Goal: Information Seeking & Learning: Learn about a topic

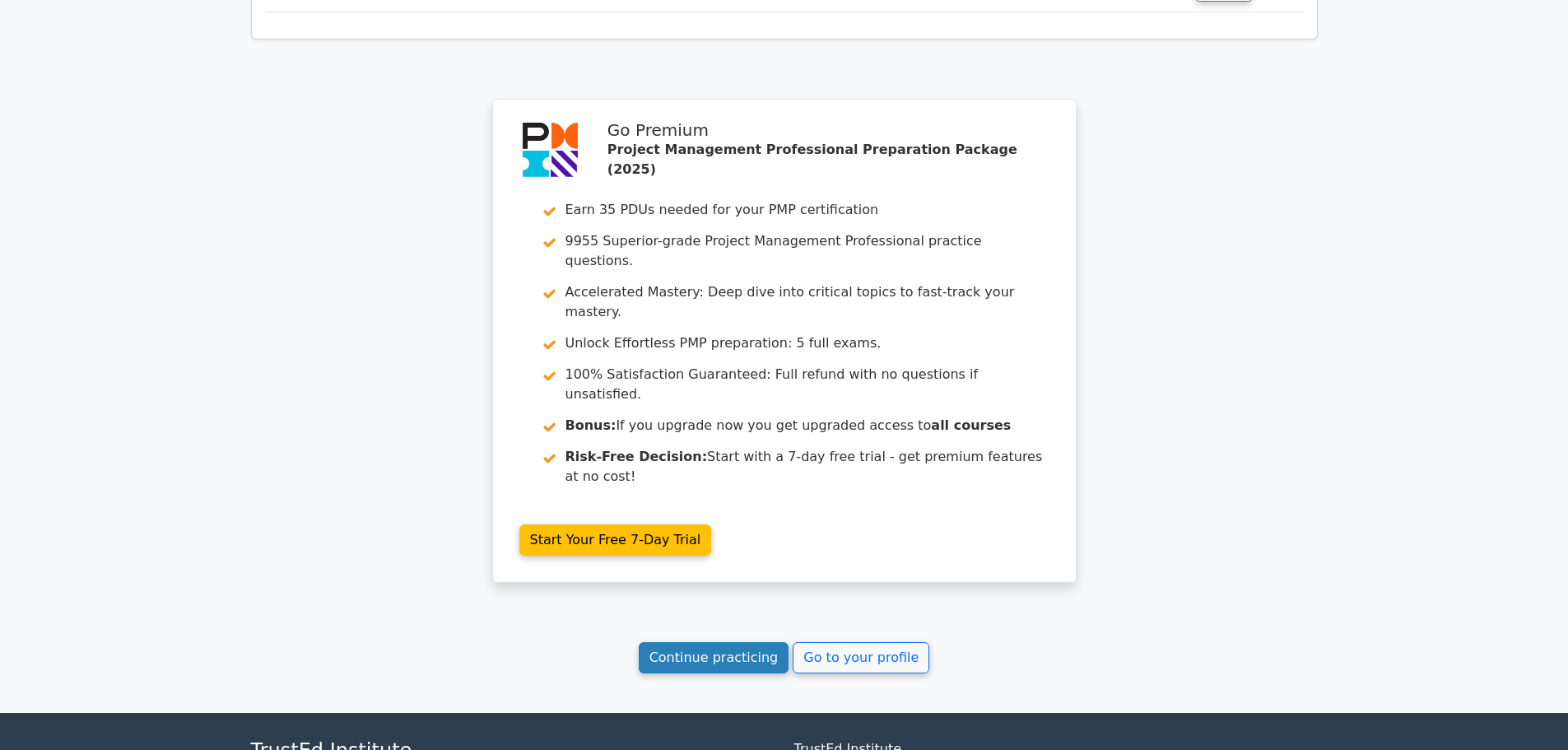
click at [695, 642] on link "Continue practicing" at bounding box center [714, 657] width 151 height 31
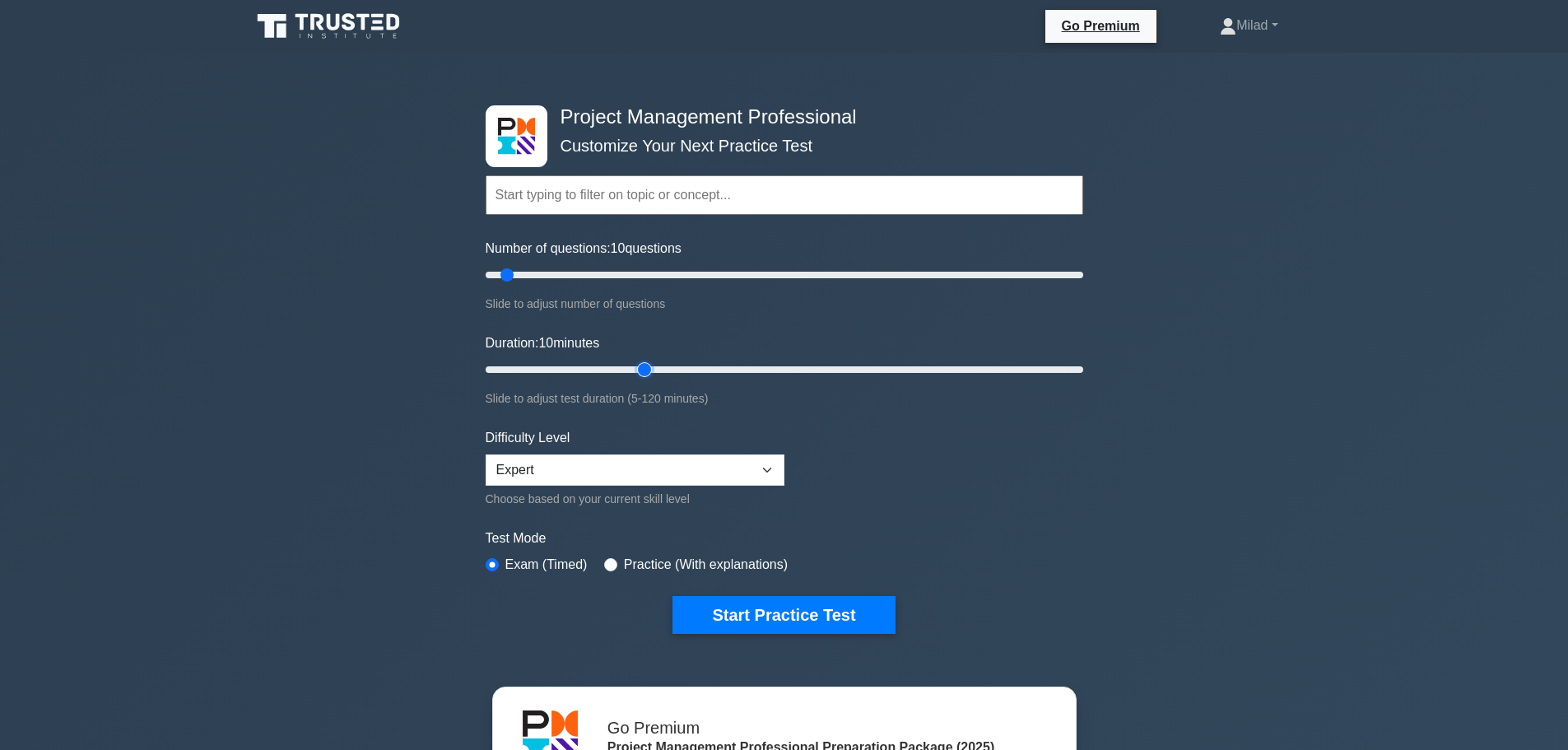
click at [633, 368] on input "Duration: 10 minutes" at bounding box center [784, 370] width 598 height 20
type input "30"
click at [627, 367] on input "Duration: 35 minutes" at bounding box center [784, 370] width 598 height 20
click at [783, 617] on button "Start Practice Test" at bounding box center [784, 615] width 222 height 38
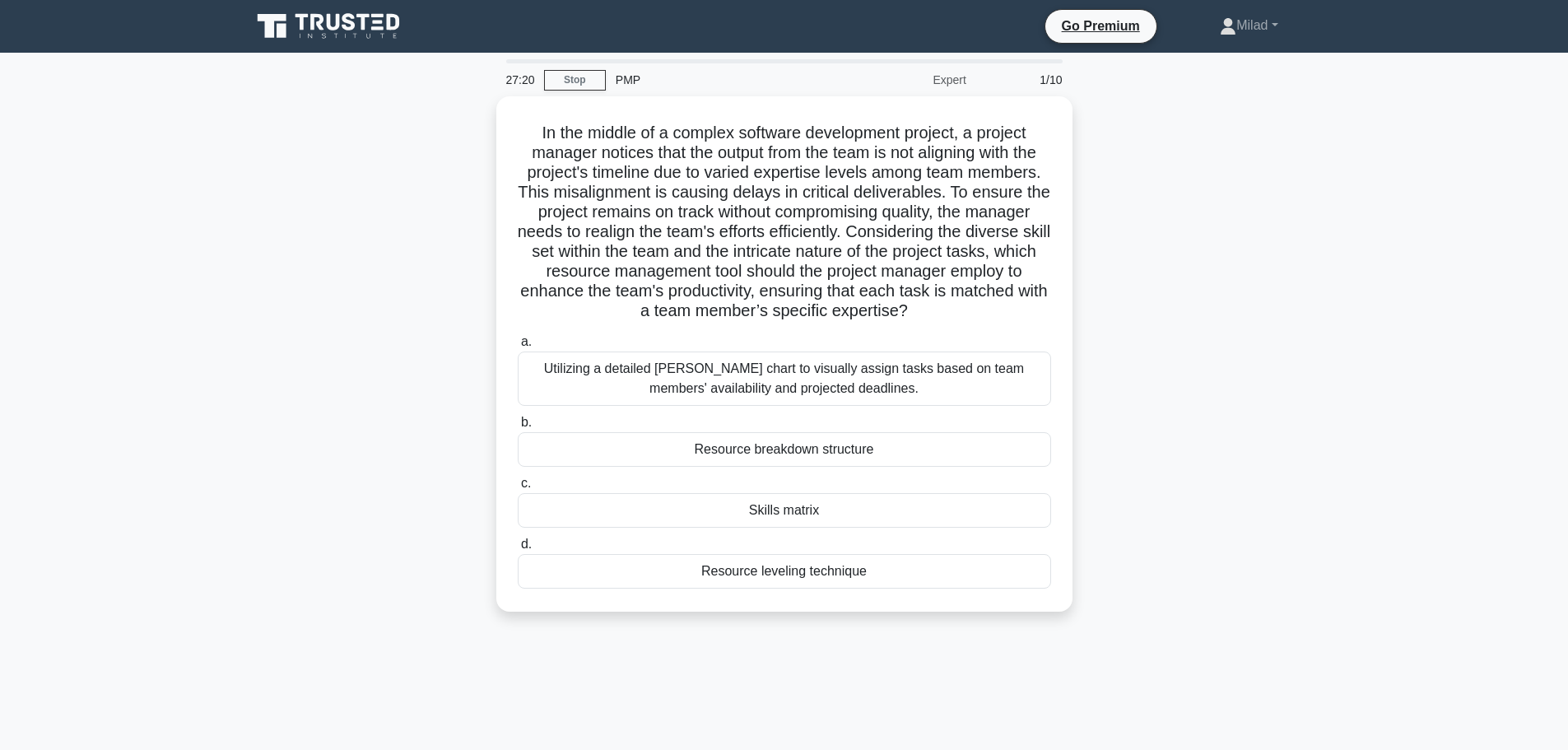
drag, startPoint x: 532, startPoint y: 128, endPoint x: 1014, endPoint y: 622, distance: 690.2
click at [1014, 622] on div "In the middle of a complex software development project, a project manager noti…" at bounding box center [784, 364] width 1086 height 535
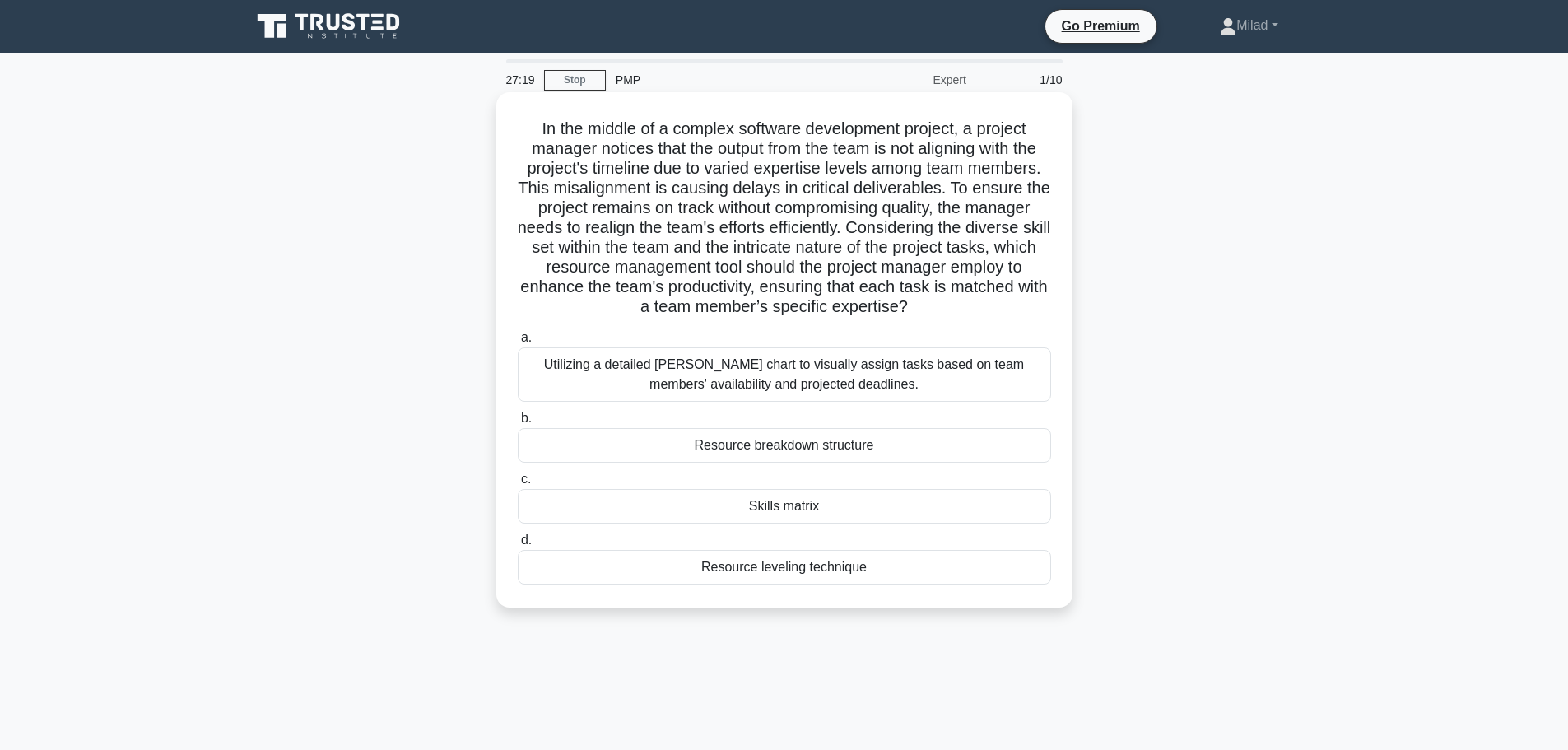
copy div "In the middle of a complex software development project, a project manager noti…"
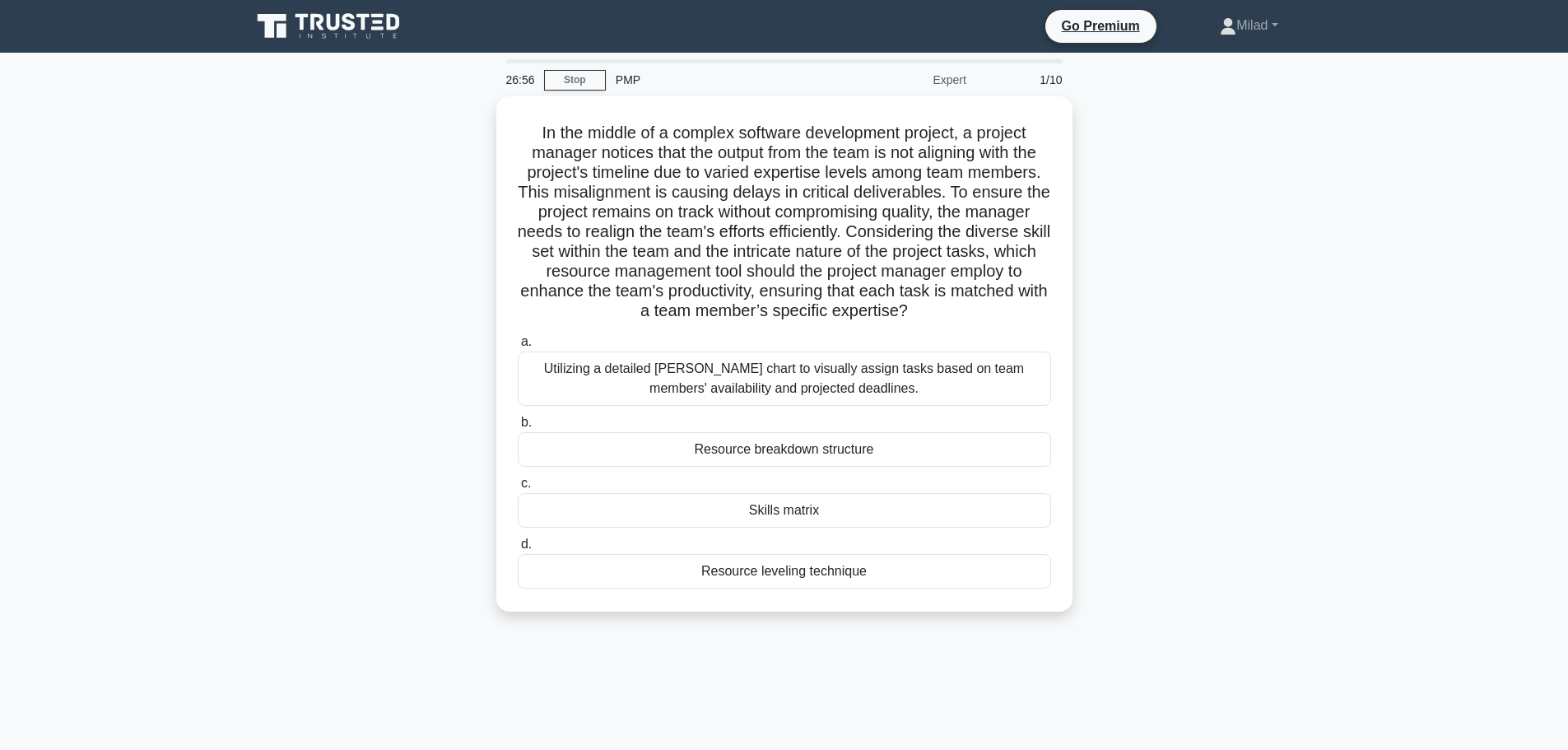
click at [1324, 576] on div "In the middle of a complex software development project, a project manager noti…" at bounding box center [784, 364] width 1086 height 535
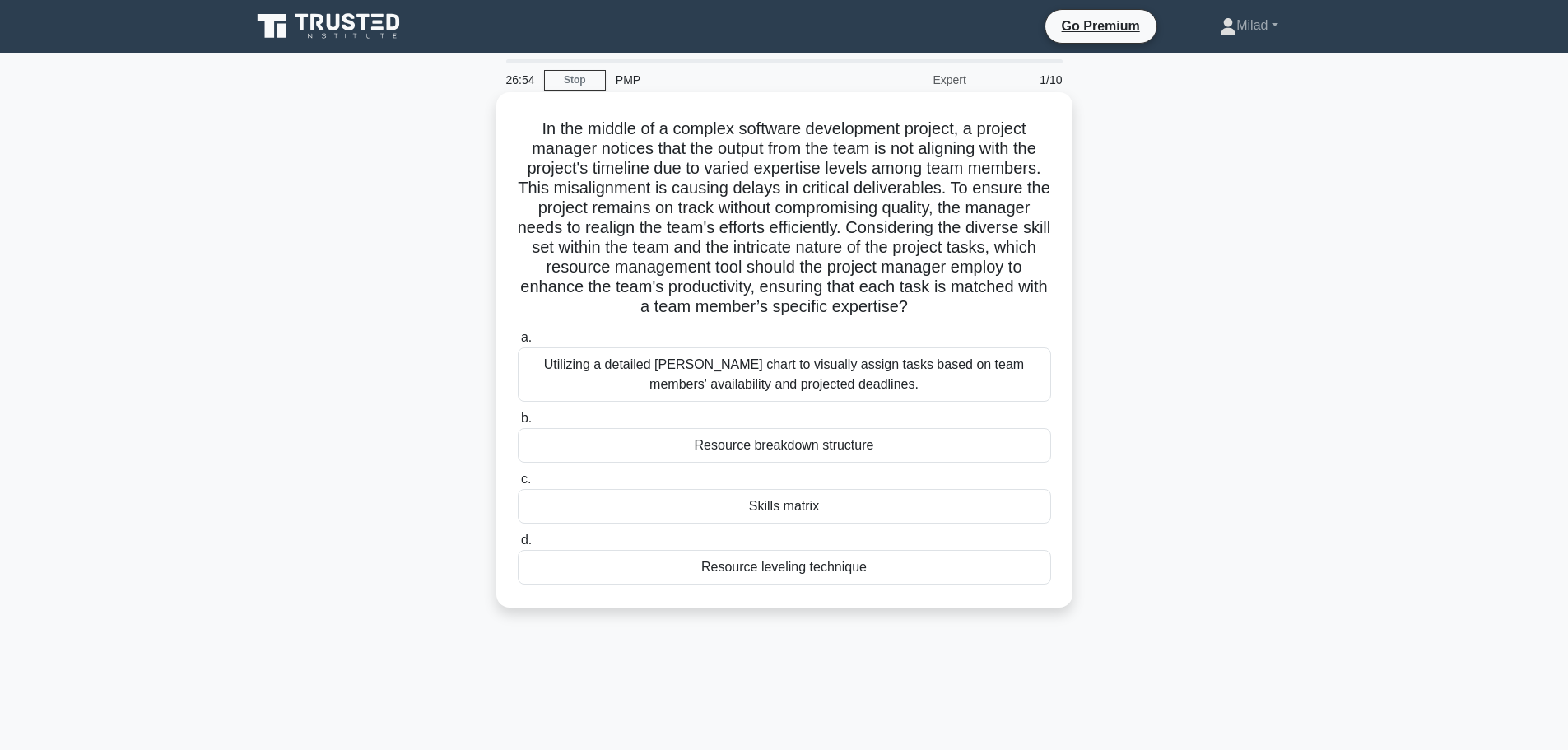
click at [779, 503] on div "Skills matrix" at bounding box center [784, 506] width 533 height 35
click at [517, 485] on input "c. Skills matrix" at bounding box center [517, 479] width 0 height 11
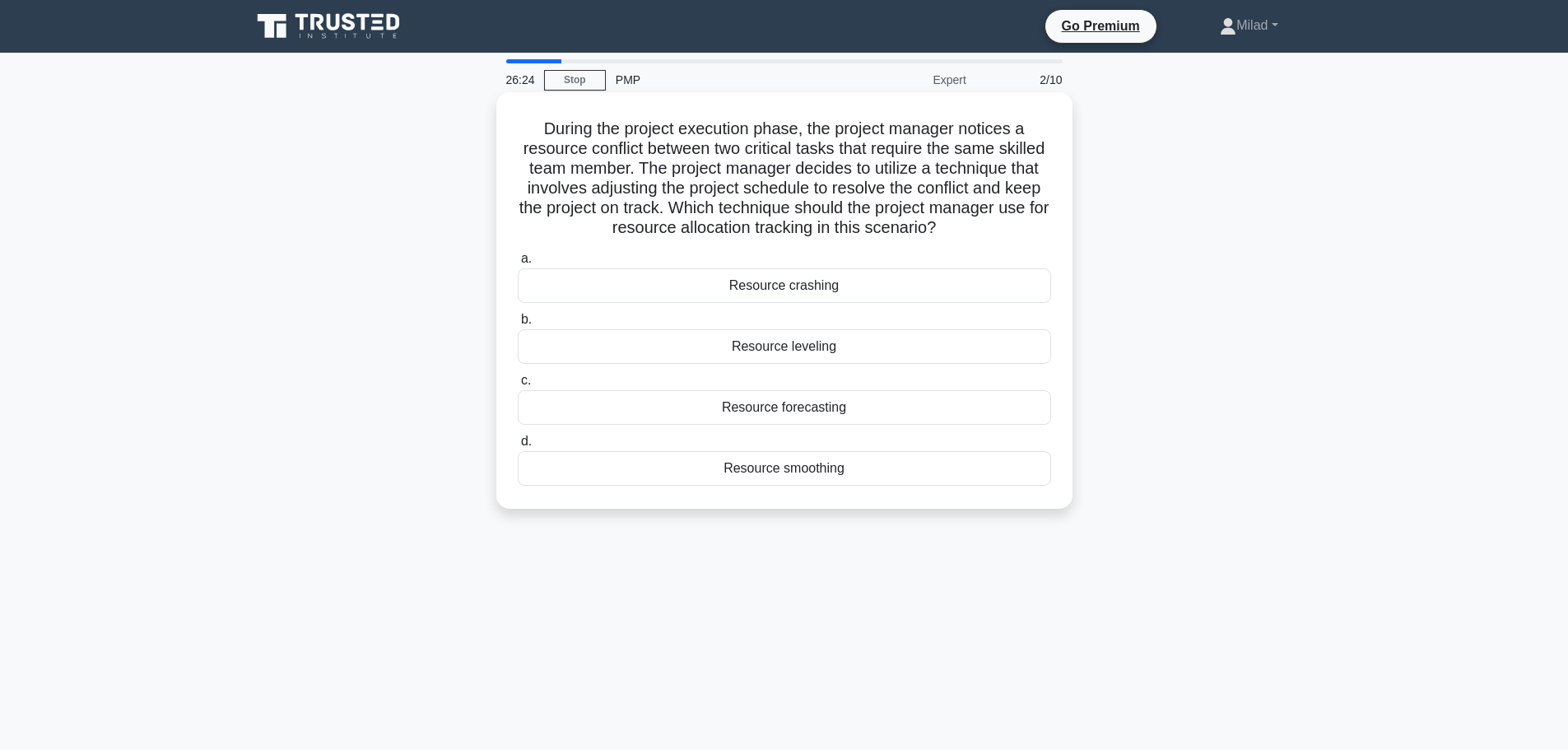
click at [827, 352] on div "Resource leveling" at bounding box center [784, 346] width 533 height 35
click at [517, 325] on input "b. Resource leveling" at bounding box center [517, 320] width 0 height 11
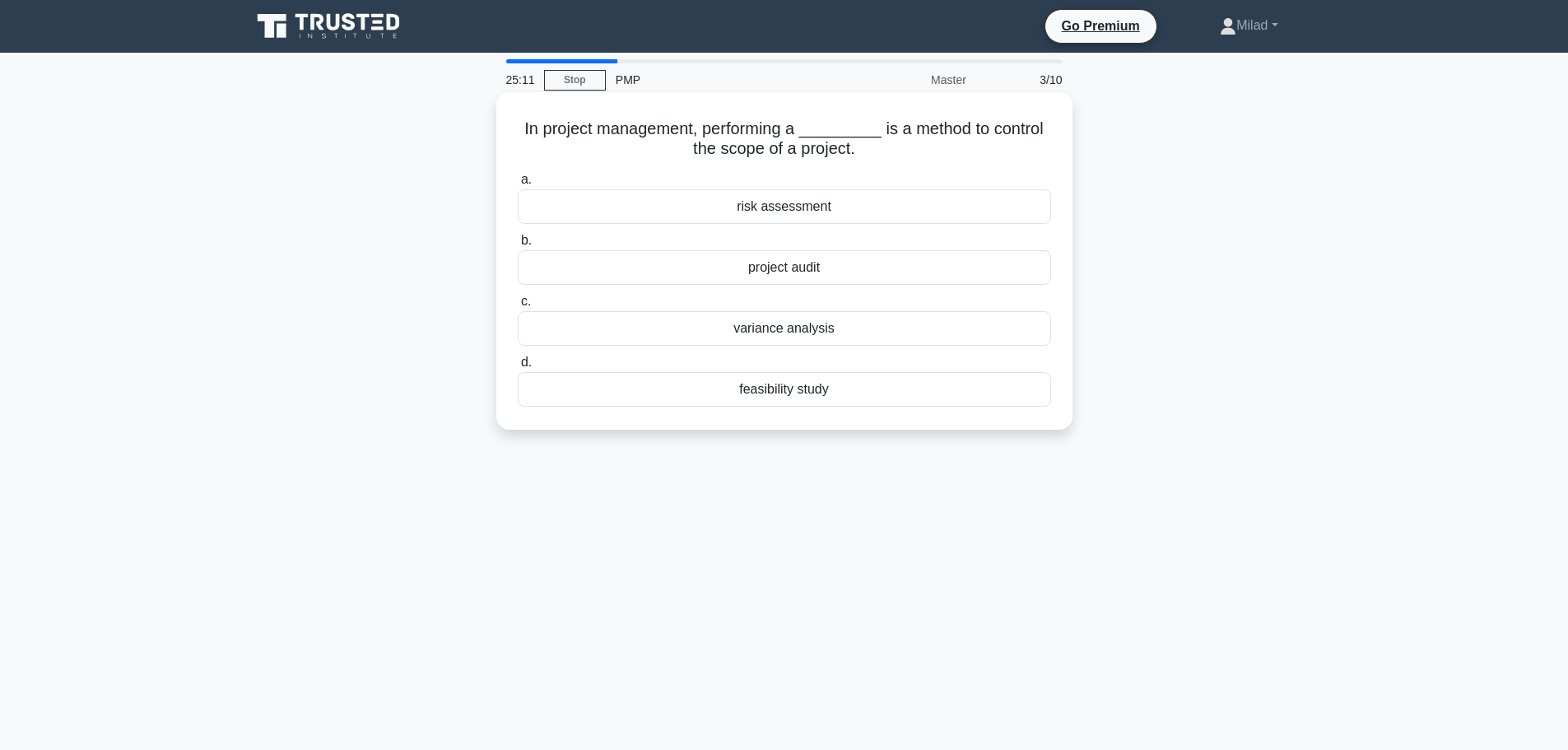
click at [785, 332] on div "variance analysis" at bounding box center [784, 328] width 533 height 35
click at [517, 307] on input "c. variance analysis" at bounding box center [517, 301] width 0 height 11
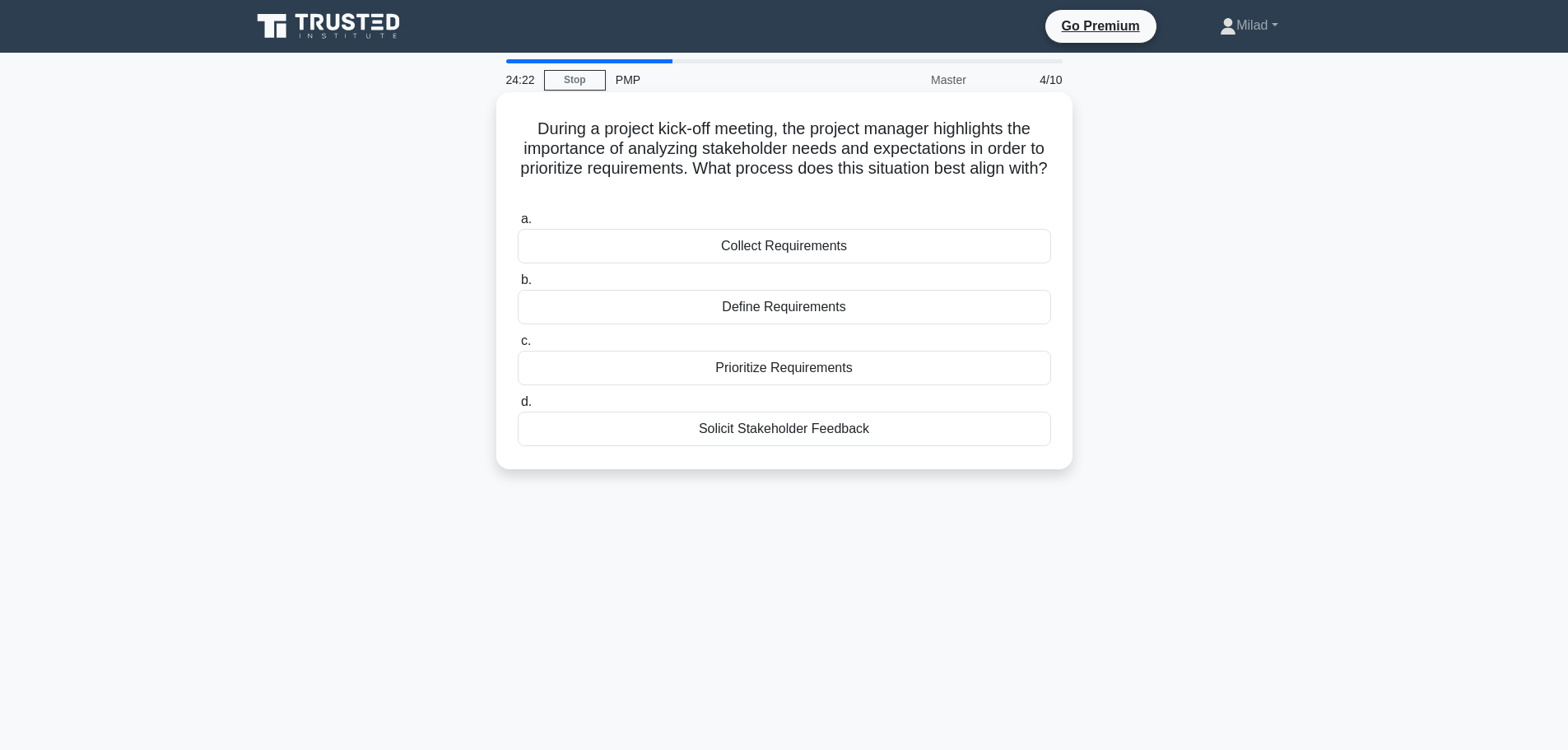
click at [771, 247] on div "Collect Requirements" at bounding box center [784, 245] width 533 height 35
click at [517, 225] on input "a. Collect Requirements" at bounding box center [517, 219] width 0 height 11
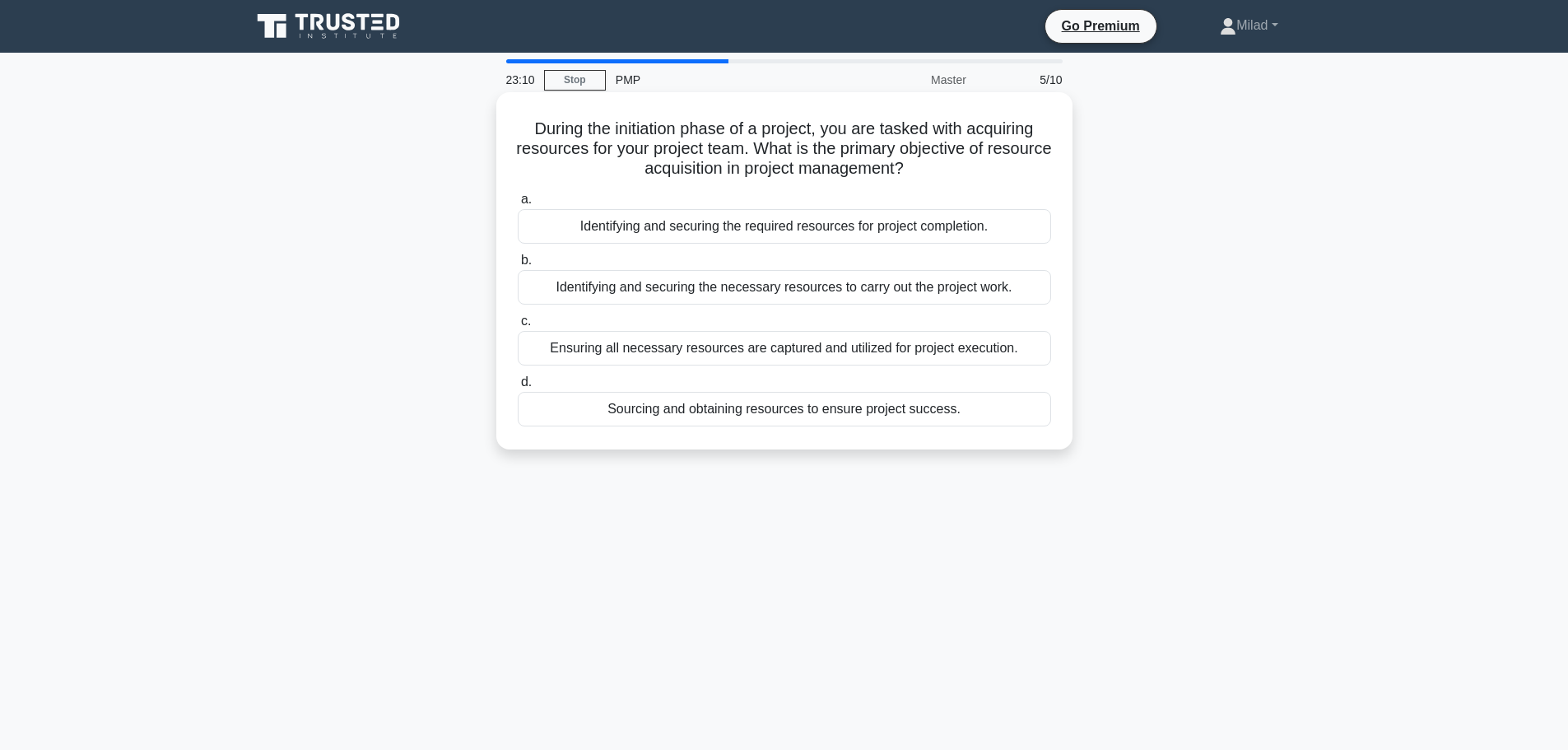
click at [706, 287] on div "Identifying and securing the necessary resources to carry out the project work." at bounding box center [784, 287] width 533 height 35
click at [517, 266] on input "b. Identifying and securing the necessary resources to carry out the project wo…" at bounding box center [517, 260] width 0 height 11
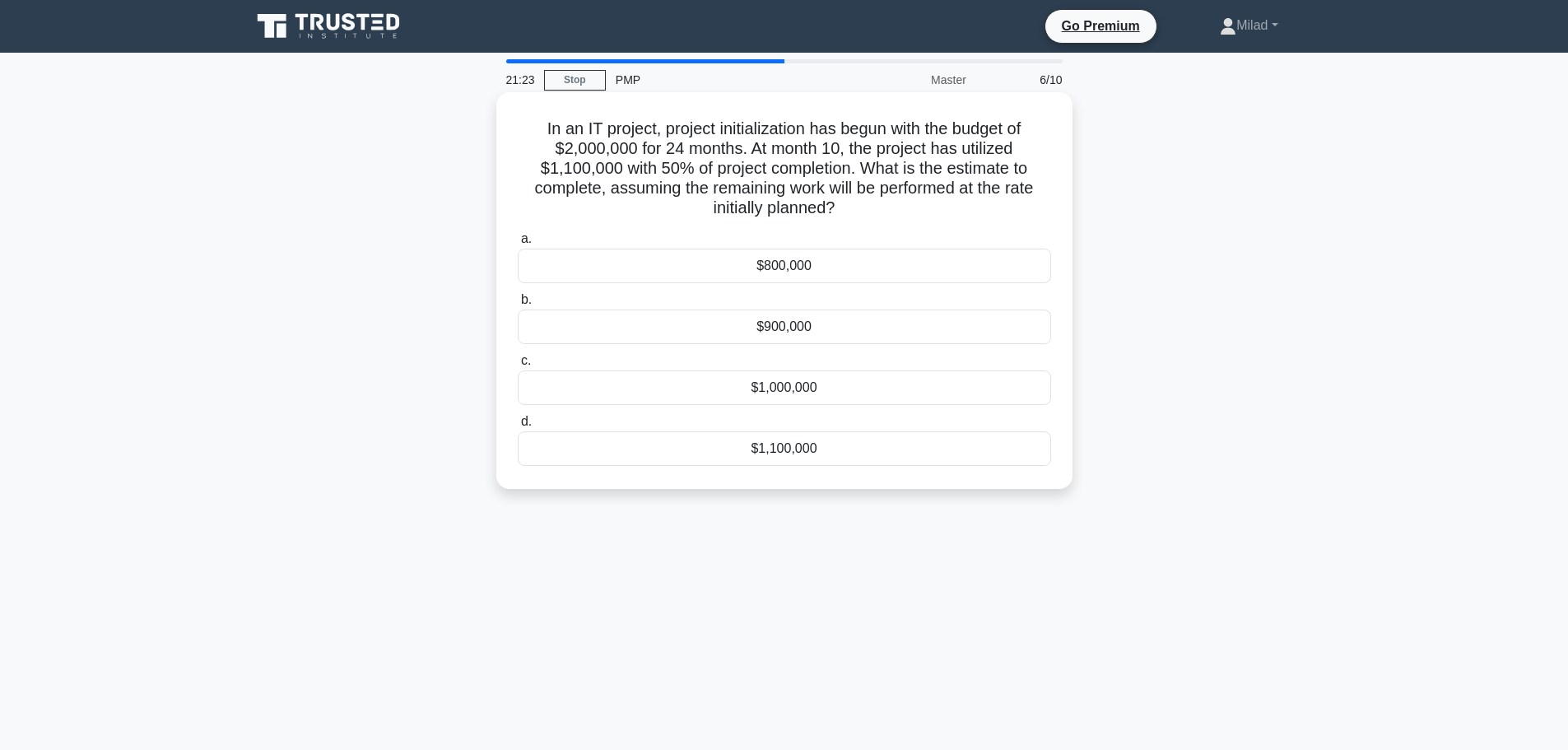
click at [749, 447] on div "$1,100,000" at bounding box center [784, 448] width 533 height 35
click at [517, 427] on input "d. $1,100,000" at bounding box center [517, 421] width 0 height 11
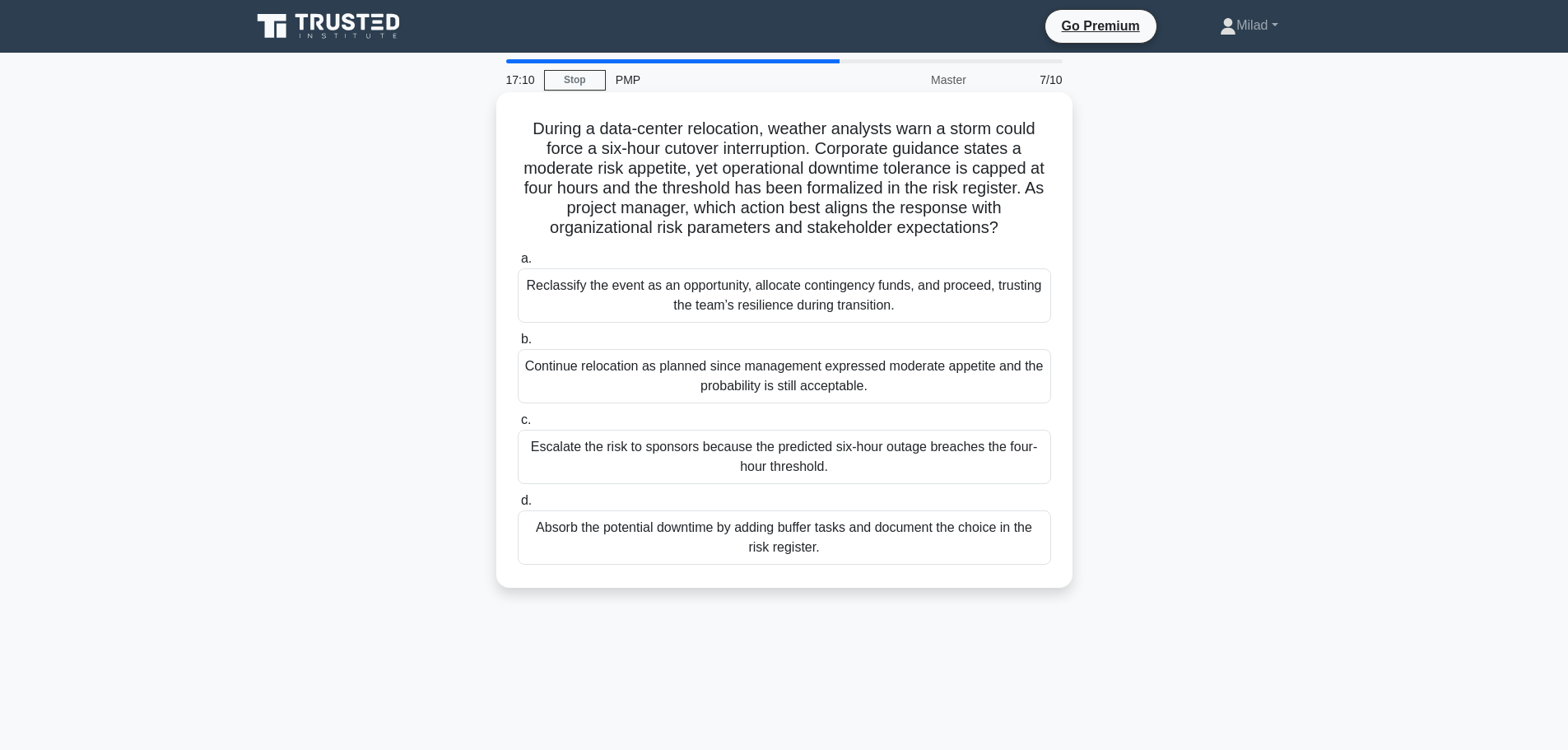
click at [612, 460] on div "Escalate the risk to sponsors because the predicted six-hour outage breaches th…" at bounding box center [784, 457] width 533 height 55
click at [517, 425] on input "c. Escalate the risk to sponsors because the predicted six-hour outage breaches…" at bounding box center [517, 420] width 0 height 11
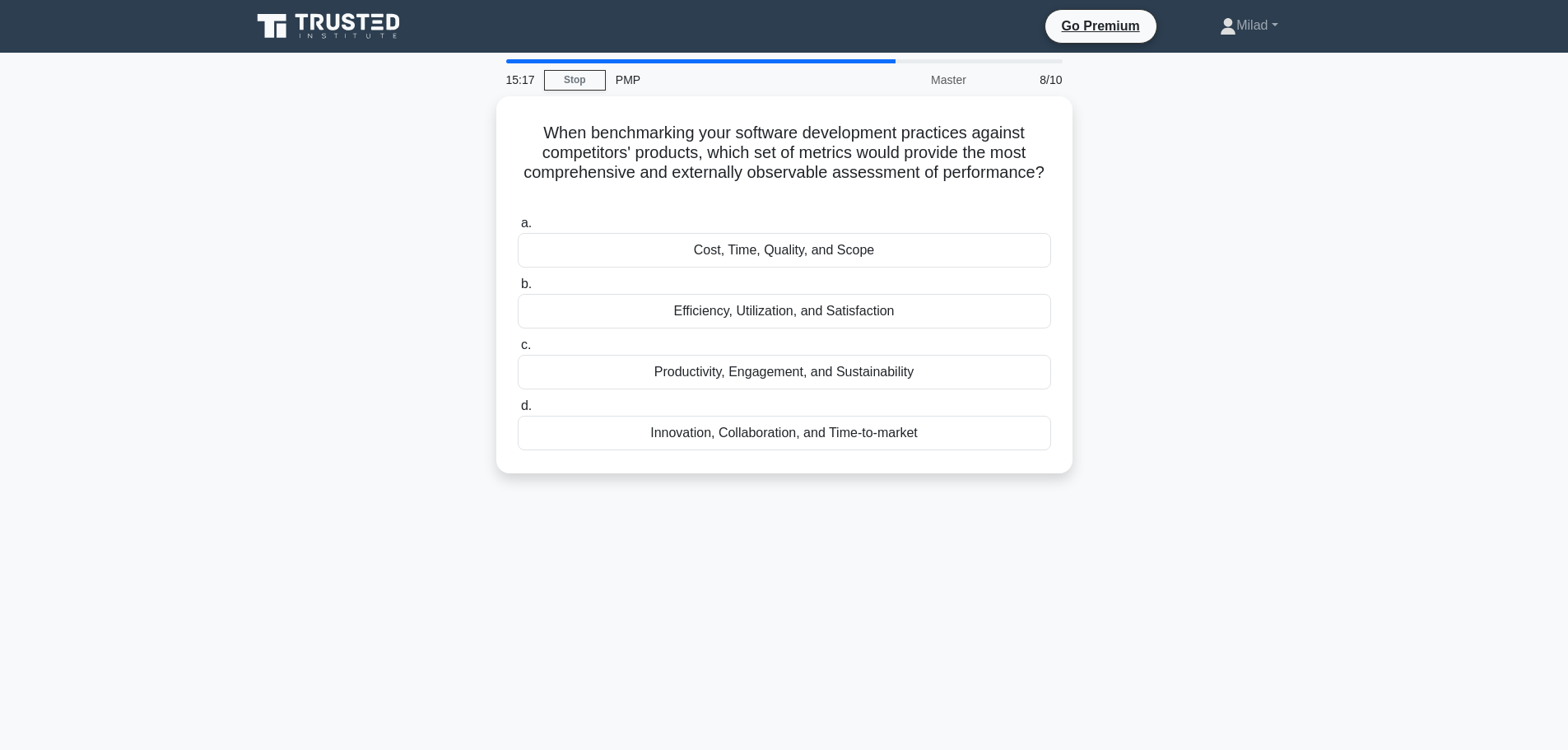
drag, startPoint x: 523, startPoint y: 117, endPoint x: 971, endPoint y: 577, distance: 642.1
click at [971, 577] on div "15:17 Stop PMP Master 8/10 When benchmarking your software development practice…" at bounding box center [784, 471] width 1086 height 824
copy div "When benchmarking your software development practices against competitors' prod…"
click at [1254, 533] on div "14:41 Stop PMP Master 8/10 When benchmarking your software development practice…" at bounding box center [784, 471] width 1086 height 824
click at [710, 242] on div "Cost, Time, Quality, and Scope" at bounding box center [784, 245] width 533 height 35
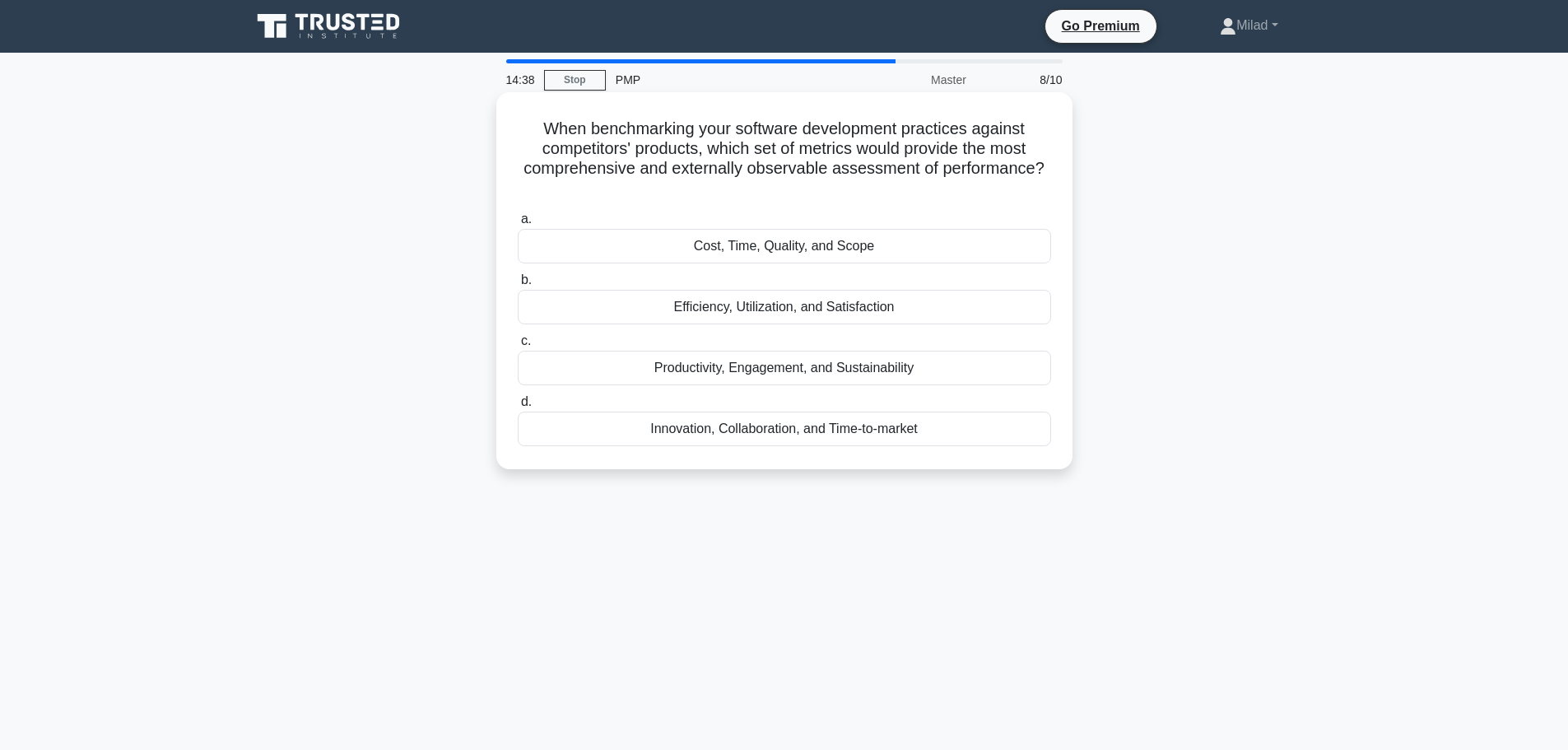
click at [517, 225] on input "a. Cost, Time, Quality, and Scope" at bounding box center [517, 219] width 0 height 11
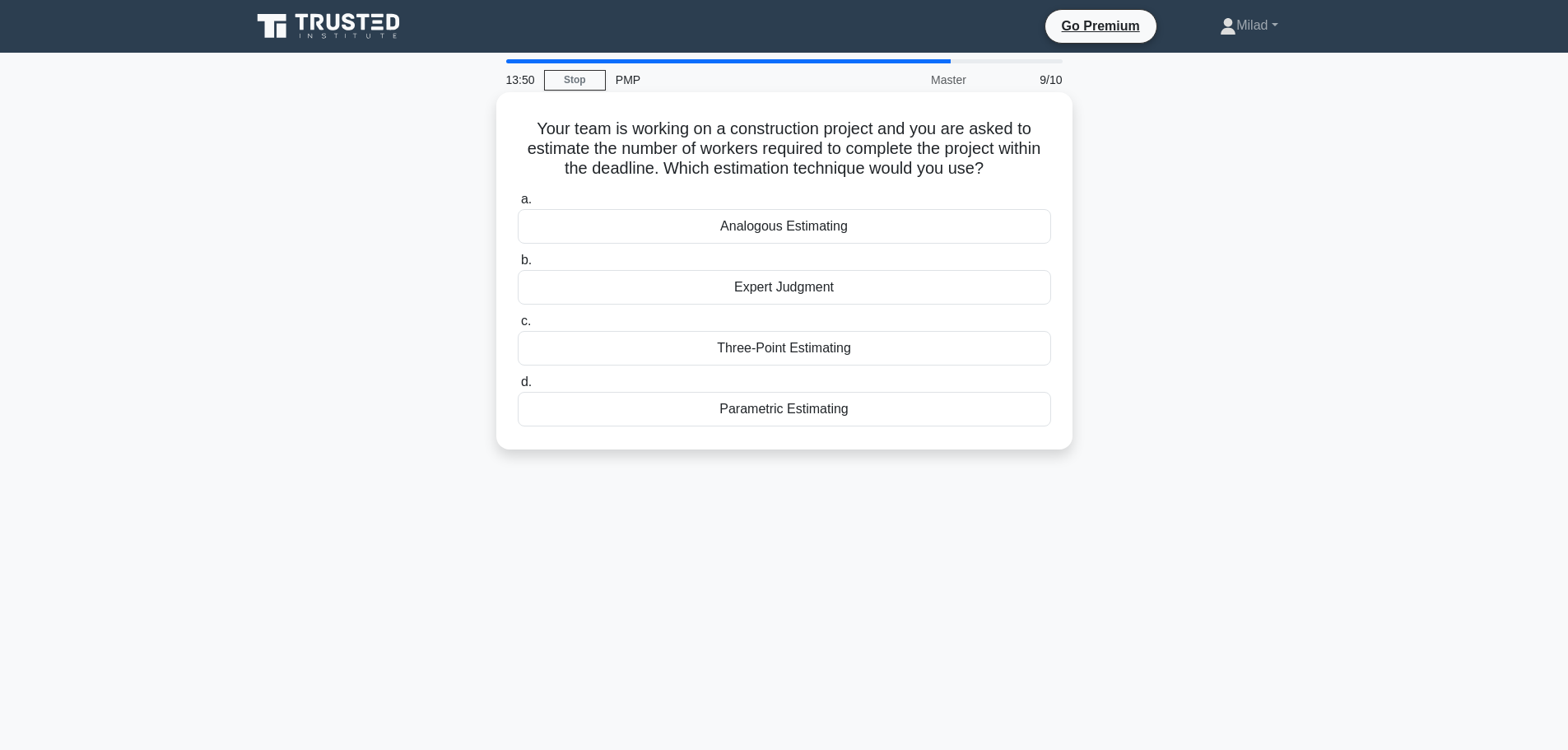
click at [751, 230] on div "Analogous Estimating" at bounding box center [784, 225] width 533 height 35
click at [517, 205] on input "a. Analogous Estimating" at bounding box center [517, 200] width 0 height 11
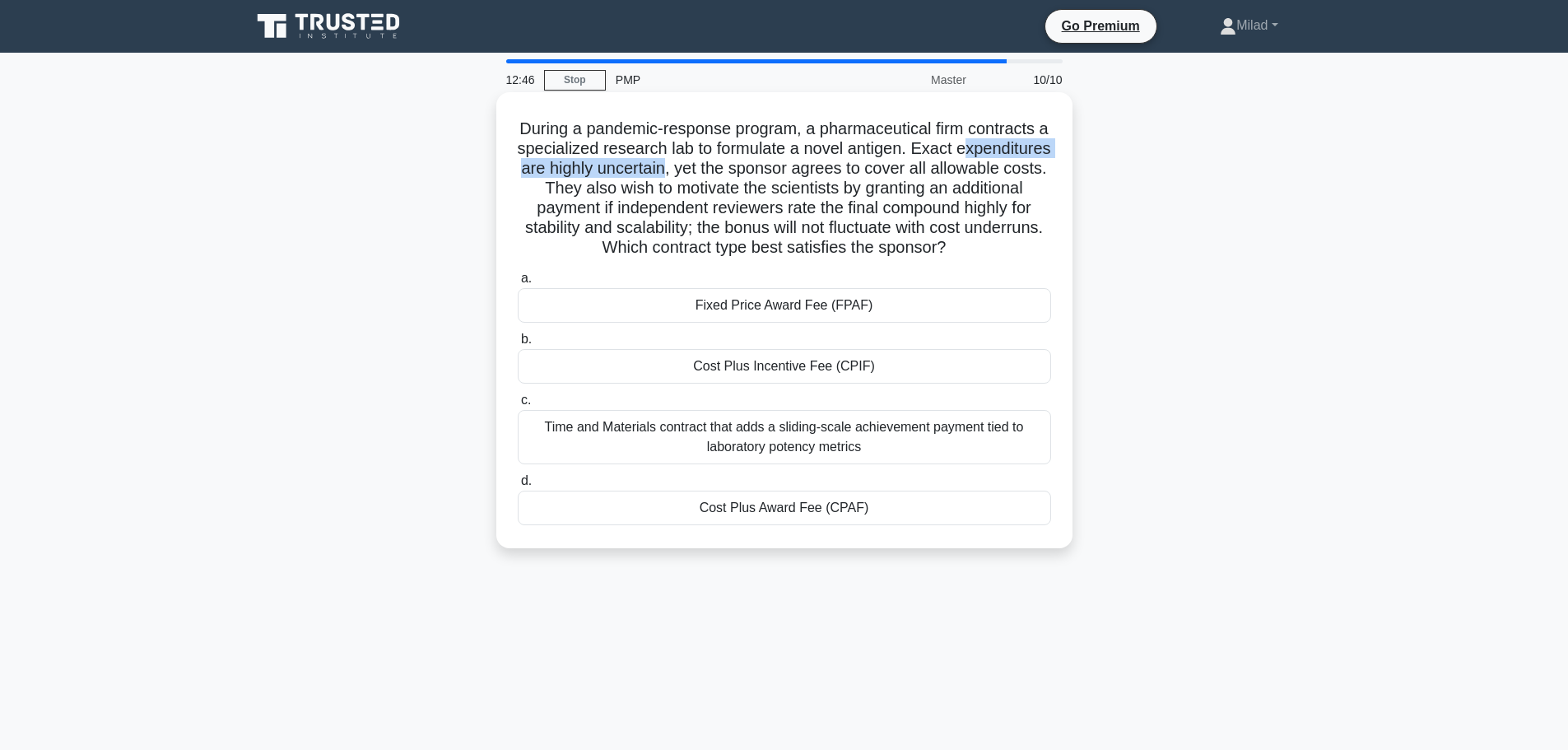
drag, startPoint x: 534, startPoint y: 168, endPoint x: 778, endPoint y: 169, distance: 244.0
click at [778, 169] on h5 "During a pandemic-response program, a pharmaceutical firm contracts a specializ…" at bounding box center [784, 188] width 536 height 140
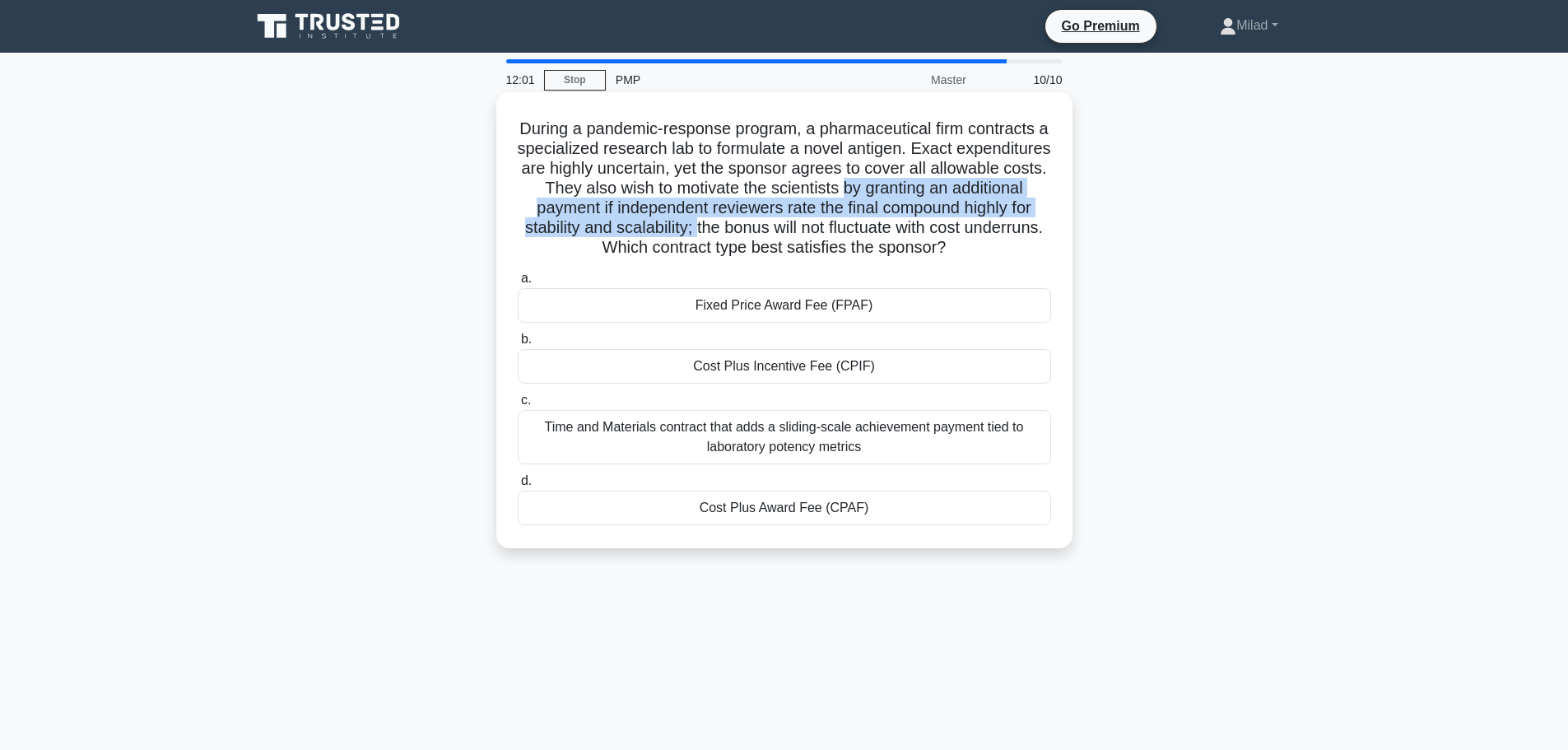
drag, startPoint x: 943, startPoint y: 185, endPoint x: 774, endPoint y: 231, distance: 175.1
click at [774, 231] on h5 "During a pandemic-response program, a pharmaceutical firm contracts a specializ…" at bounding box center [784, 188] width 536 height 140
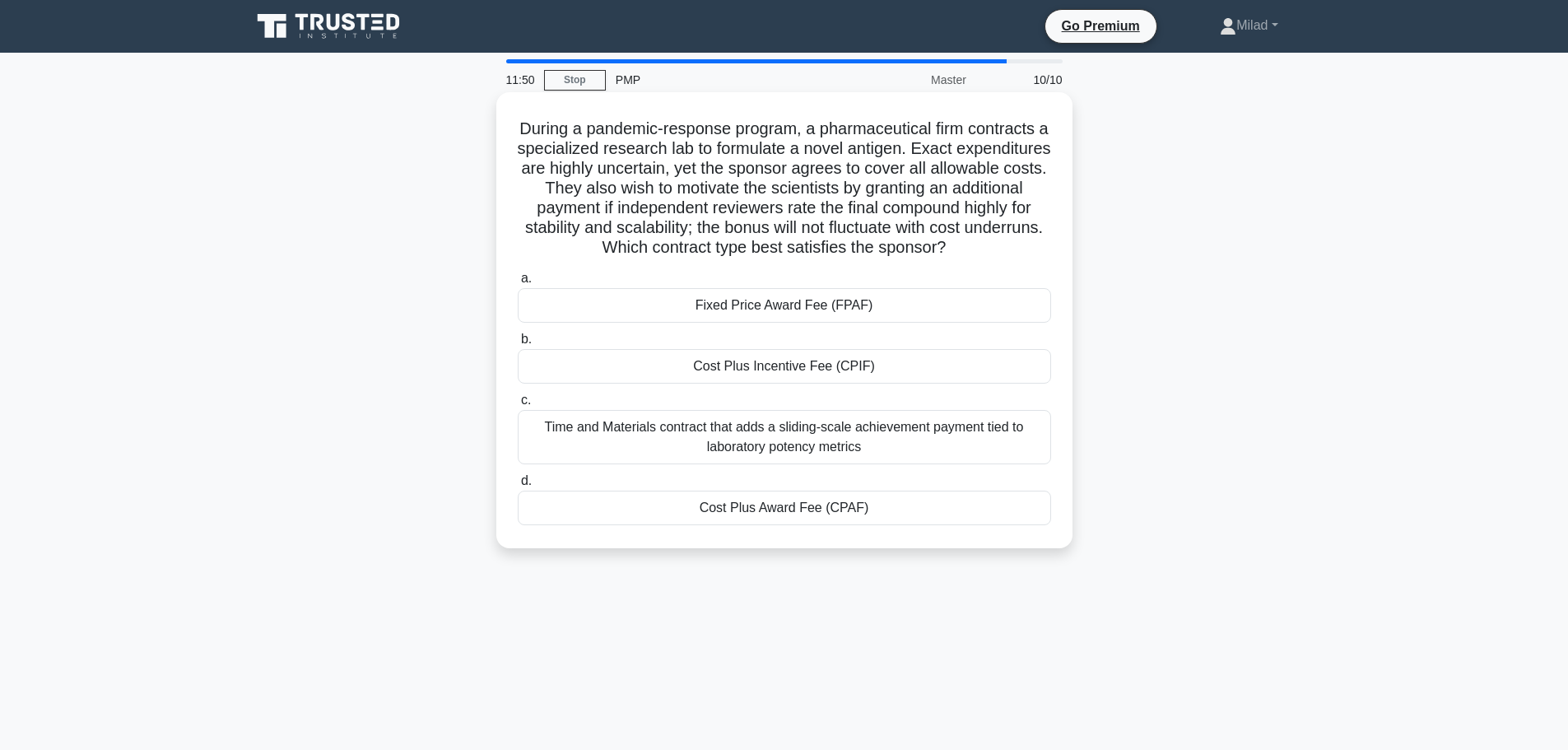
click at [767, 516] on div "Cost Plus Award Fee (CPAF)" at bounding box center [784, 508] width 533 height 35
click at [517, 487] on input "d. Cost Plus Award Fee (CPAF)" at bounding box center [517, 481] width 0 height 11
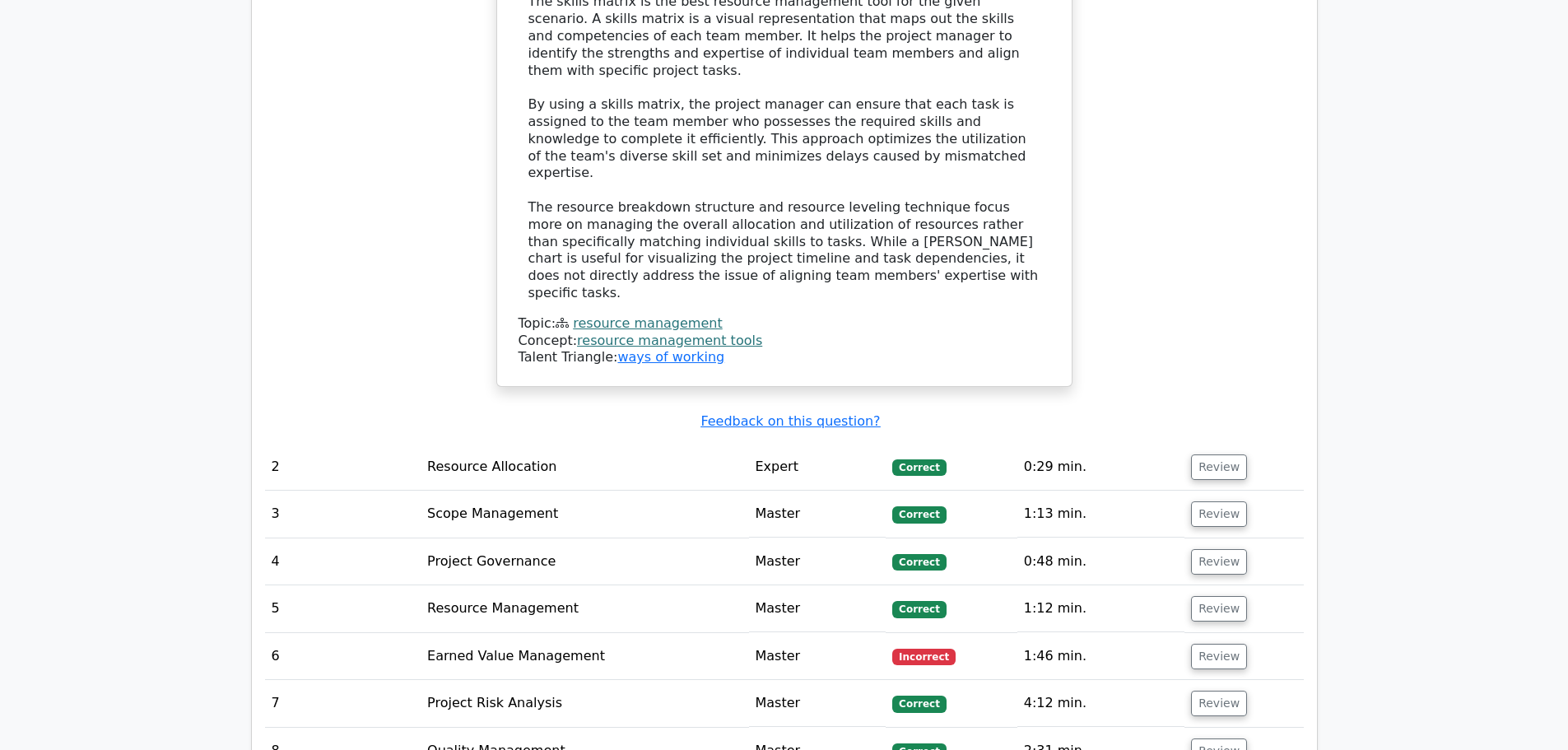
scroll to position [2305, 0]
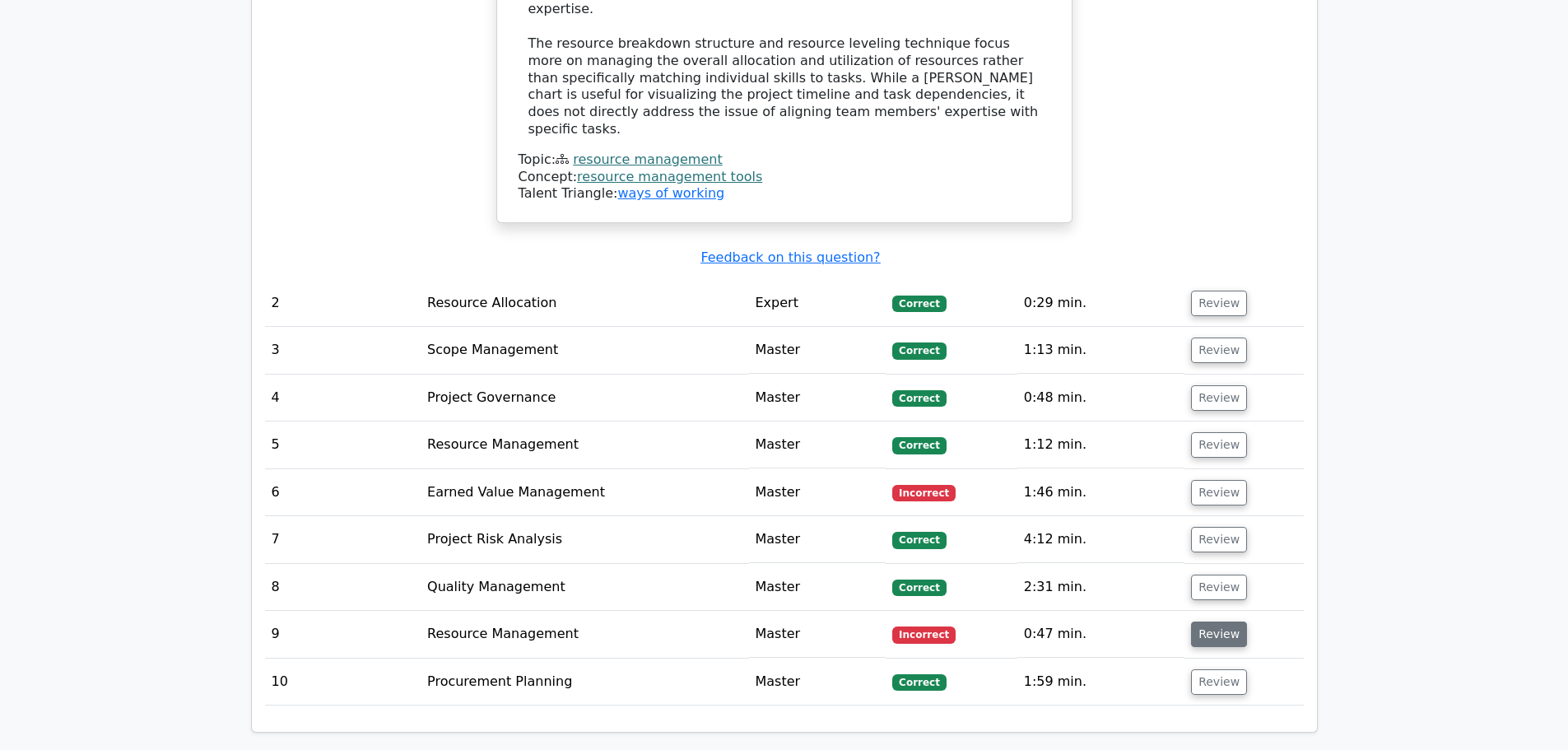
click at [1208, 622] on button "Review" at bounding box center [1218, 635] width 56 height 26
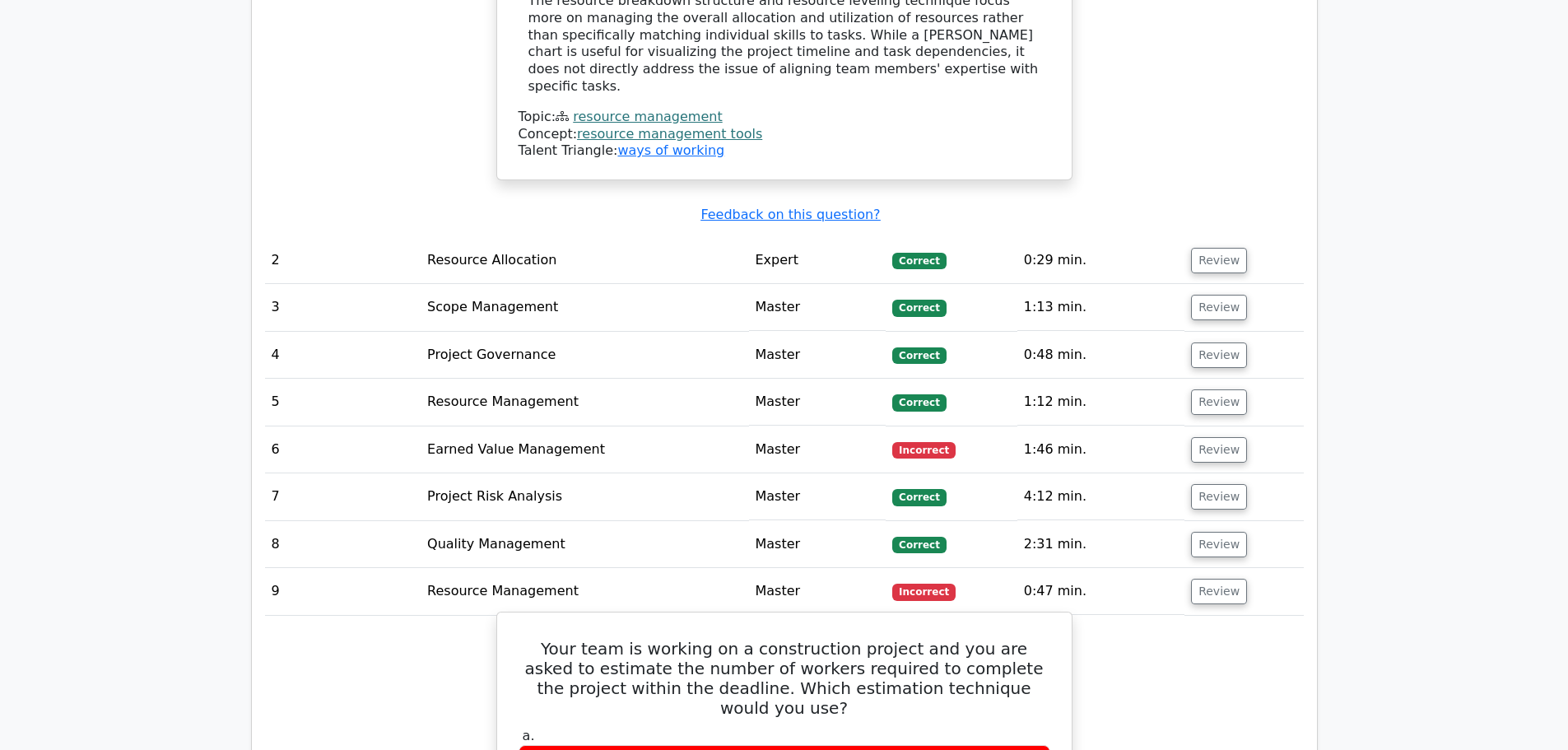
scroll to position [2387, 0]
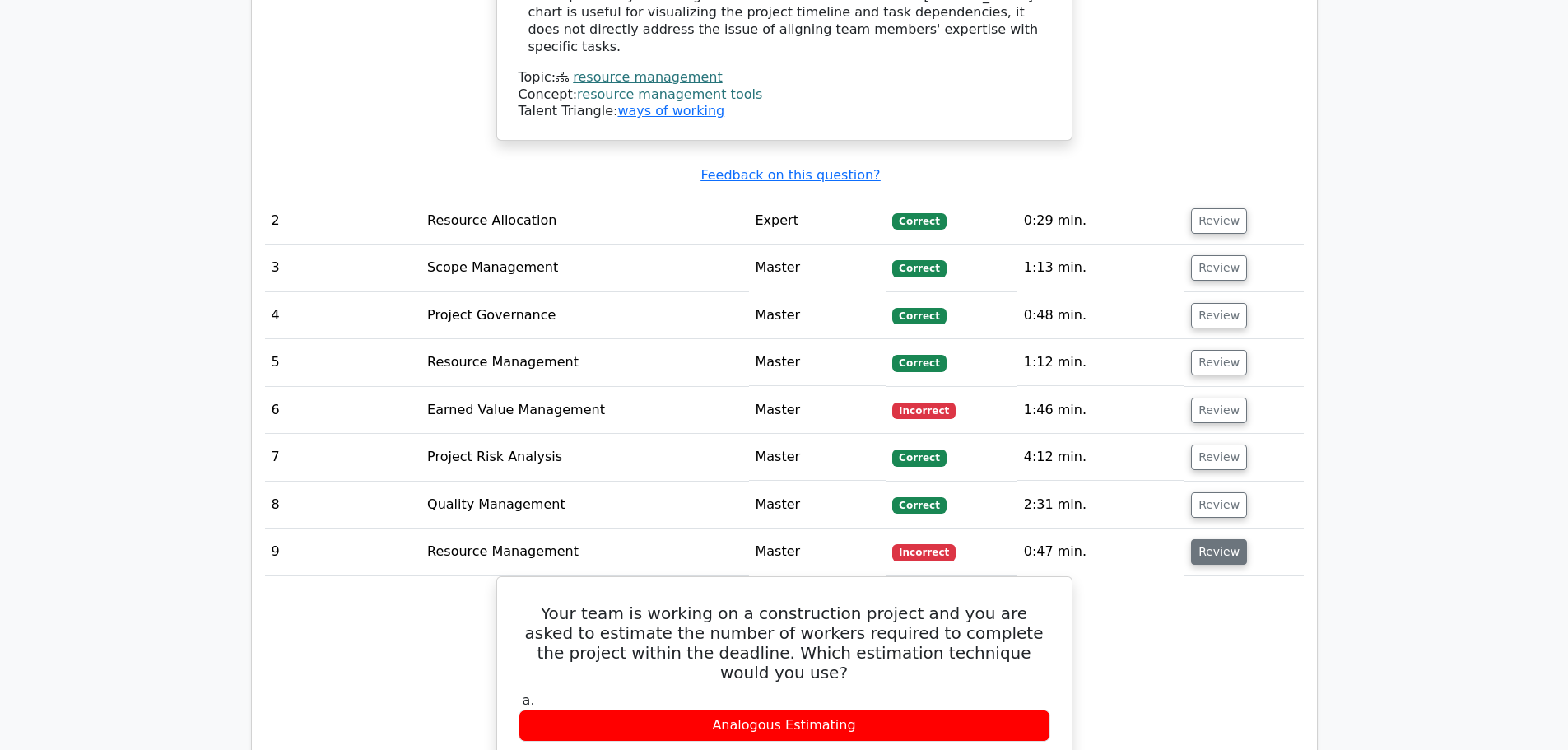
click at [1212, 539] on button "Review" at bounding box center [1218, 552] width 56 height 26
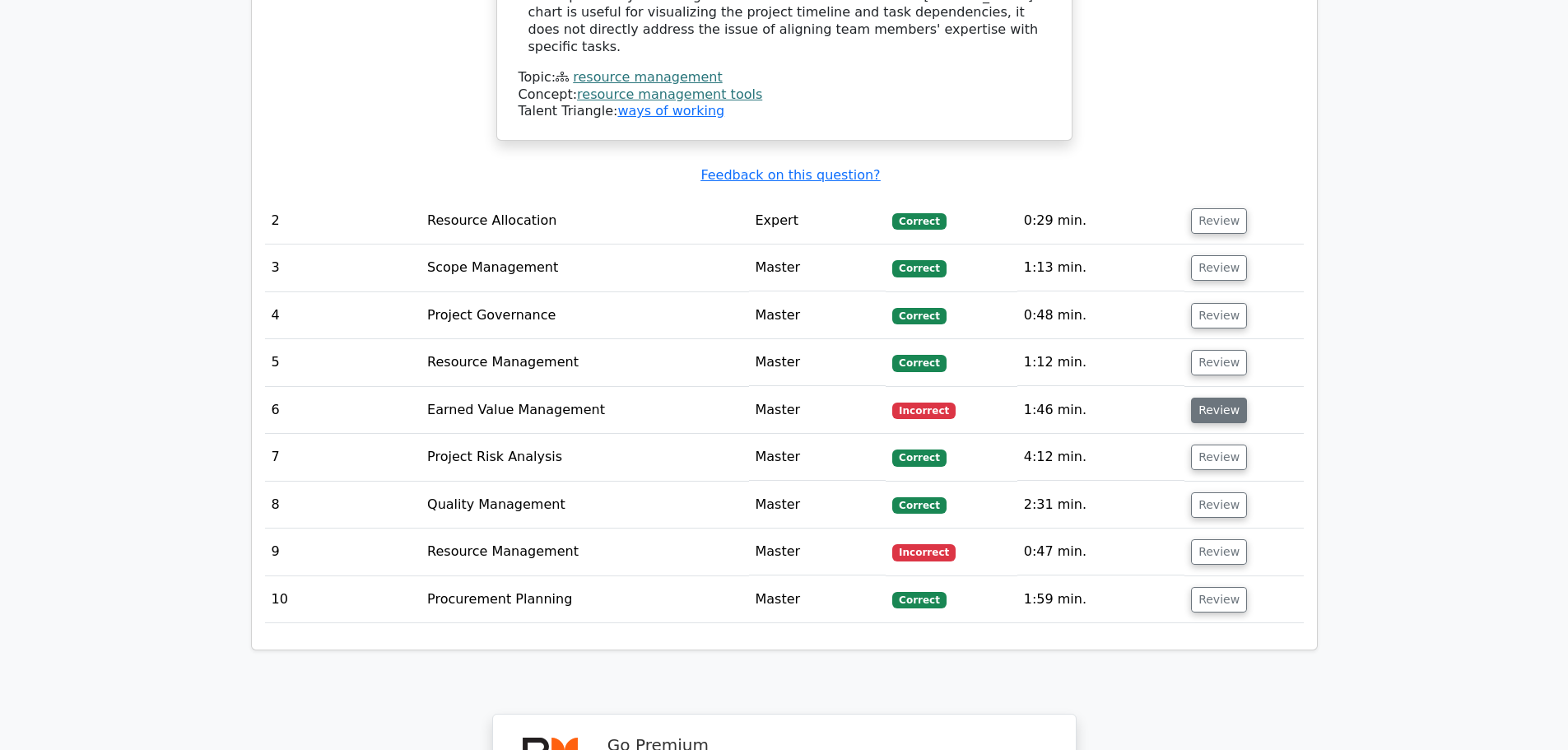
click at [1208, 397] on button "Review" at bounding box center [1218, 410] width 56 height 26
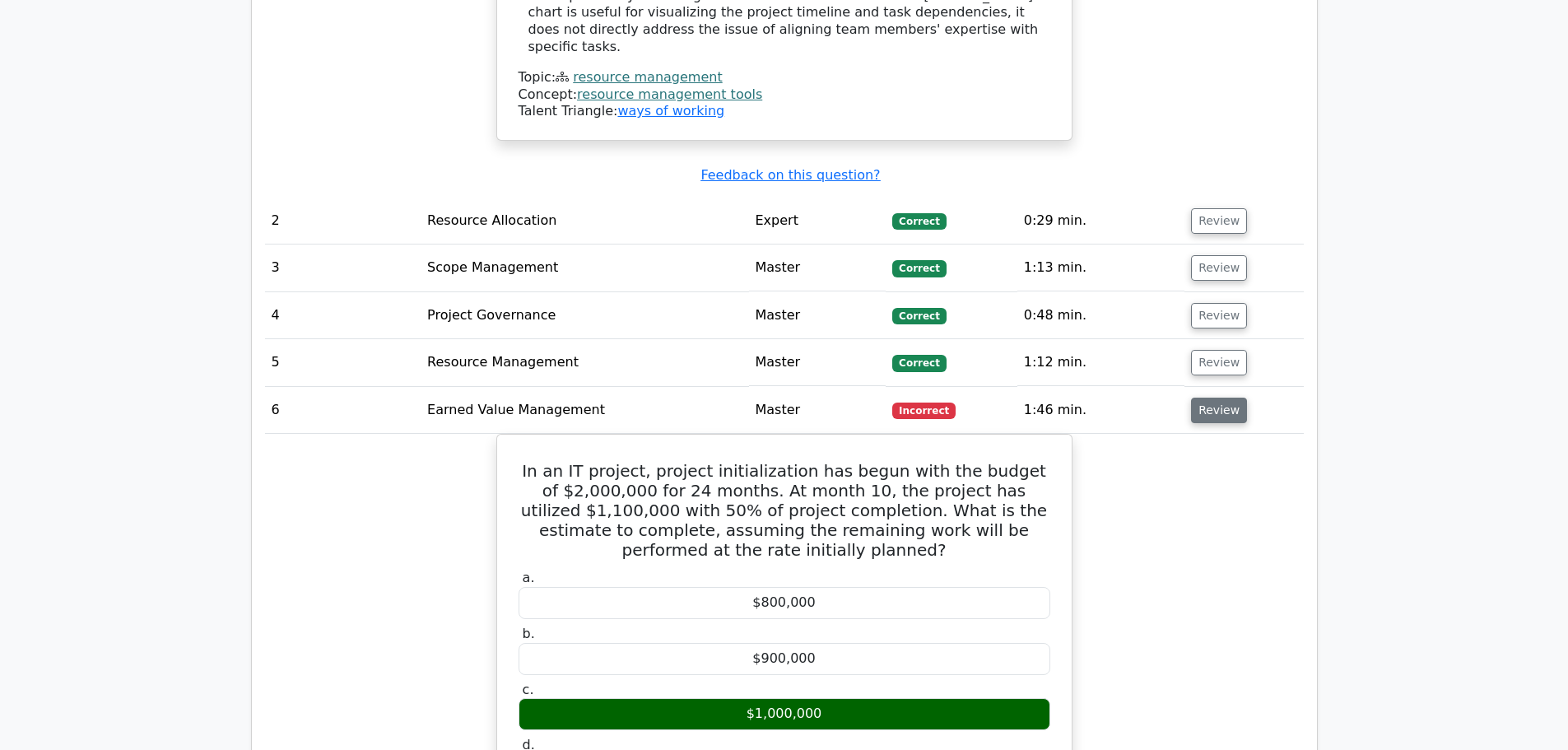
click at [1212, 397] on button "Review" at bounding box center [1218, 410] width 56 height 26
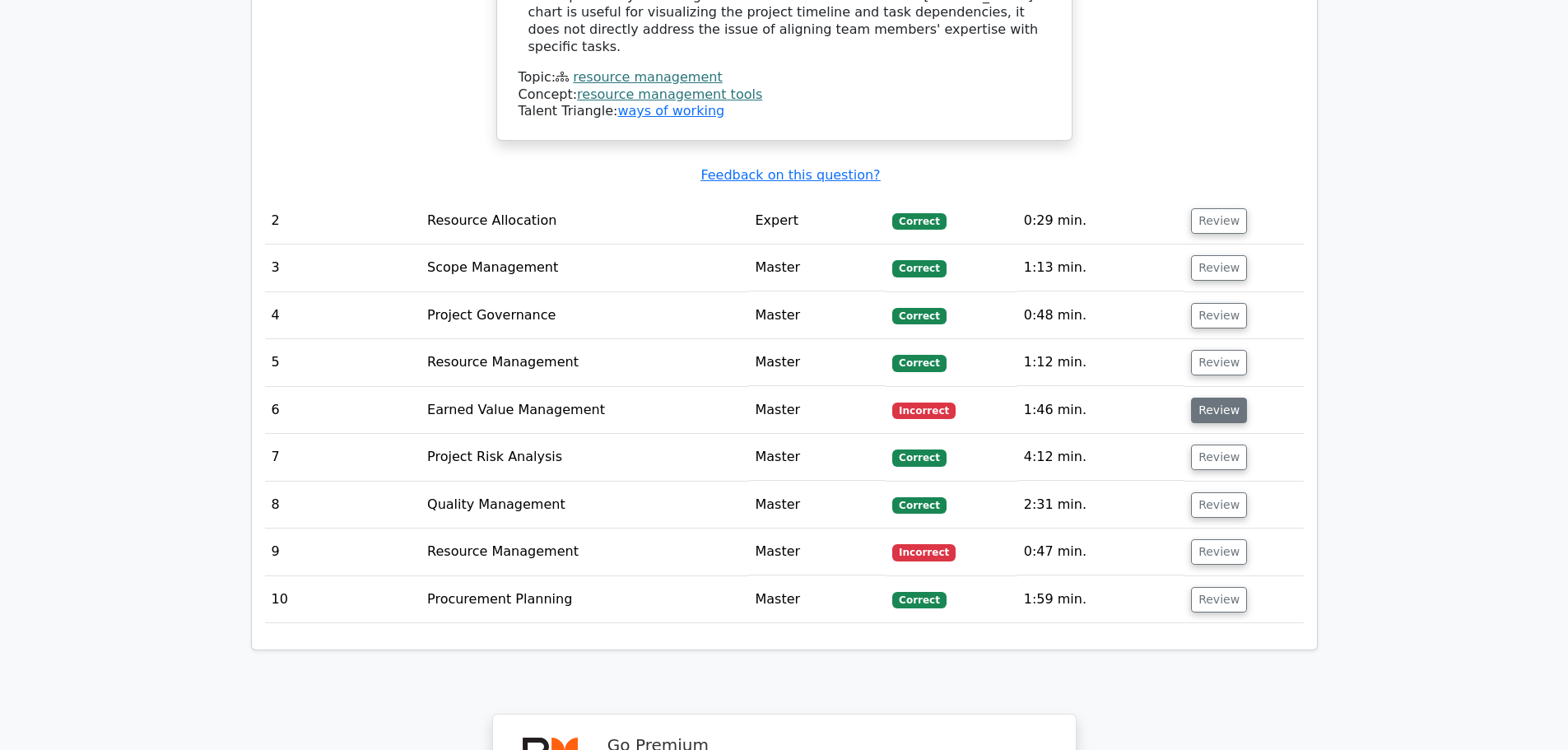
click at [1222, 397] on button "Review" at bounding box center [1218, 410] width 56 height 26
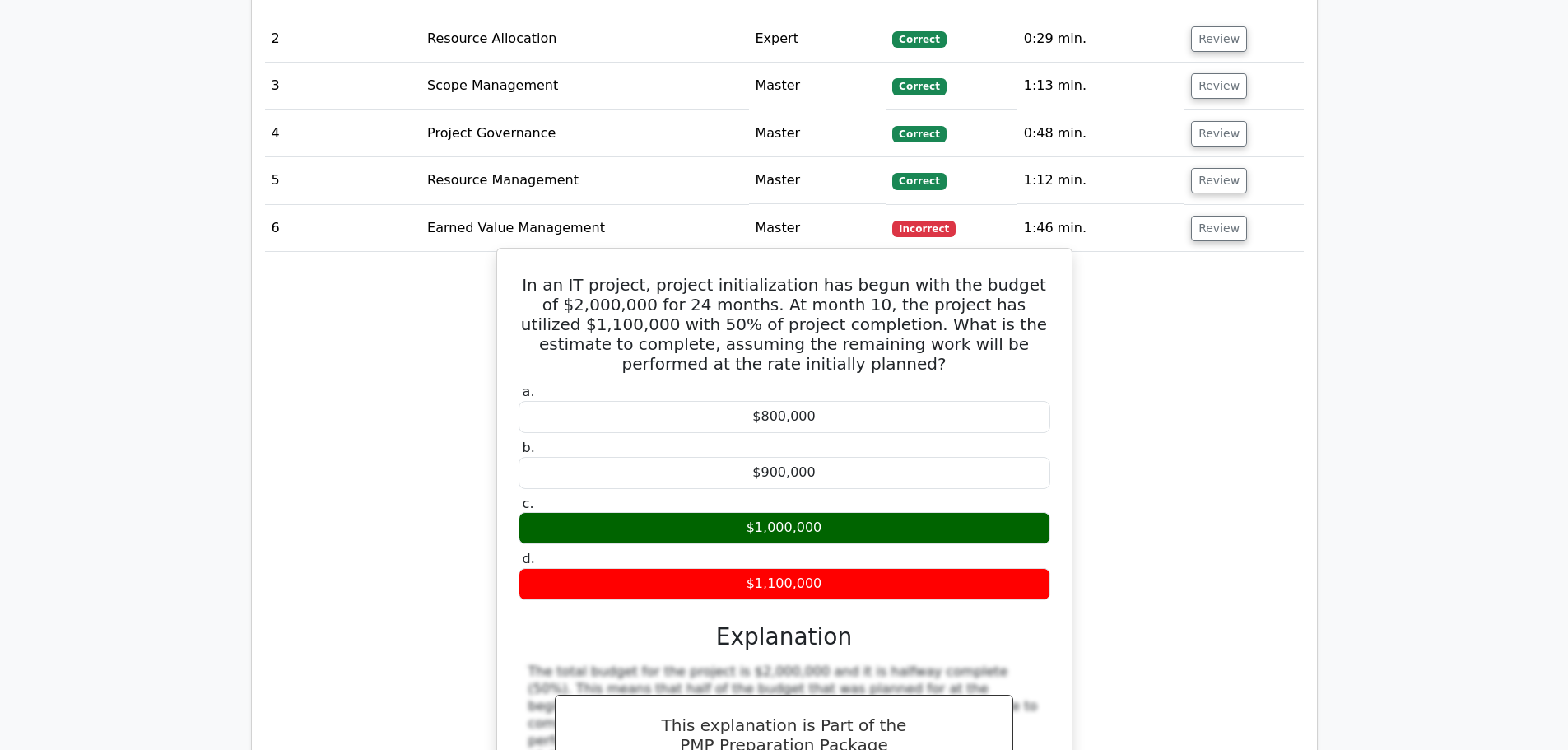
scroll to position [2552, 0]
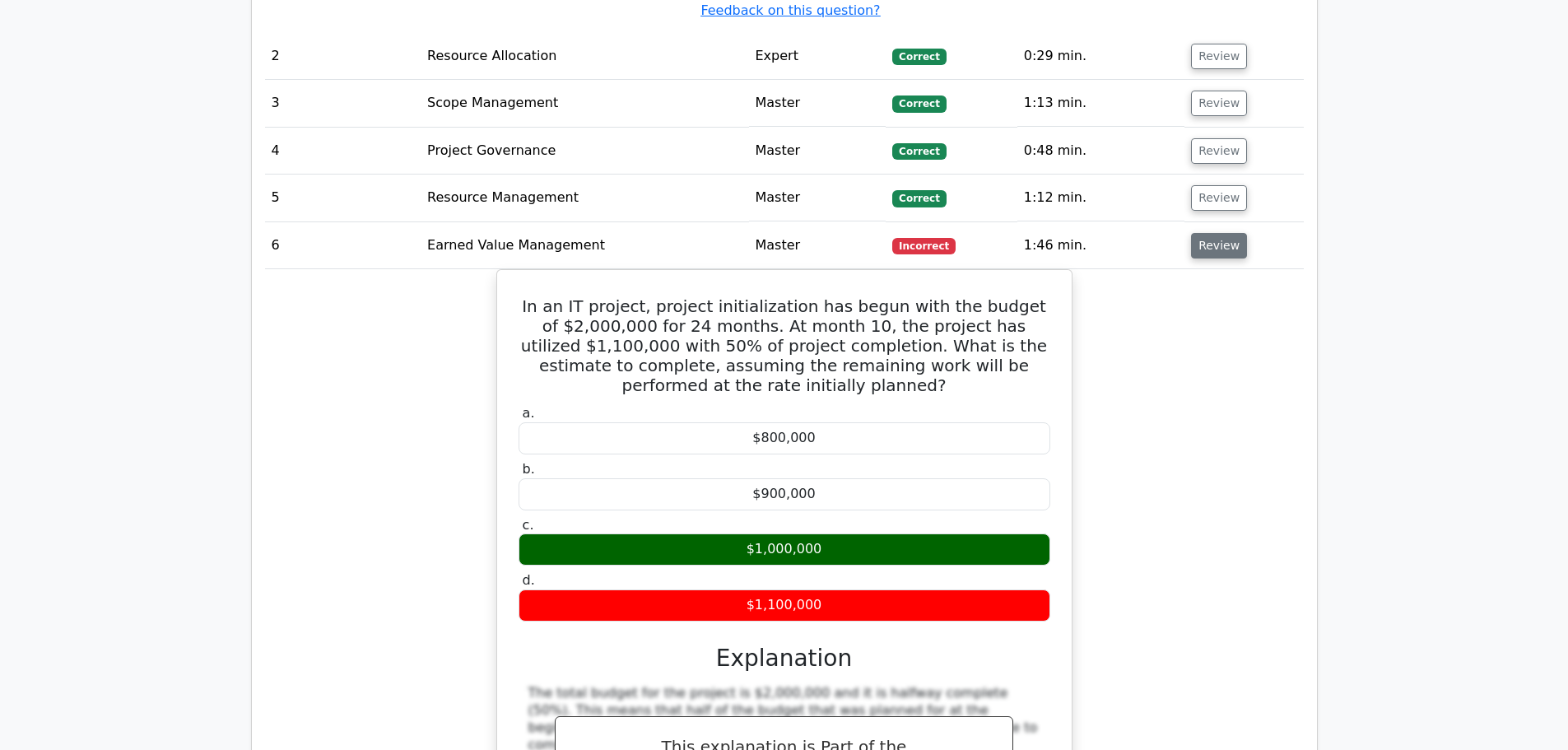
click at [1214, 233] on button "Review" at bounding box center [1218, 246] width 56 height 26
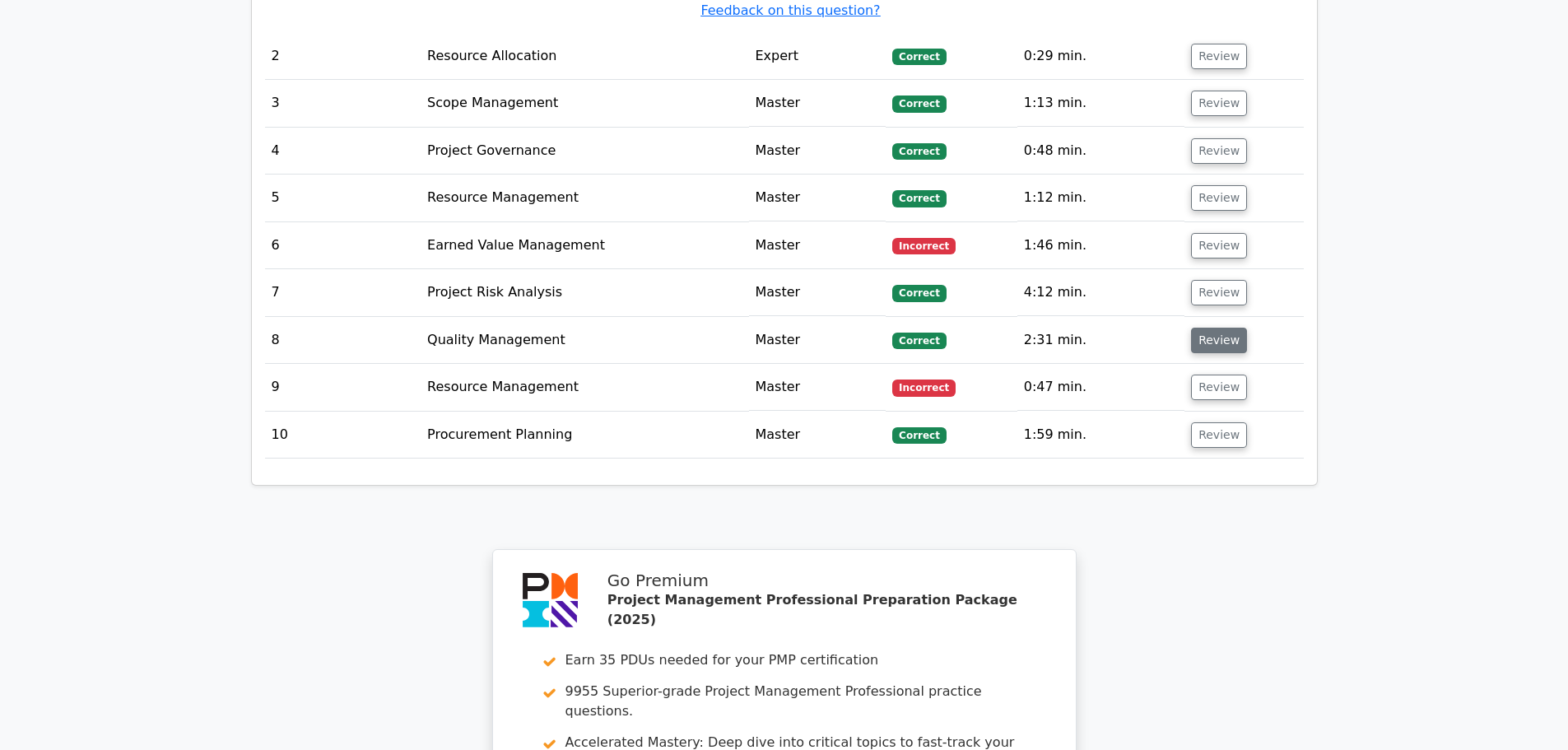
click at [1220, 328] on button "Review" at bounding box center [1218, 341] width 56 height 26
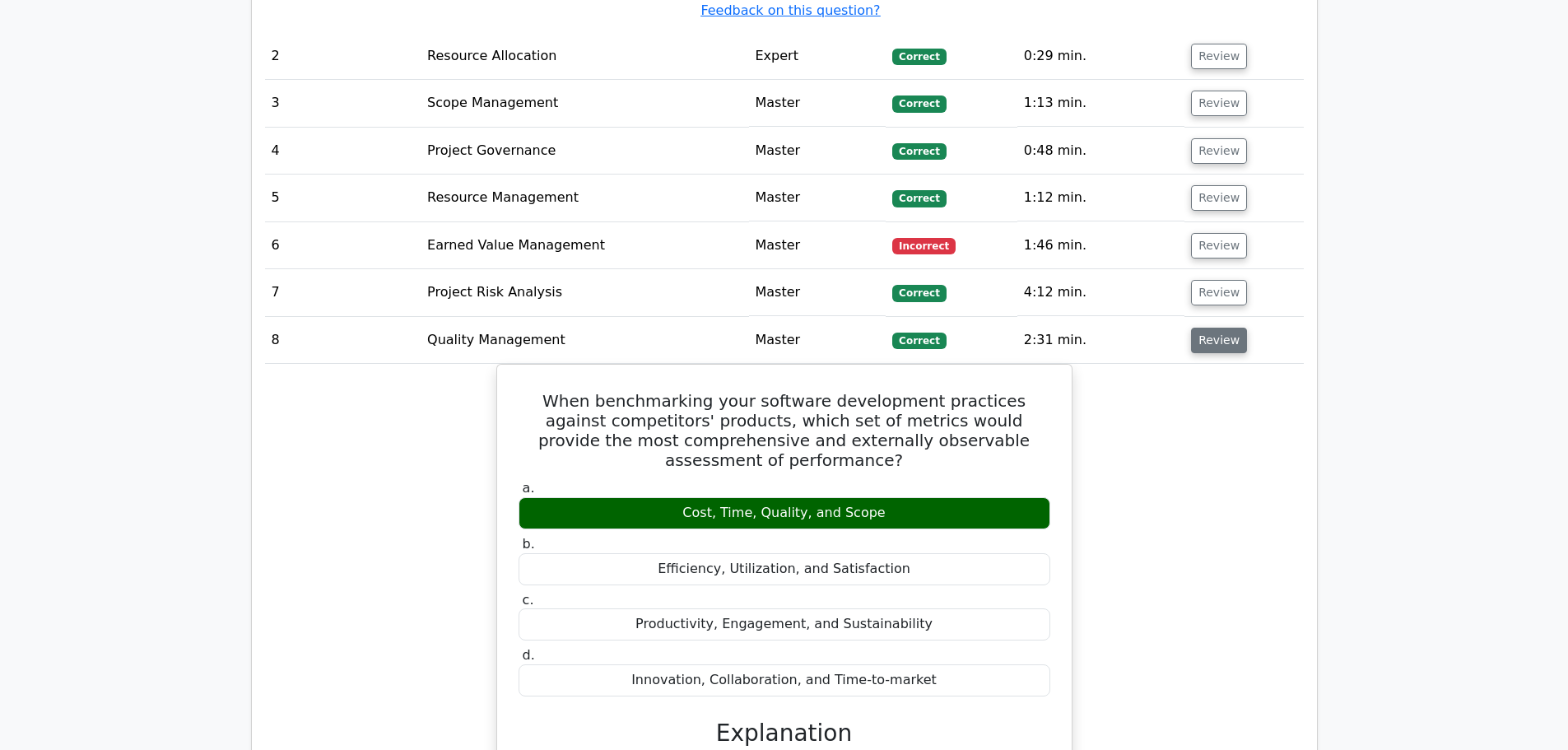
scroll to position [2634, 0]
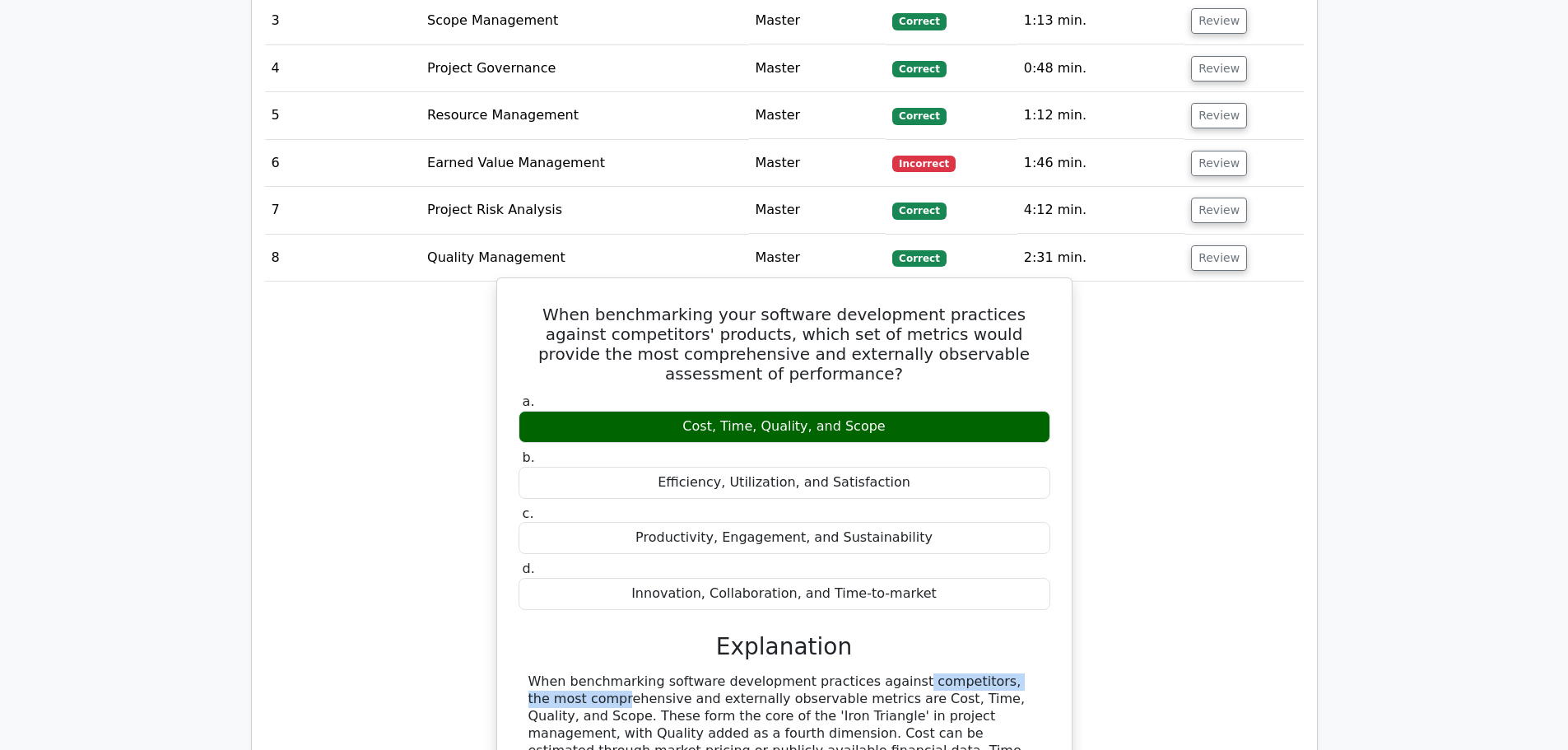
drag, startPoint x: 786, startPoint y: 494, endPoint x: 953, endPoint y: 492, distance: 167.0
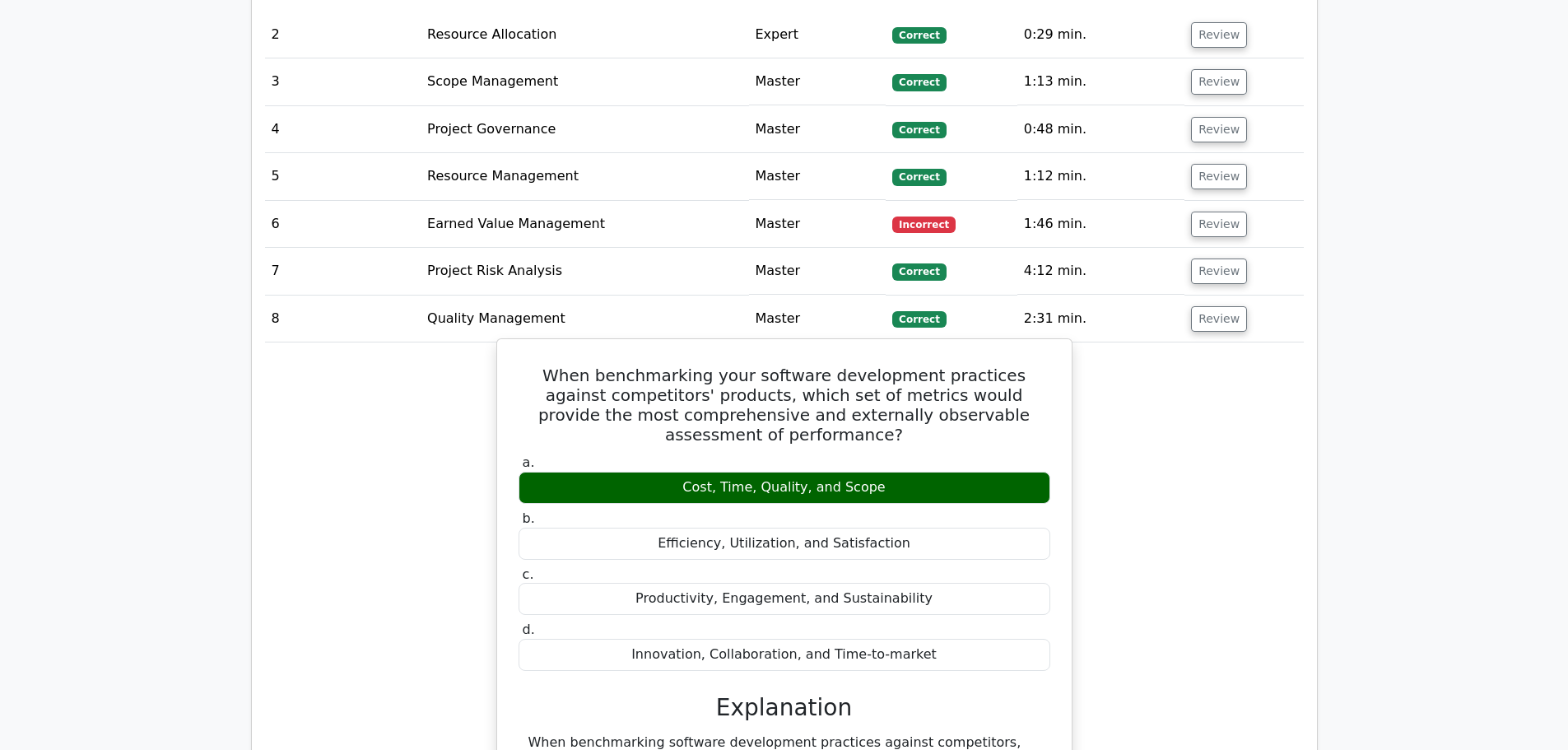
scroll to position [2470, 0]
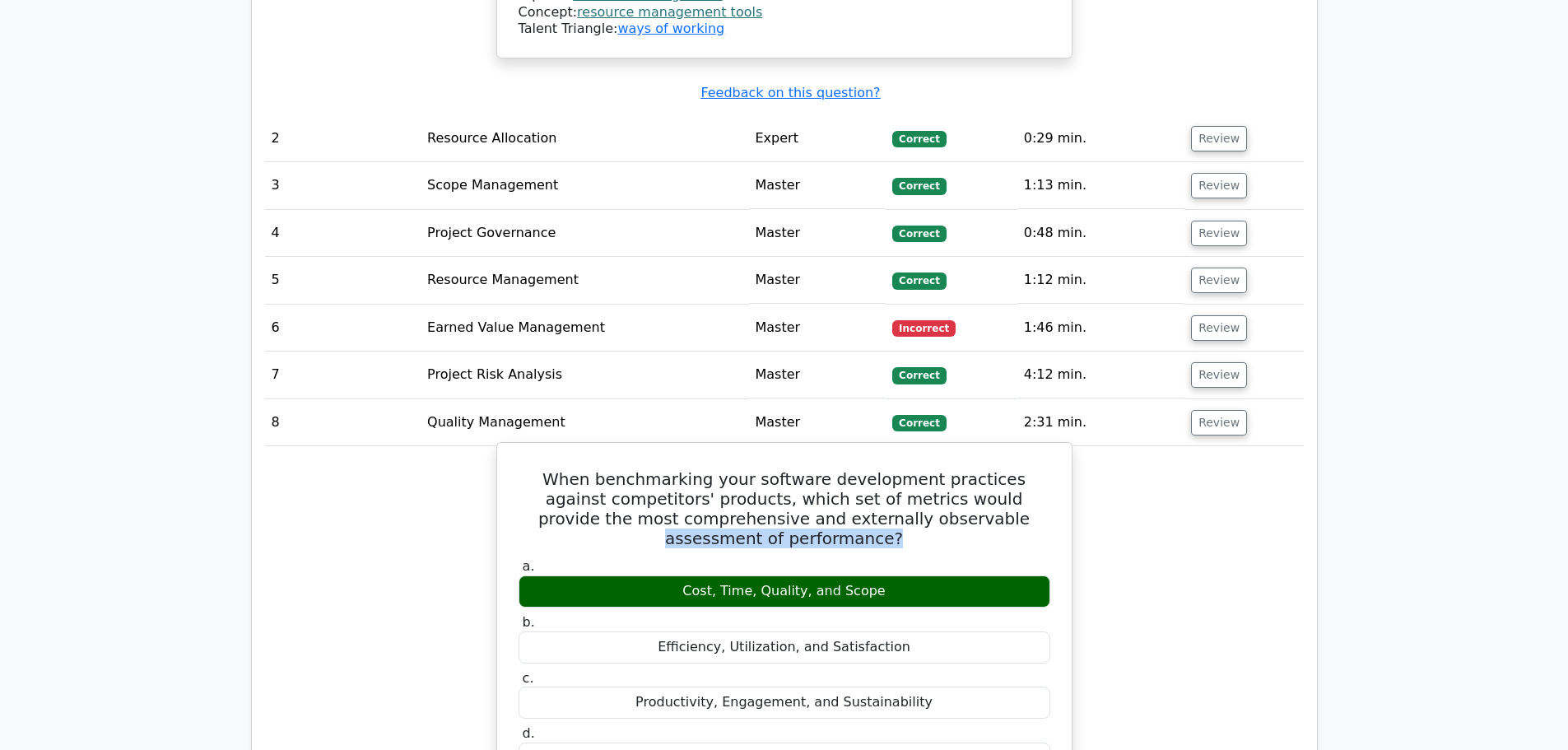
drag, startPoint x: 837, startPoint y: 352, endPoint x: 1045, endPoint y: 355, distance: 208.0
click at [1045, 469] on h5 "When benchmarking your software development practices against competitors' prod…" at bounding box center [784, 509] width 535 height 79
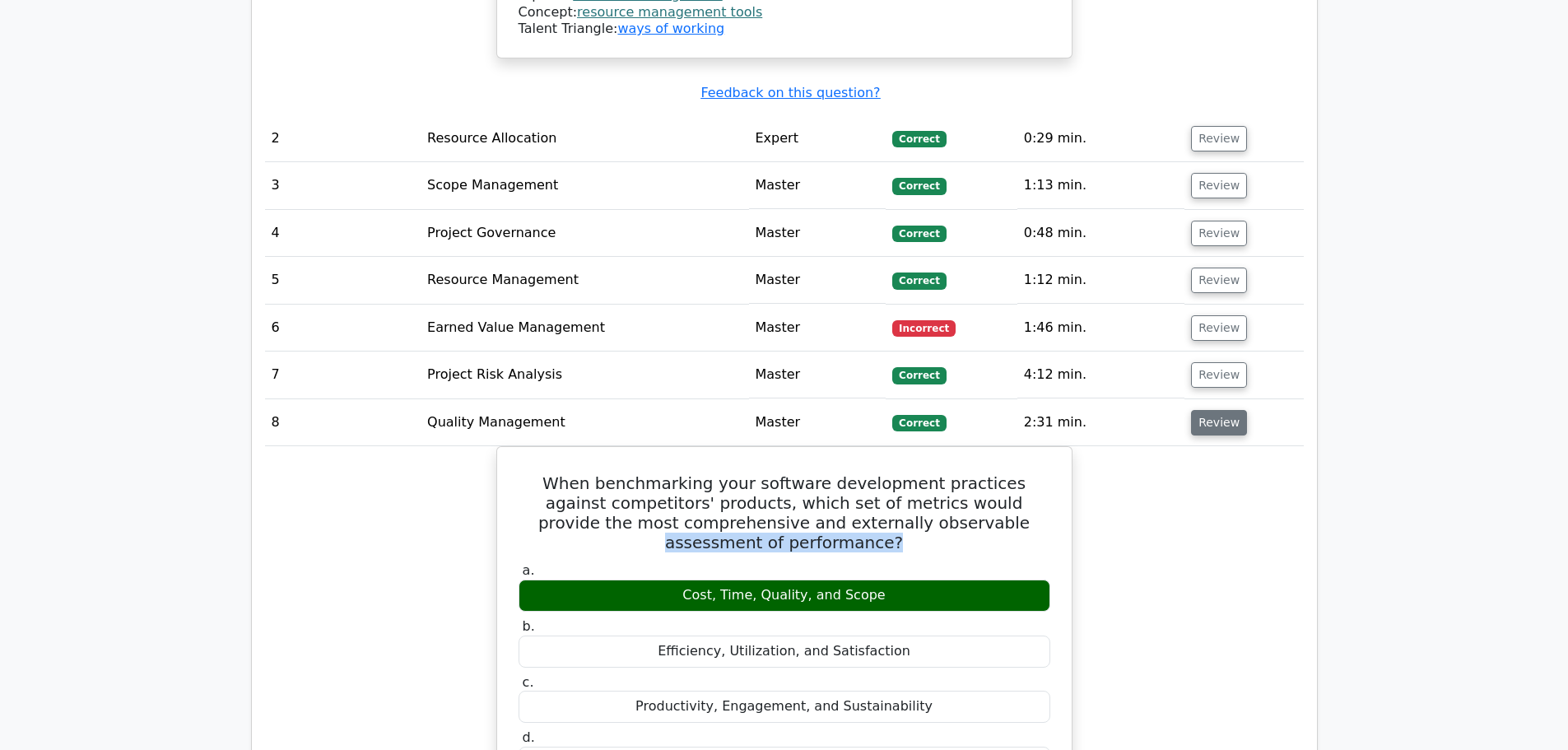
click at [1224, 410] on button "Review" at bounding box center [1218, 423] width 56 height 26
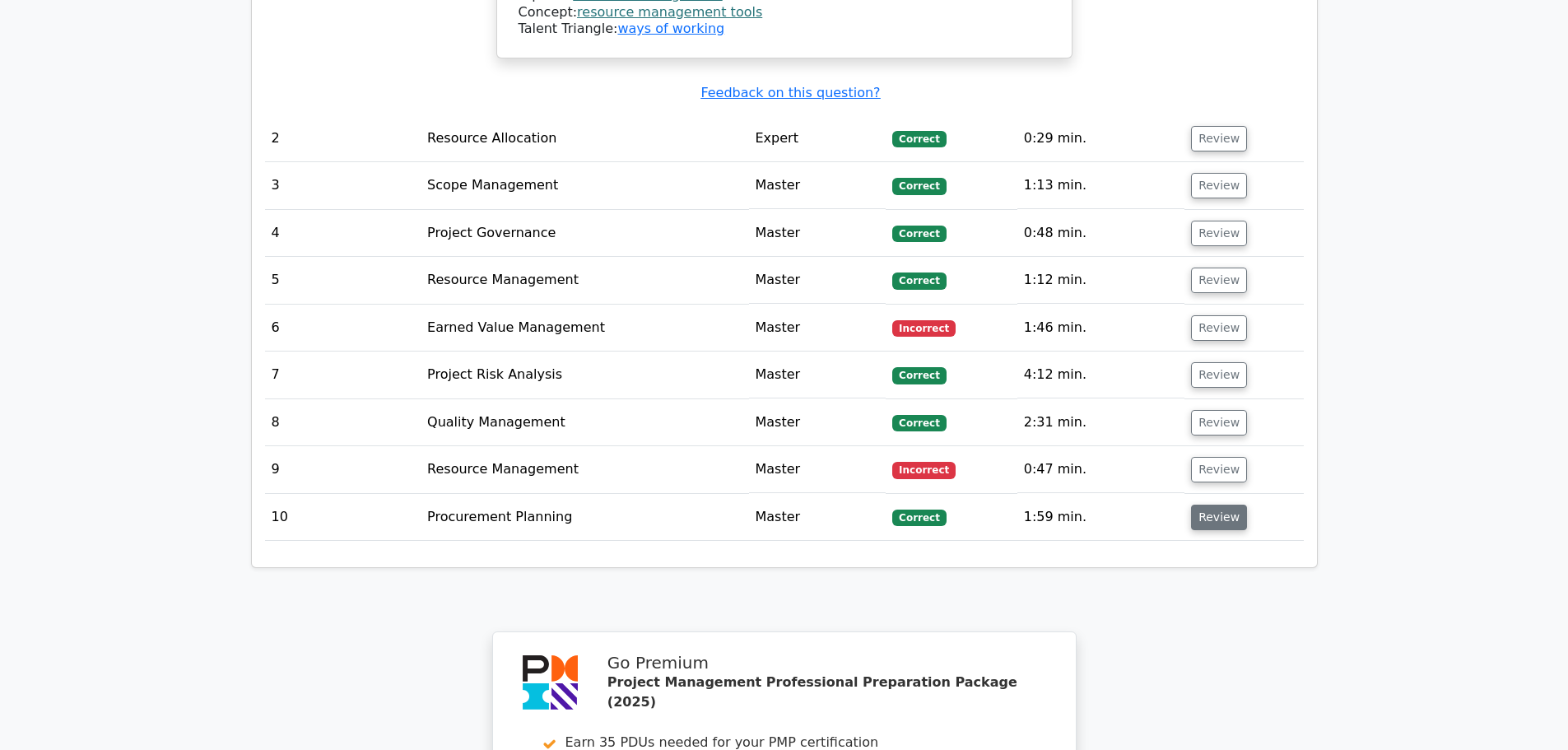
click at [1211, 505] on button "Review" at bounding box center [1218, 518] width 56 height 26
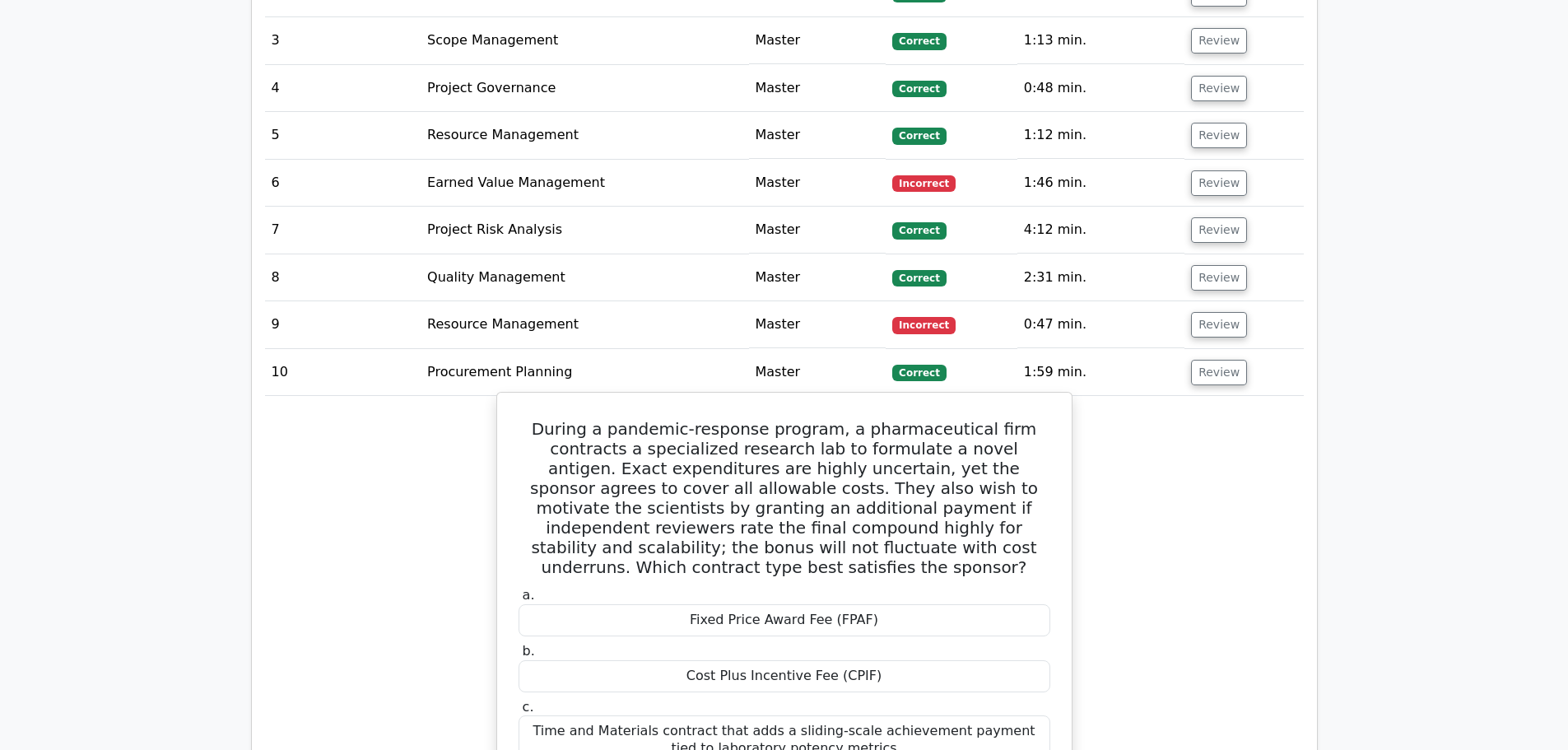
scroll to position [2634, 0]
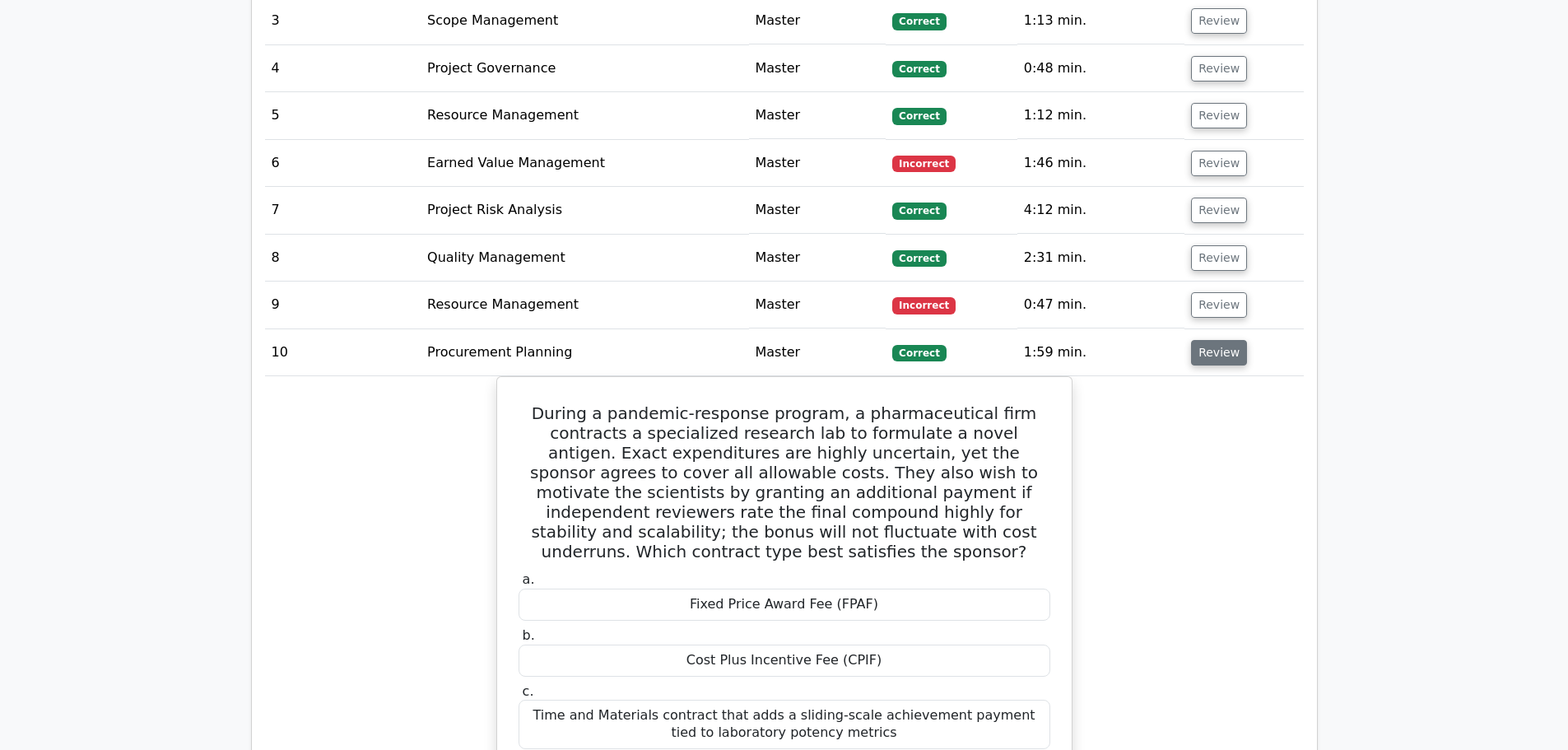
click at [1221, 340] on button "Review" at bounding box center [1218, 353] width 56 height 26
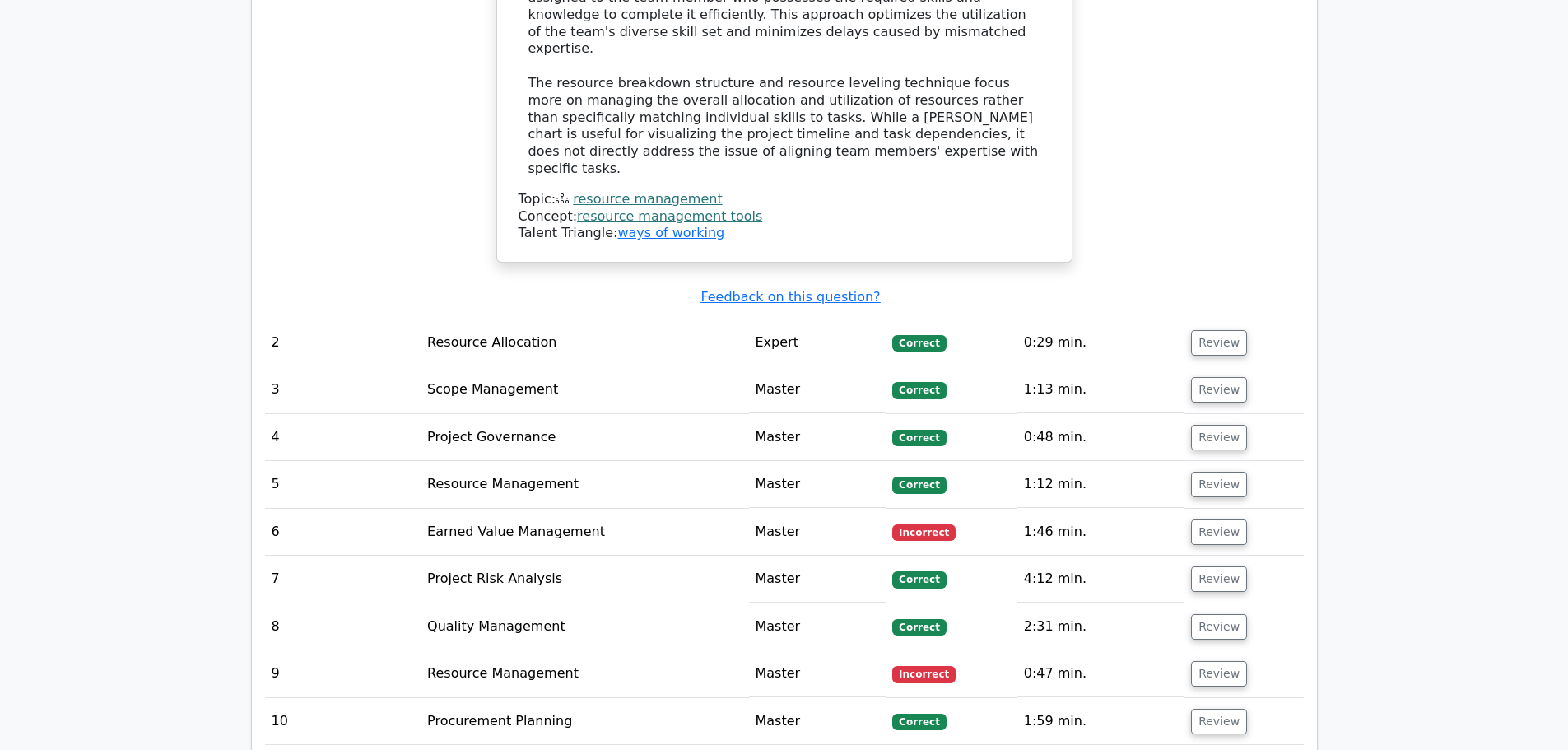
scroll to position [2265, 0]
click at [1221, 520] on button "Review" at bounding box center [1218, 532] width 56 height 26
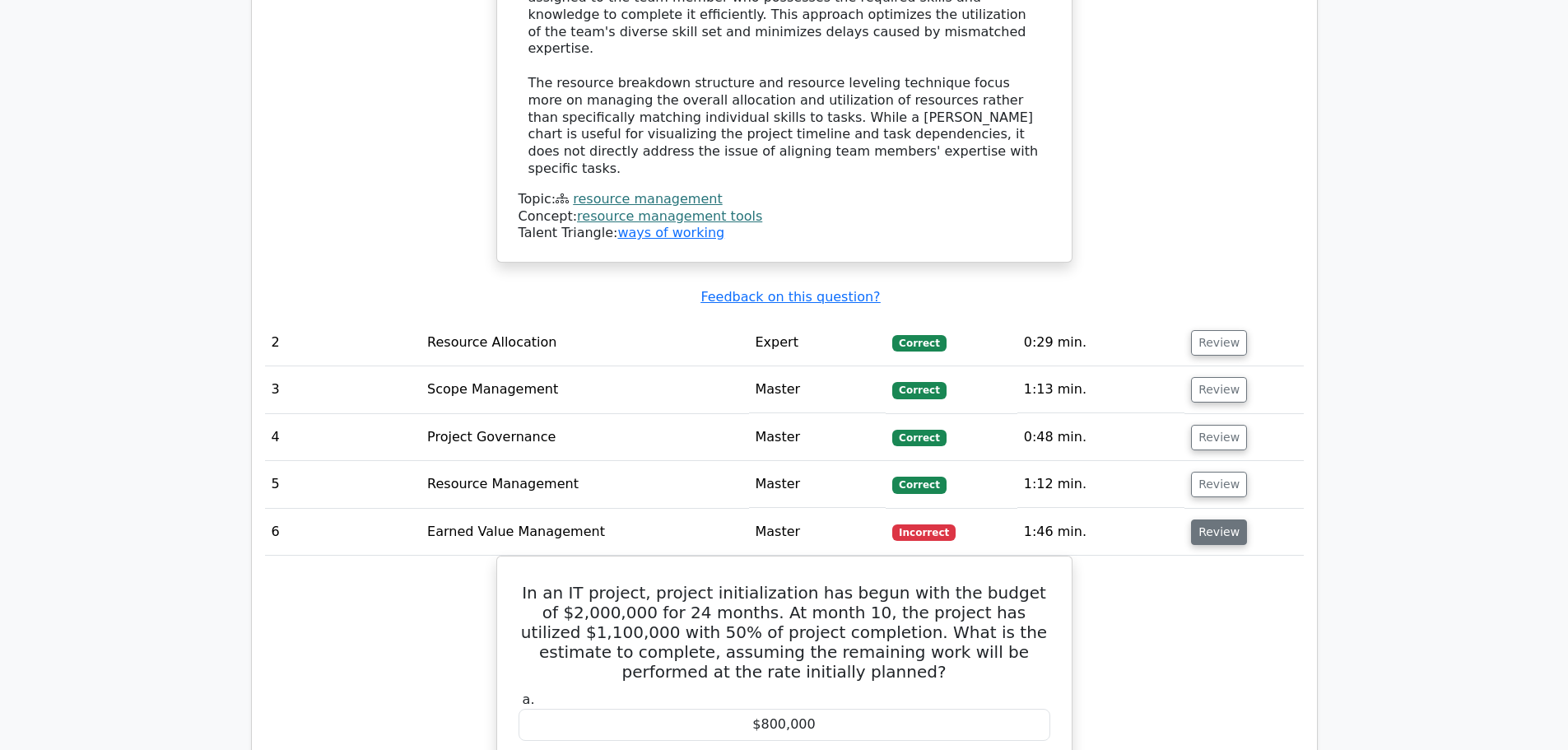
click at [1226, 520] on button "Review" at bounding box center [1218, 532] width 56 height 26
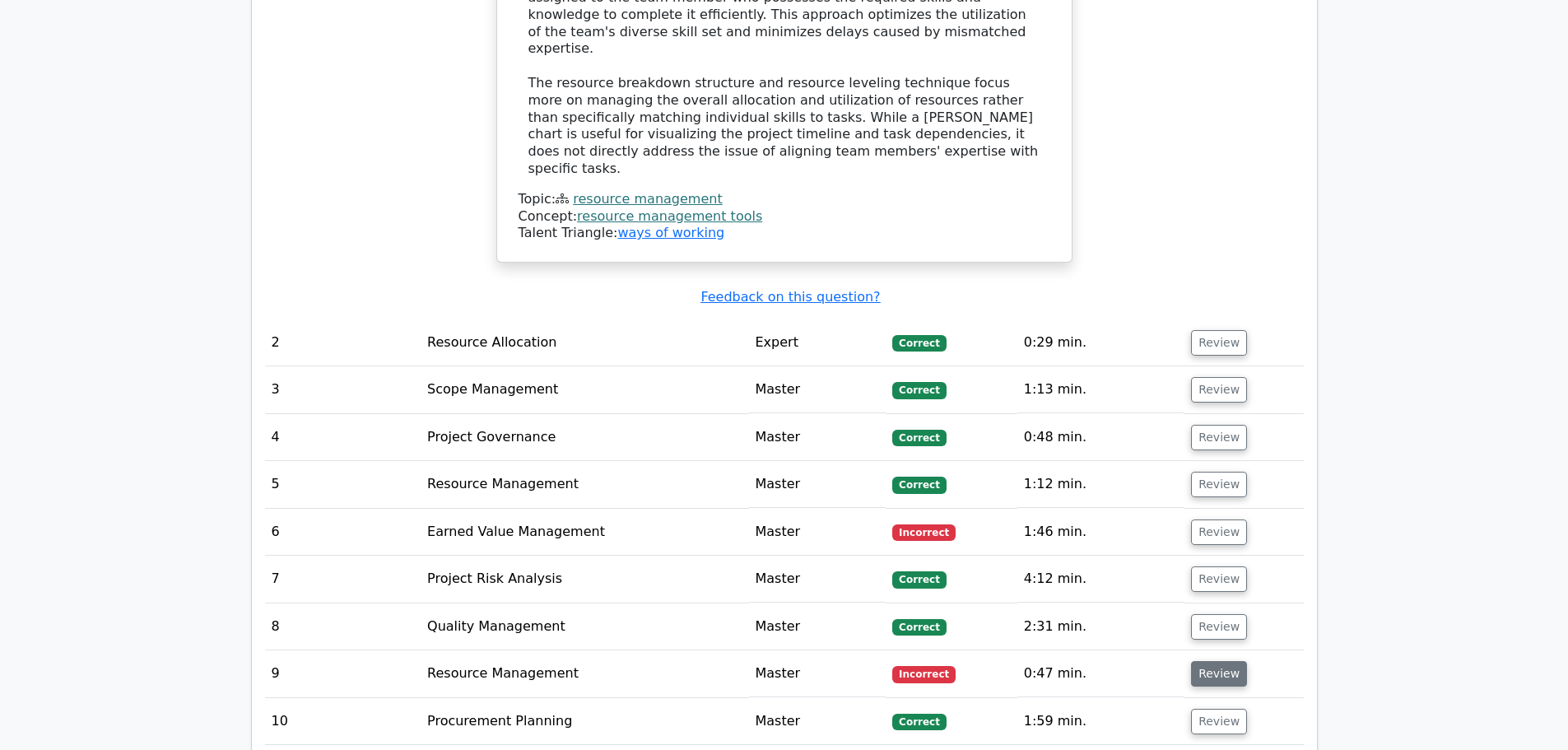
click at [1222, 661] on button "Review" at bounding box center [1218, 674] width 56 height 26
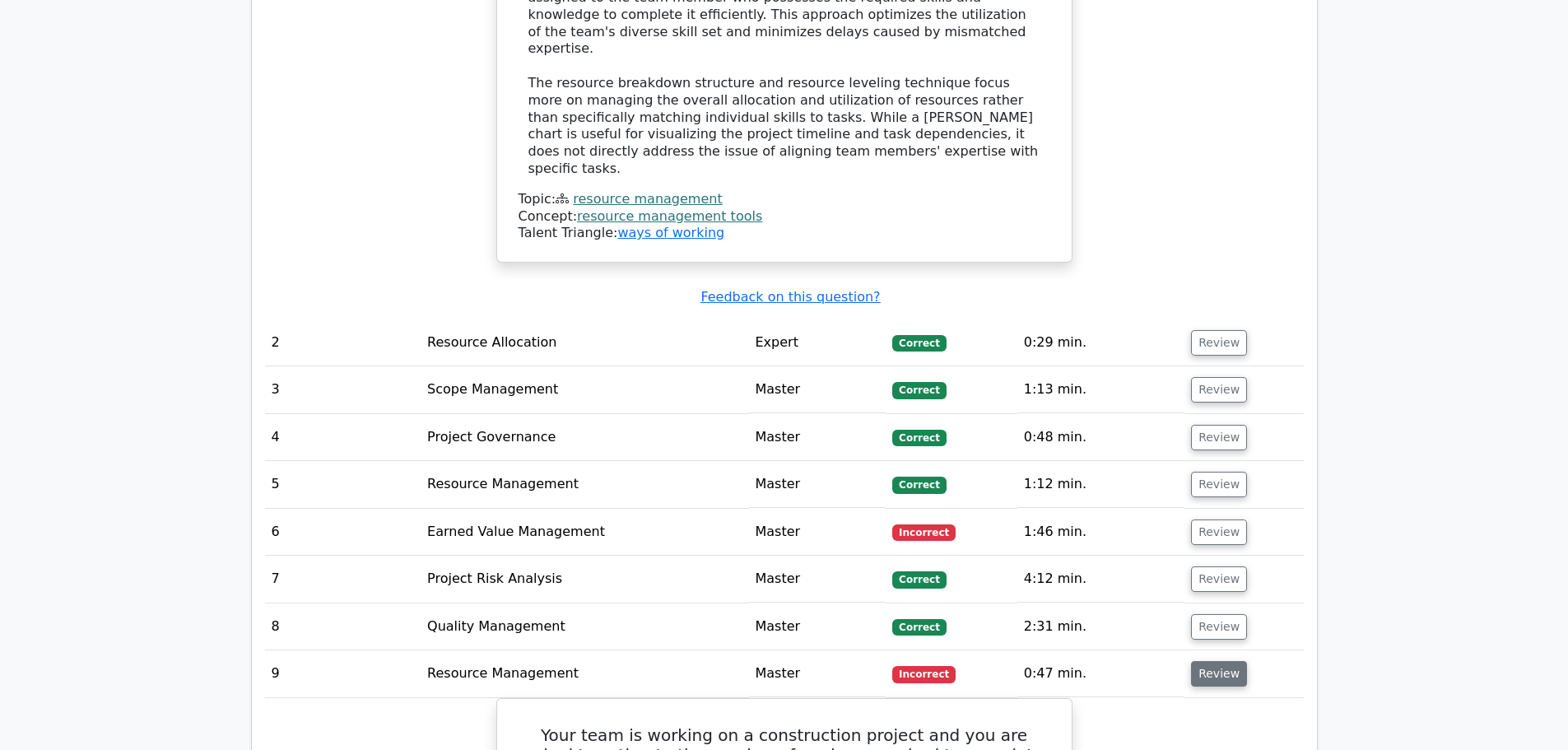
scroll to position [2430, 0]
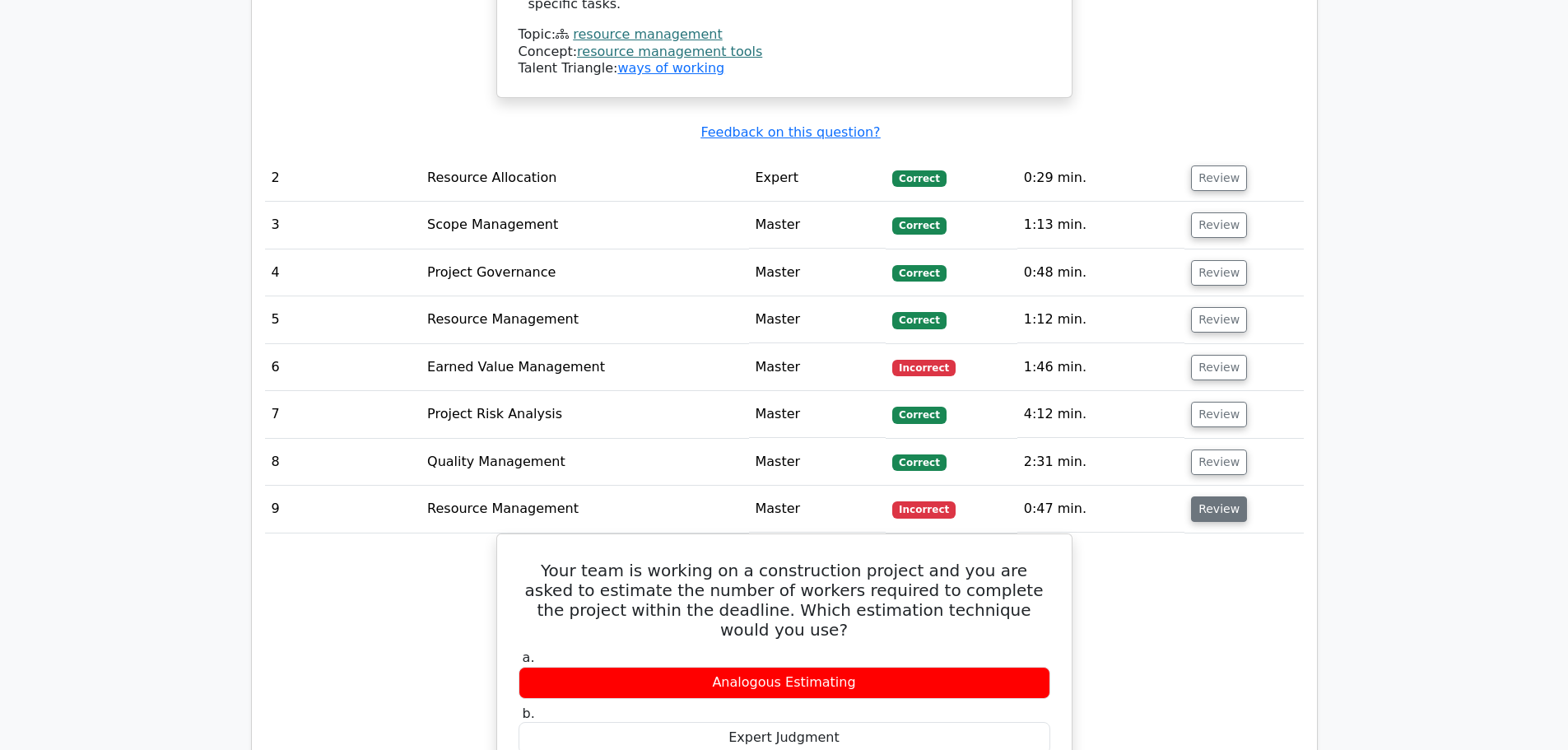
click at [1212, 497] on button "Review" at bounding box center [1218, 510] width 56 height 26
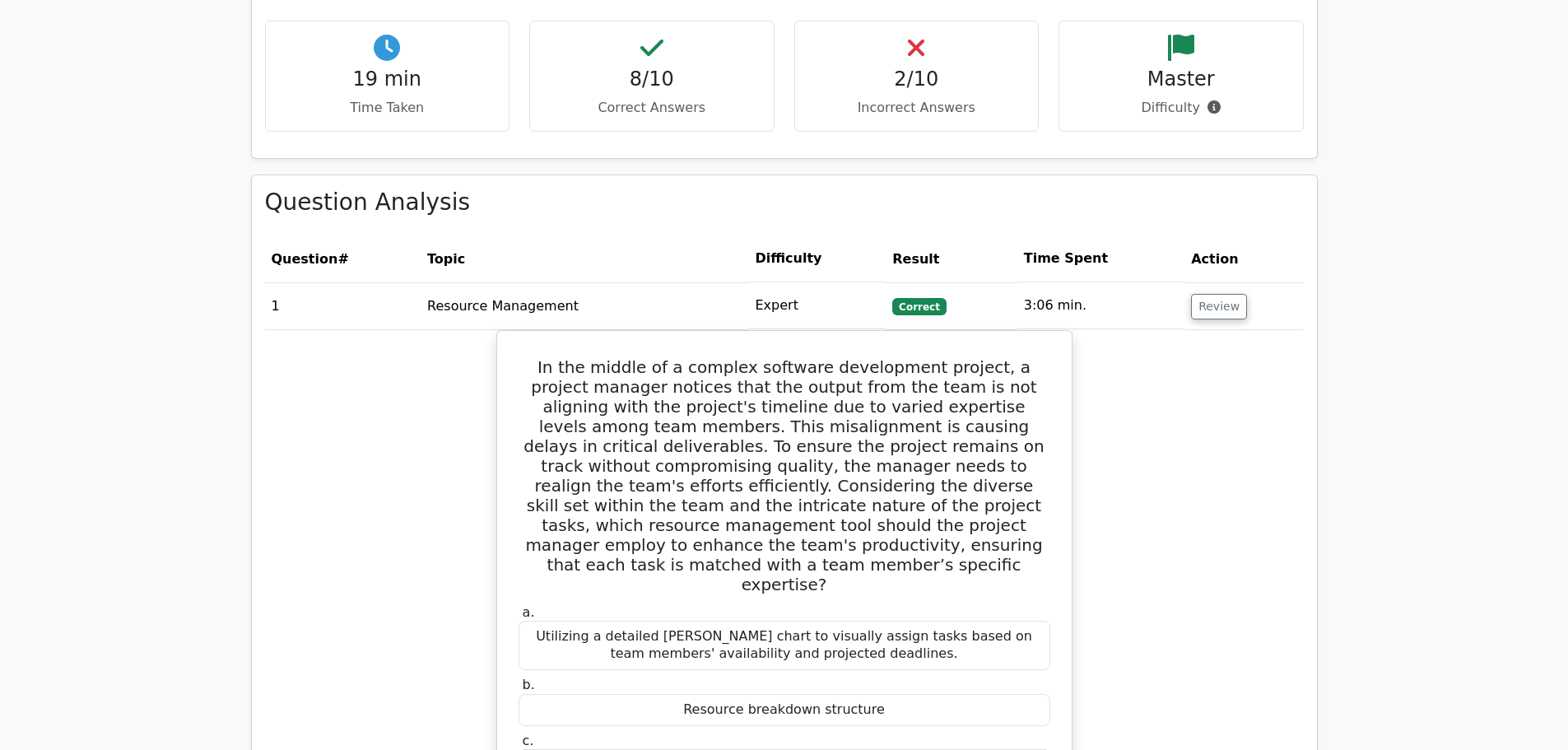
scroll to position [1030, 0]
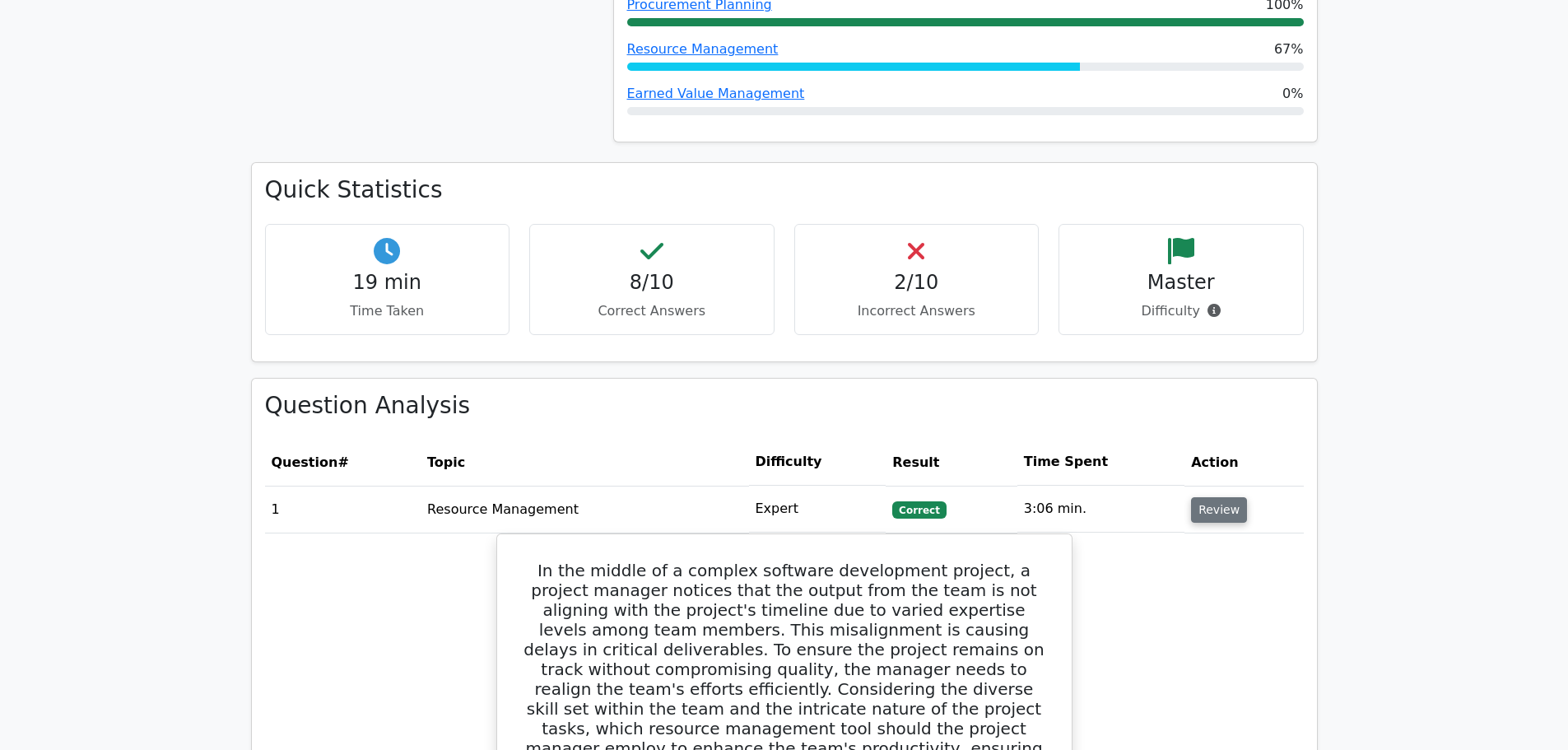
click at [1222, 498] on button "Review" at bounding box center [1218, 511] width 56 height 26
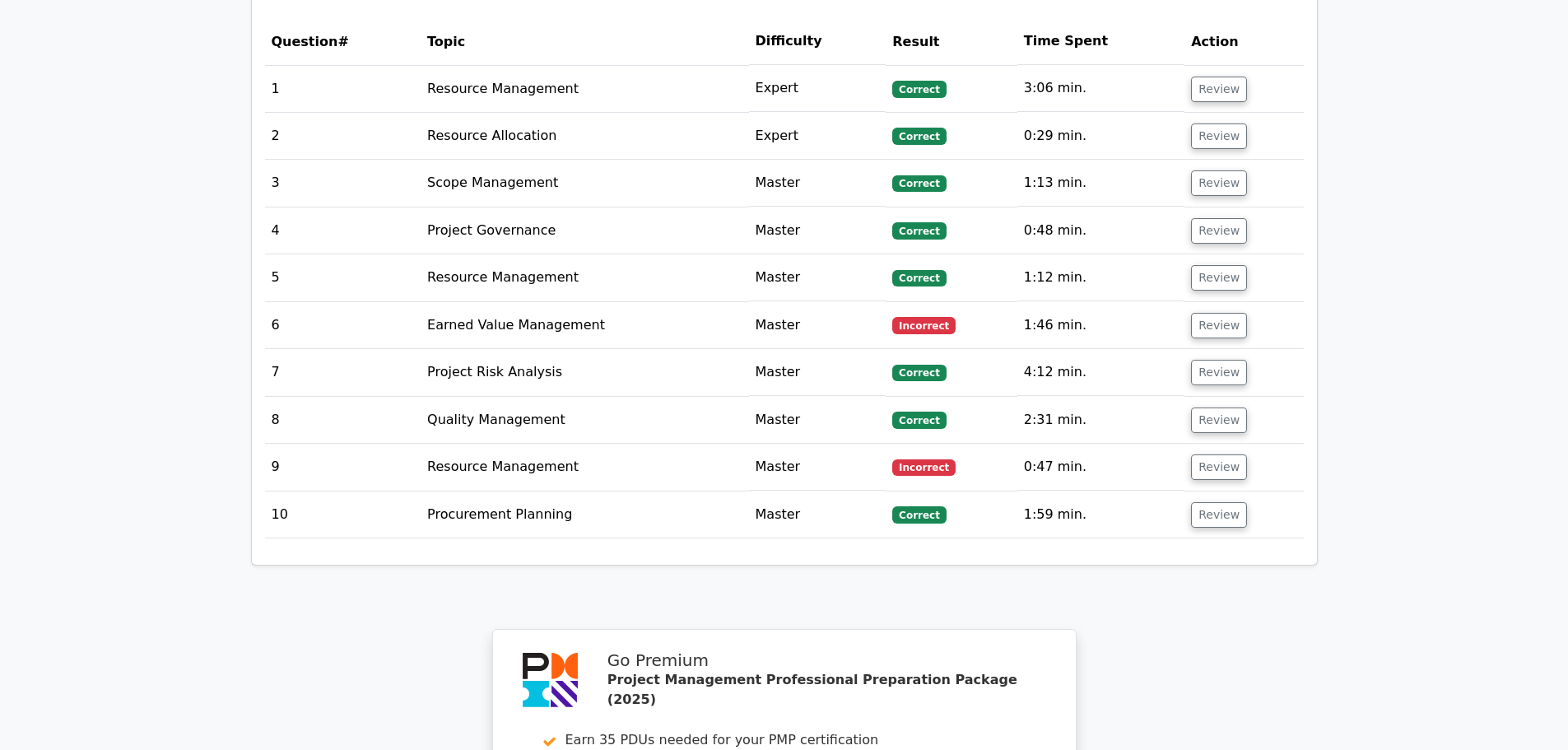
scroll to position [1811, 0]
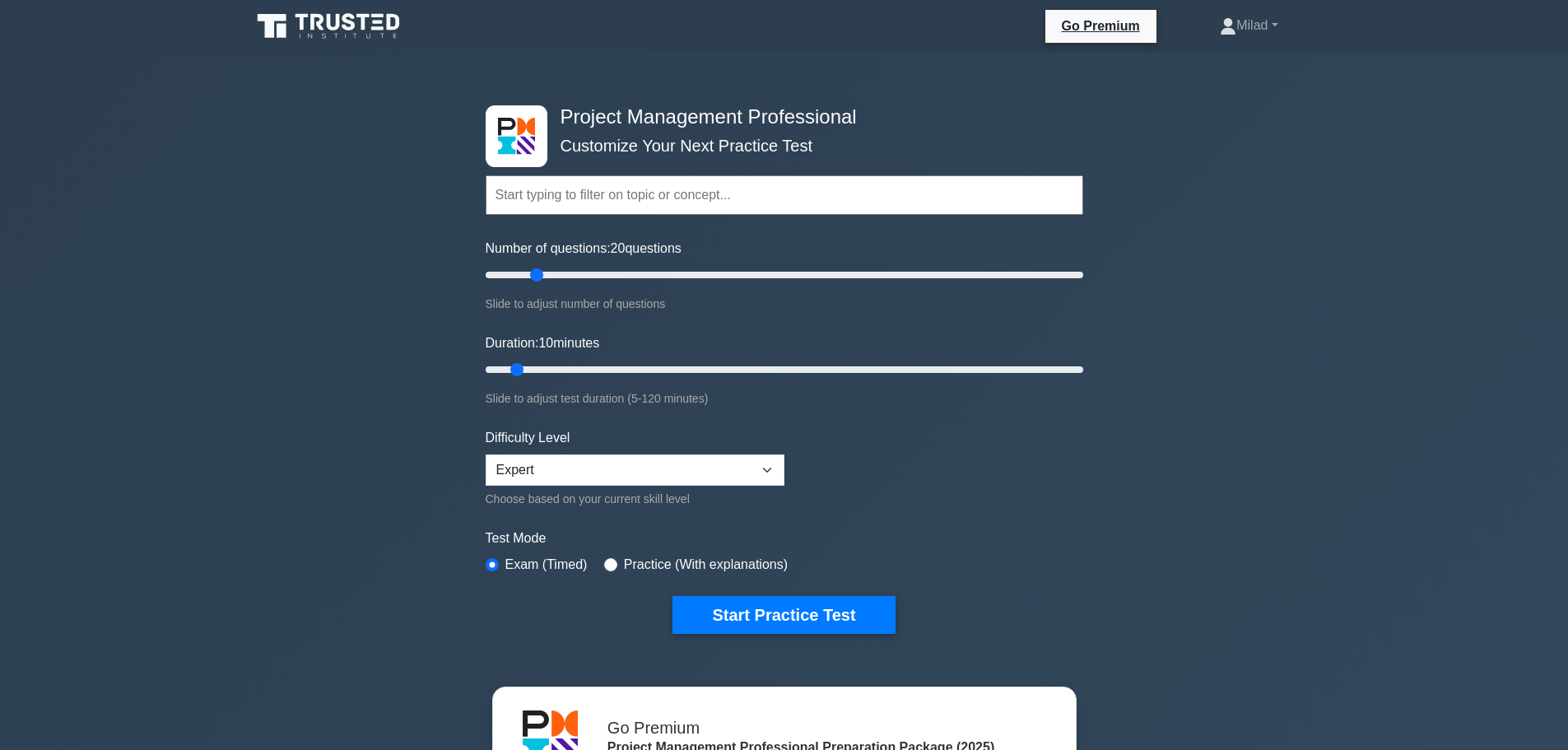
type input "20"
click at [540, 271] on input "Number of questions: 20 questions" at bounding box center [784, 275] width 598 height 20
click at [635, 369] on input "Duration: 10 minutes" at bounding box center [784, 370] width 598 height 20
click at [655, 369] on input "Duration: 35 minutes" at bounding box center [784, 370] width 598 height 20
type input "40"
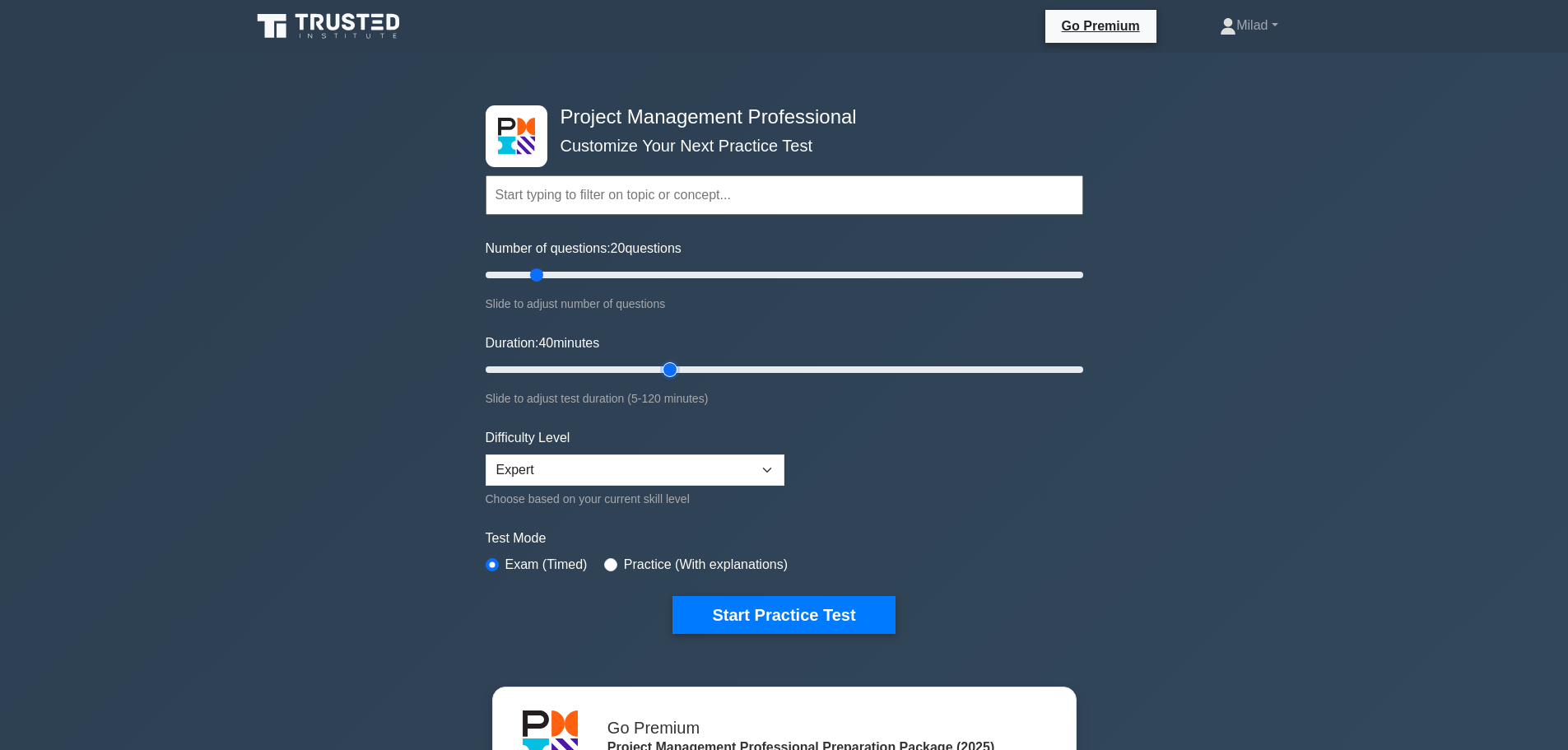
click at [673, 368] on input "Duration: 40 minutes" at bounding box center [784, 370] width 598 height 20
click at [761, 465] on select "Beginner Intermediate Expert" at bounding box center [635, 469] width 299 height 31
click at [761, 607] on button "Start Practice Test" at bounding box center [784, 615] width 222 height 38
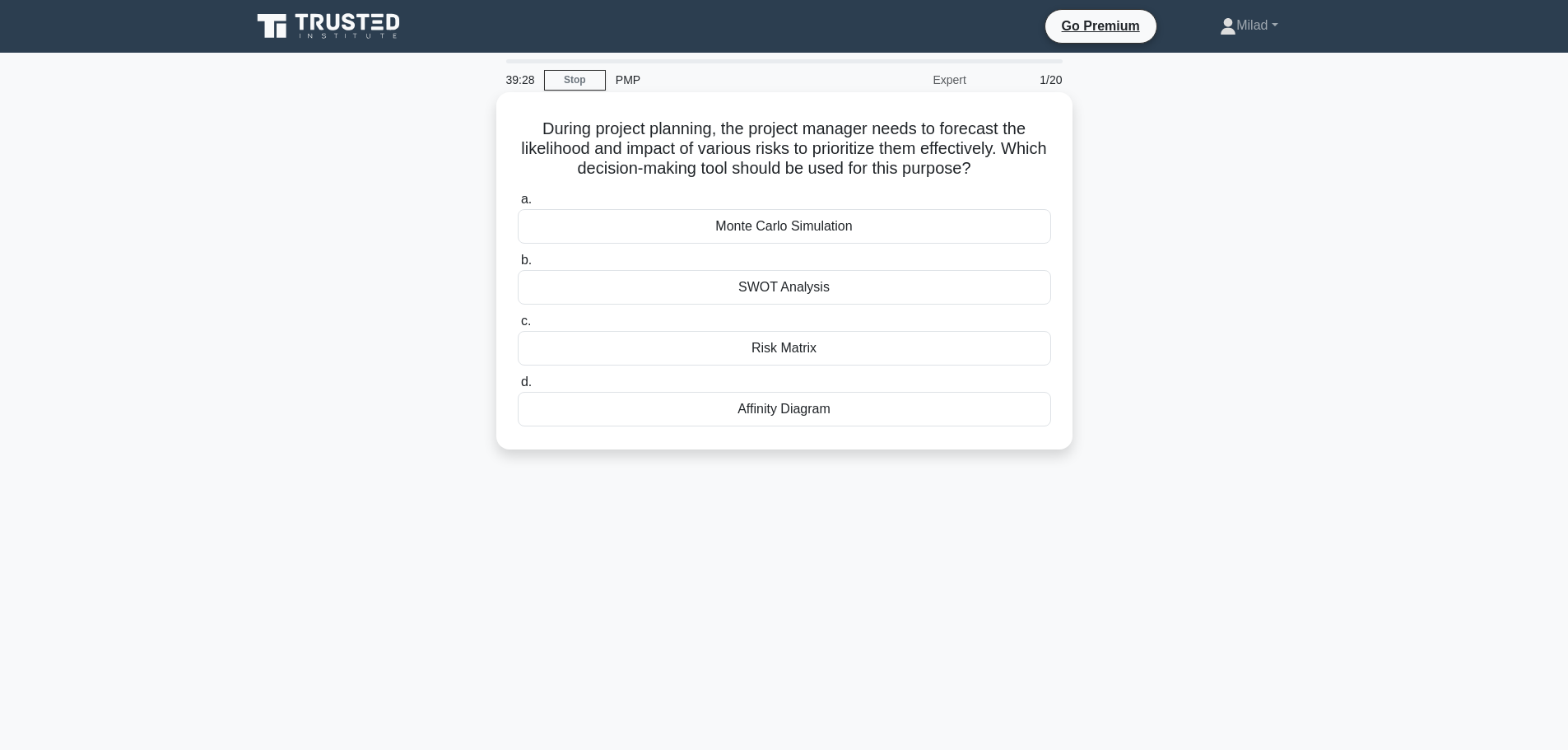
click at [798, 233] on div "Monte Carlo Simulation" at bounding box center [784, 225] width 533 height 35
click at [517, 205] on input "a. Monte Carlo Simulation" at bounding box center [517, 200] width 0 height 11
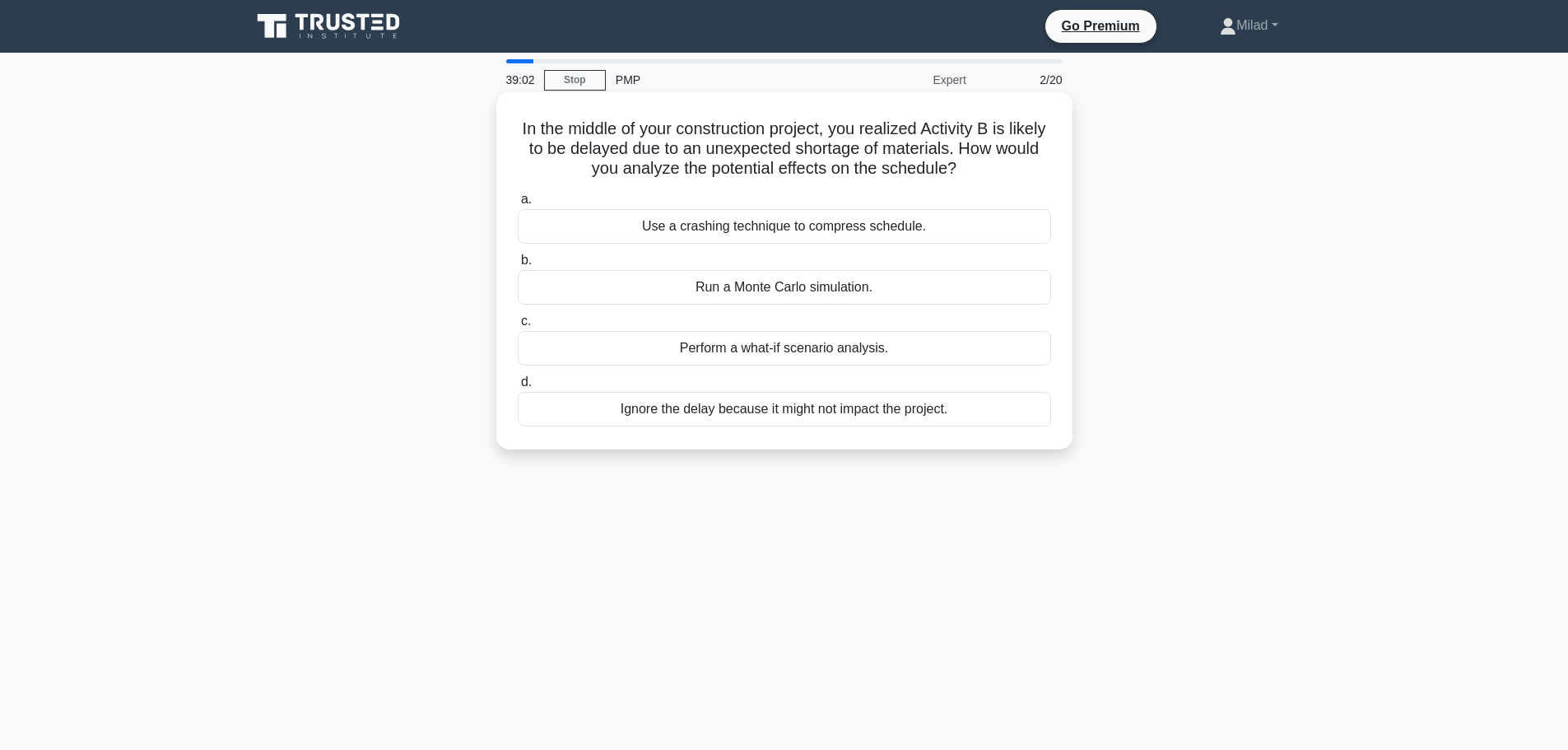
click at [767, 351] on div "Perform a what-if scenario analysis." at bounding box center [784, 348] width 533 height 35
click at [517, 327] on input "c. Perform a what-if scenario analysis." at bounding box center [517, 321] width 0 height 11
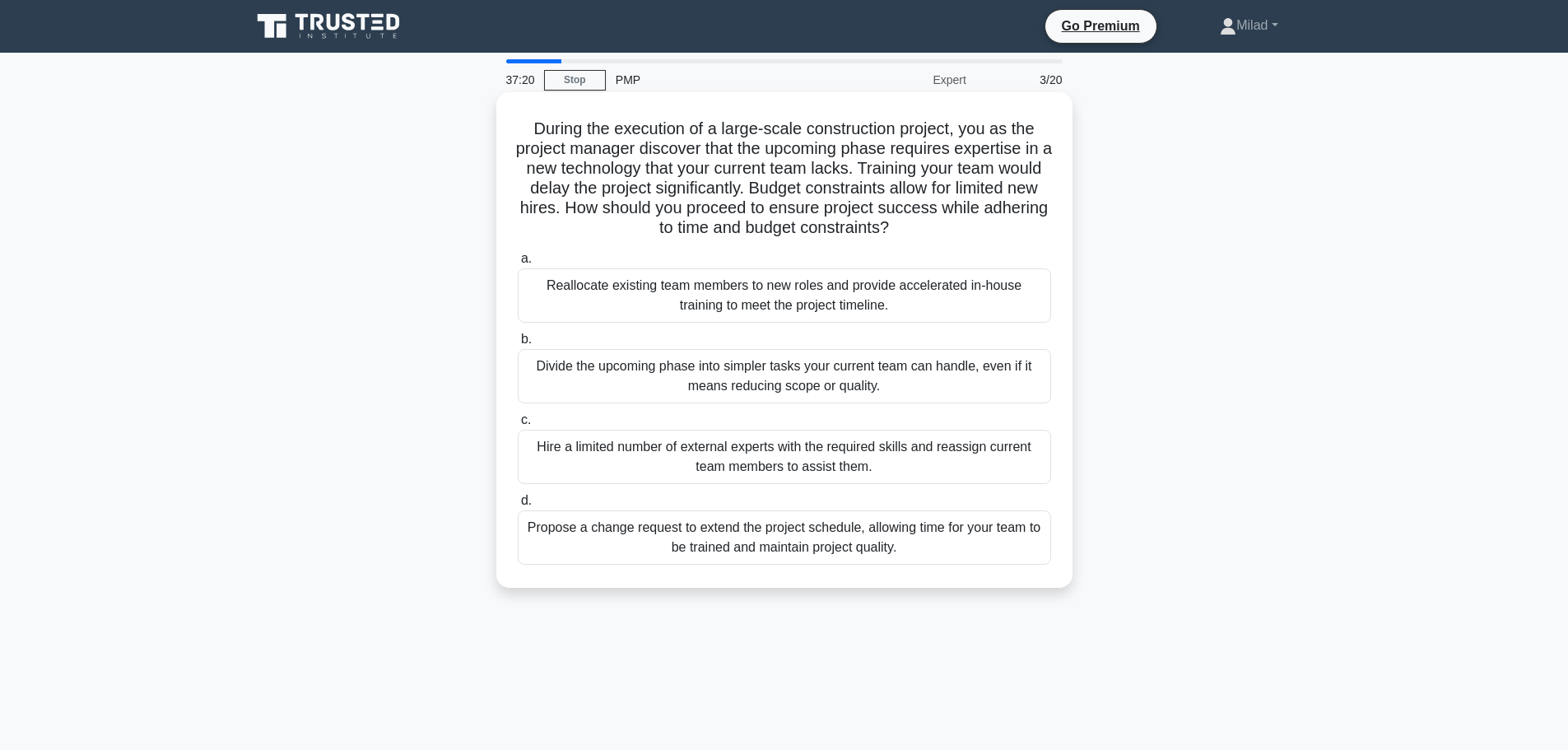
click at [654, 456] on div "Hire a limited number of external experts with the required skills and reassign…" at bounding box center [784, 457] width 533 height 55
click at [517, 425] on input "c. Hire a limited number of external experts with the required skills and reass…" at bounding box center [517, 420] width 0 height 11
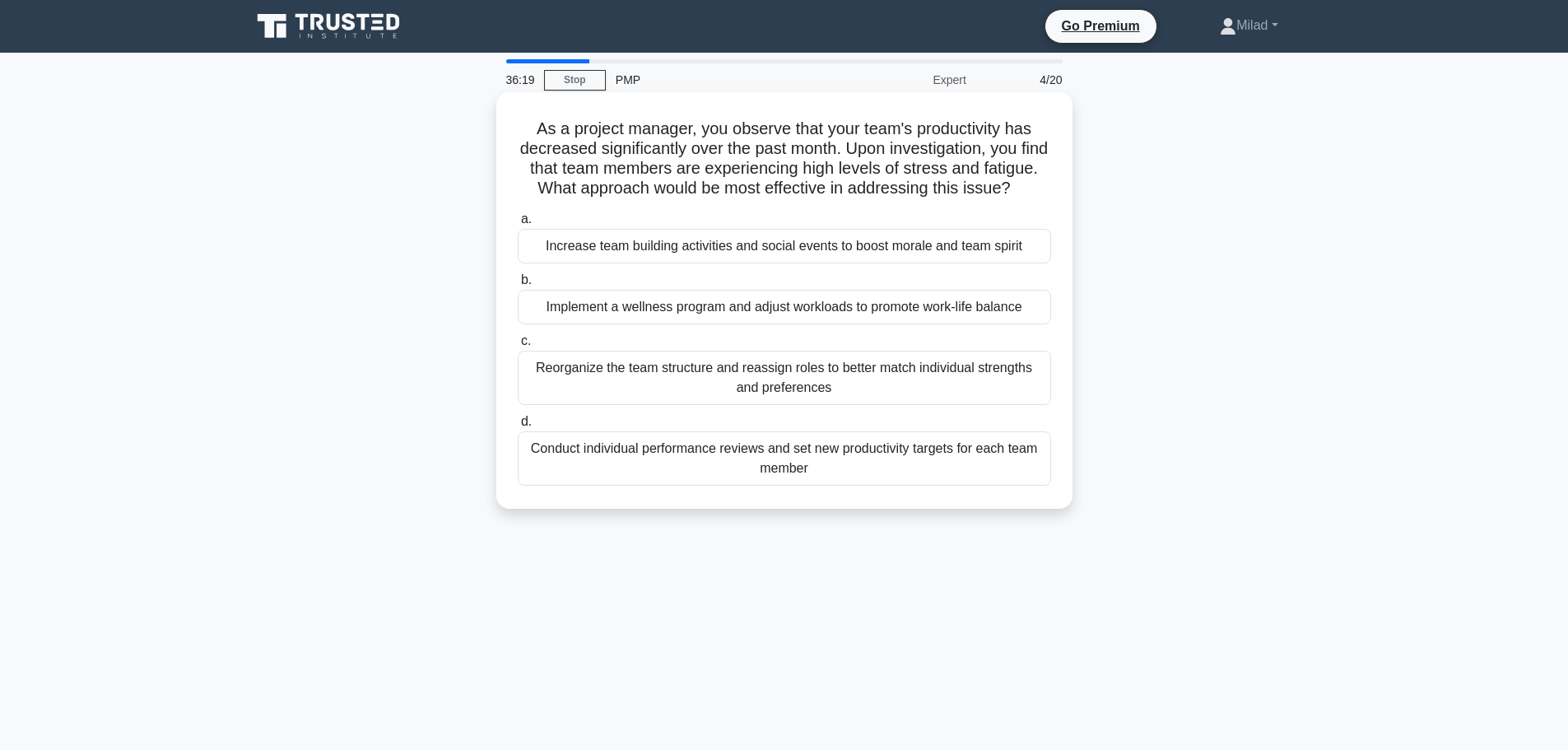
click at [776, 324] on div "Implement a wellness program and adjust workloads to promote work-life balance" at bounding box center [784, 307] width 533 height 35
click at [517, 286] on input "b. Implement a wellness program and adjust workloads to promote work-life balan…" at bounding box center [517, 280] width 0 height 11
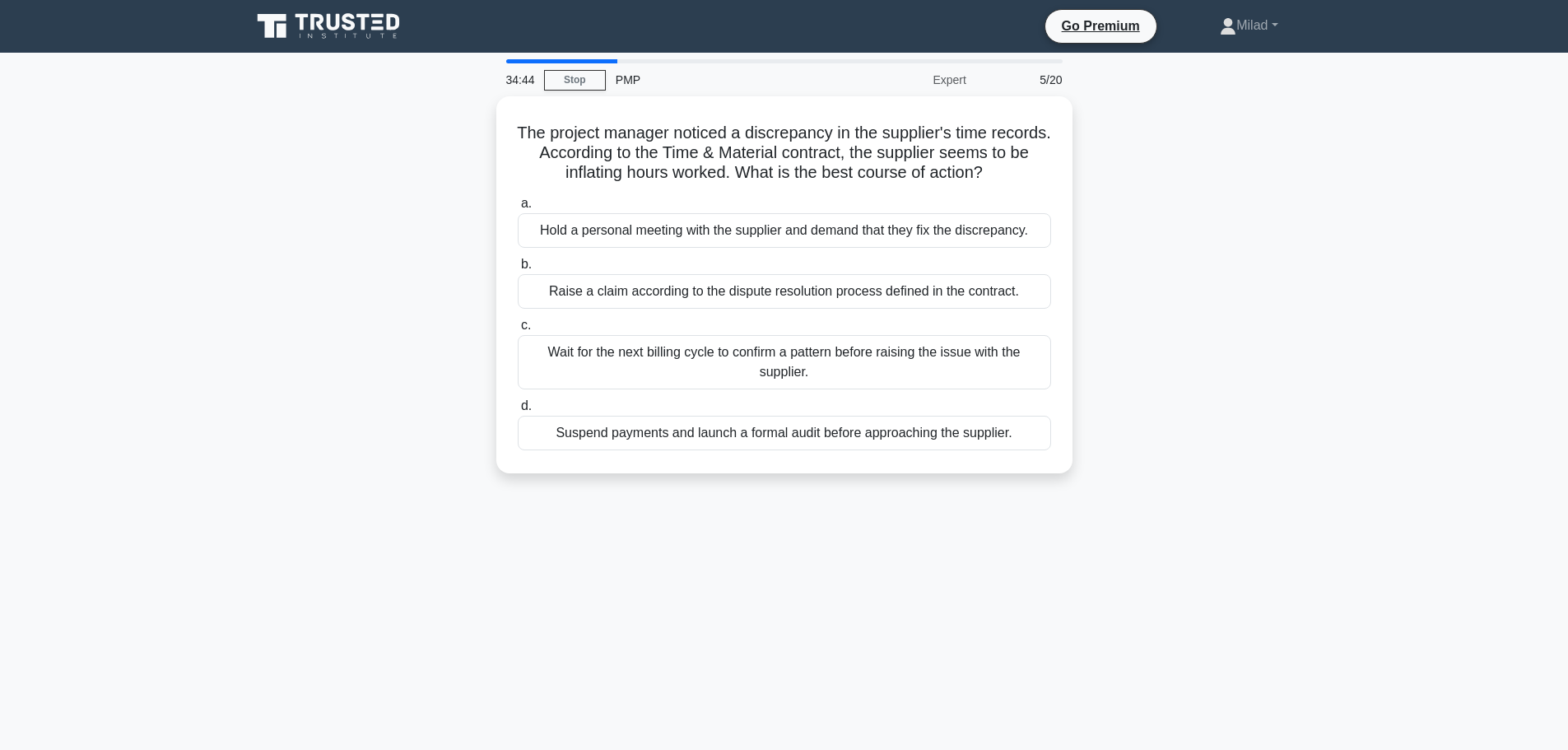
drag, startPoint x: 543, startPoint y: 128, endPoint x: 1159, endPoint y: 468, distance: 703.6
click at [1159, 468] on div "The project manager noticed a discrepancy in the supplier's time records. Accor…" at bounding box center [784, 294] width 1086 height 396
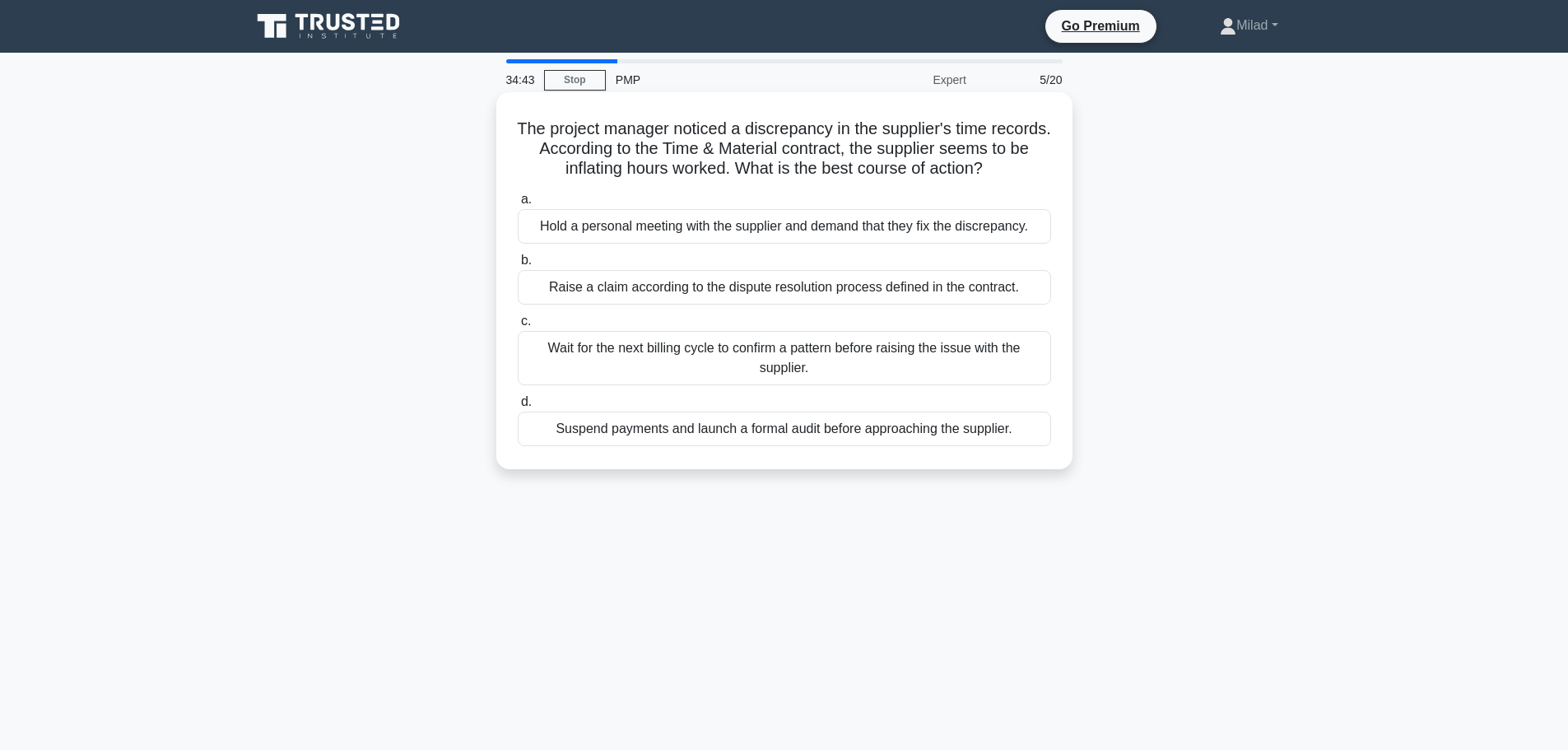
copy div "The project manager noticed a discrepancy in the supplier's time records. Accor…"
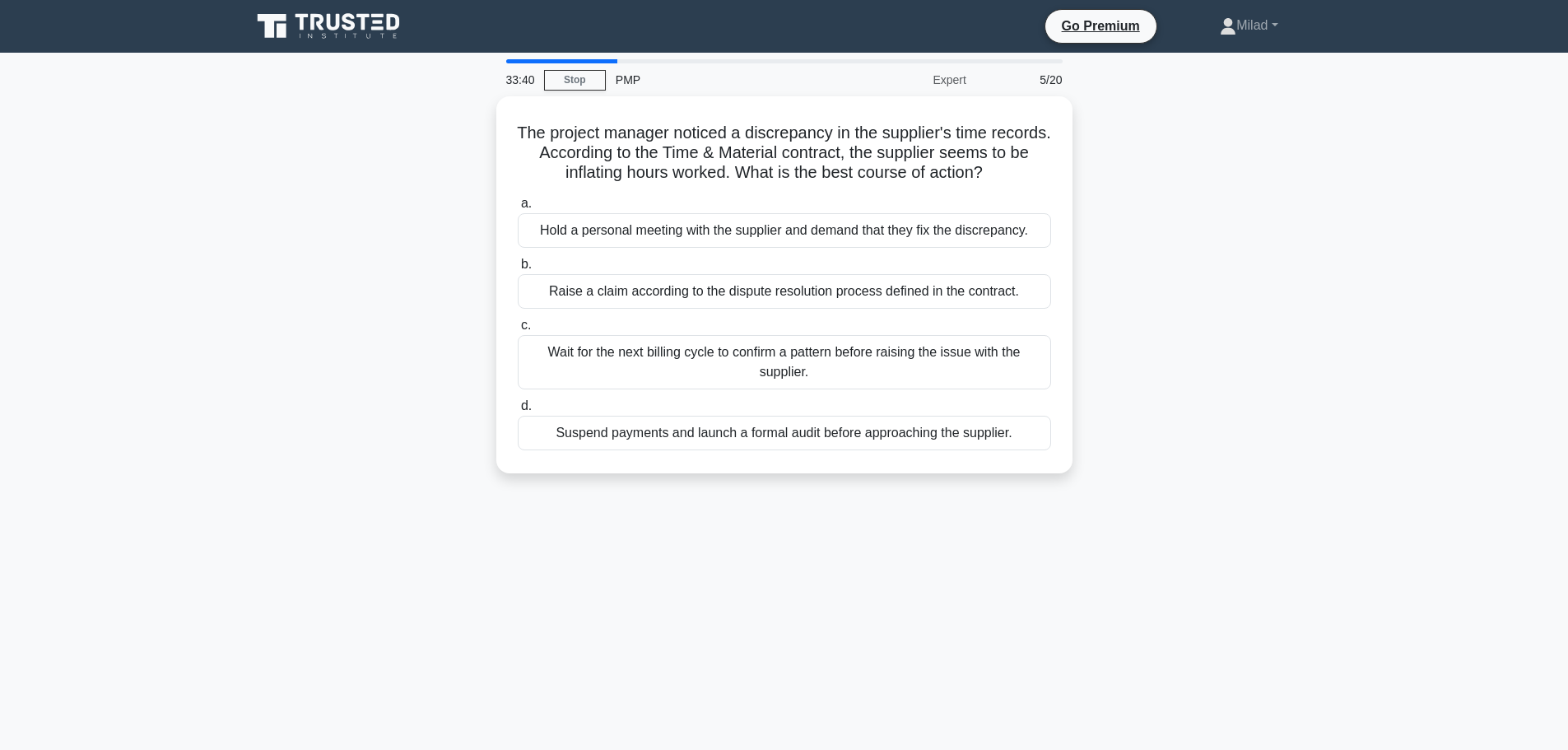
click at [1150, 375] on div "The project manager noticed a discrepancy in the supplier's time records. Accor…" at bounding box center [784, 294] width 1086 height 396
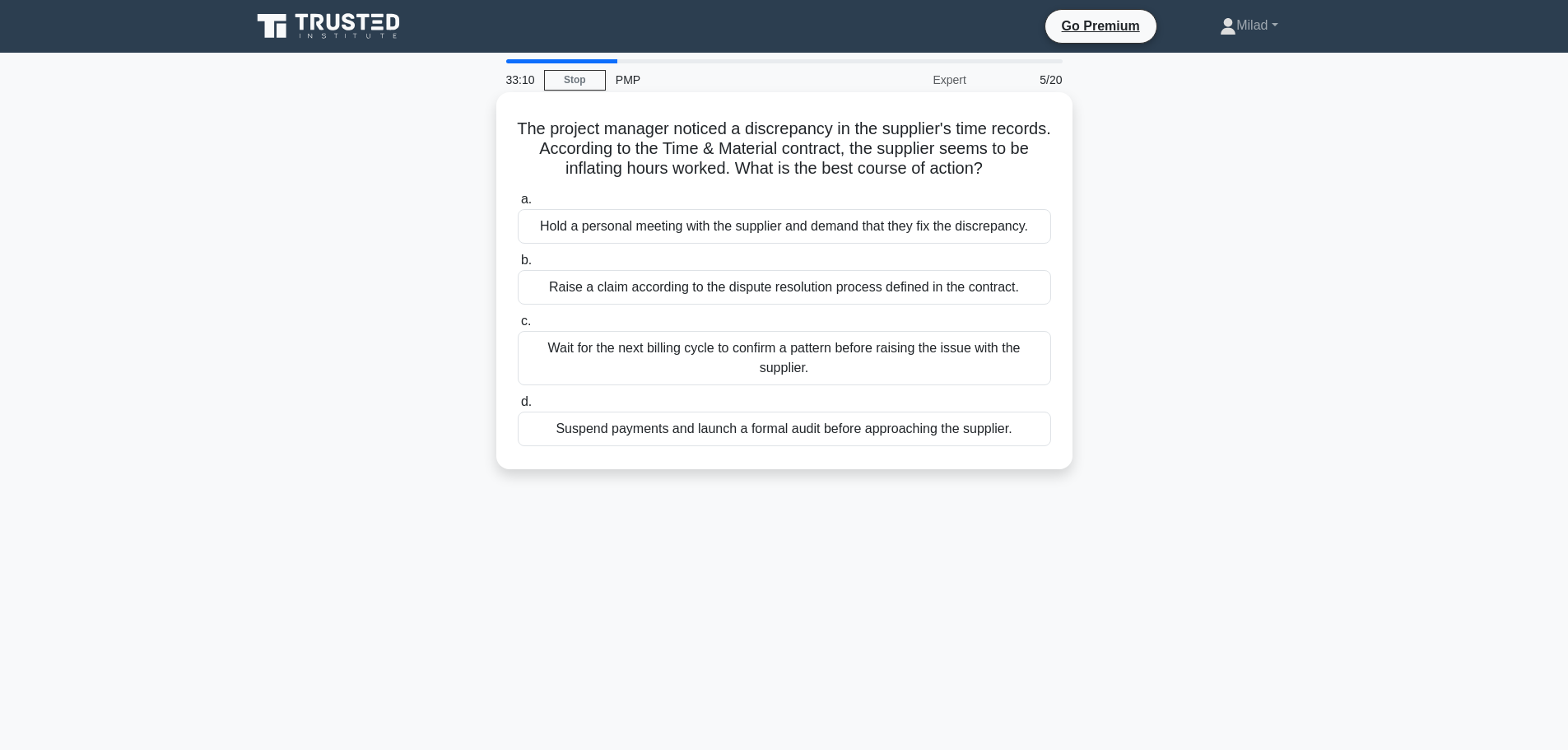
click at [628, 293] on div "Raise a claim according to the dispute resolution process defined in the contra…" at bounding box center [784, 287] width 533 height 35
click at [517, 266] on input "b. Raise a claim according to the dispute resolution process defined in the con…" at bounding box center [517, 260] width 0 height 11
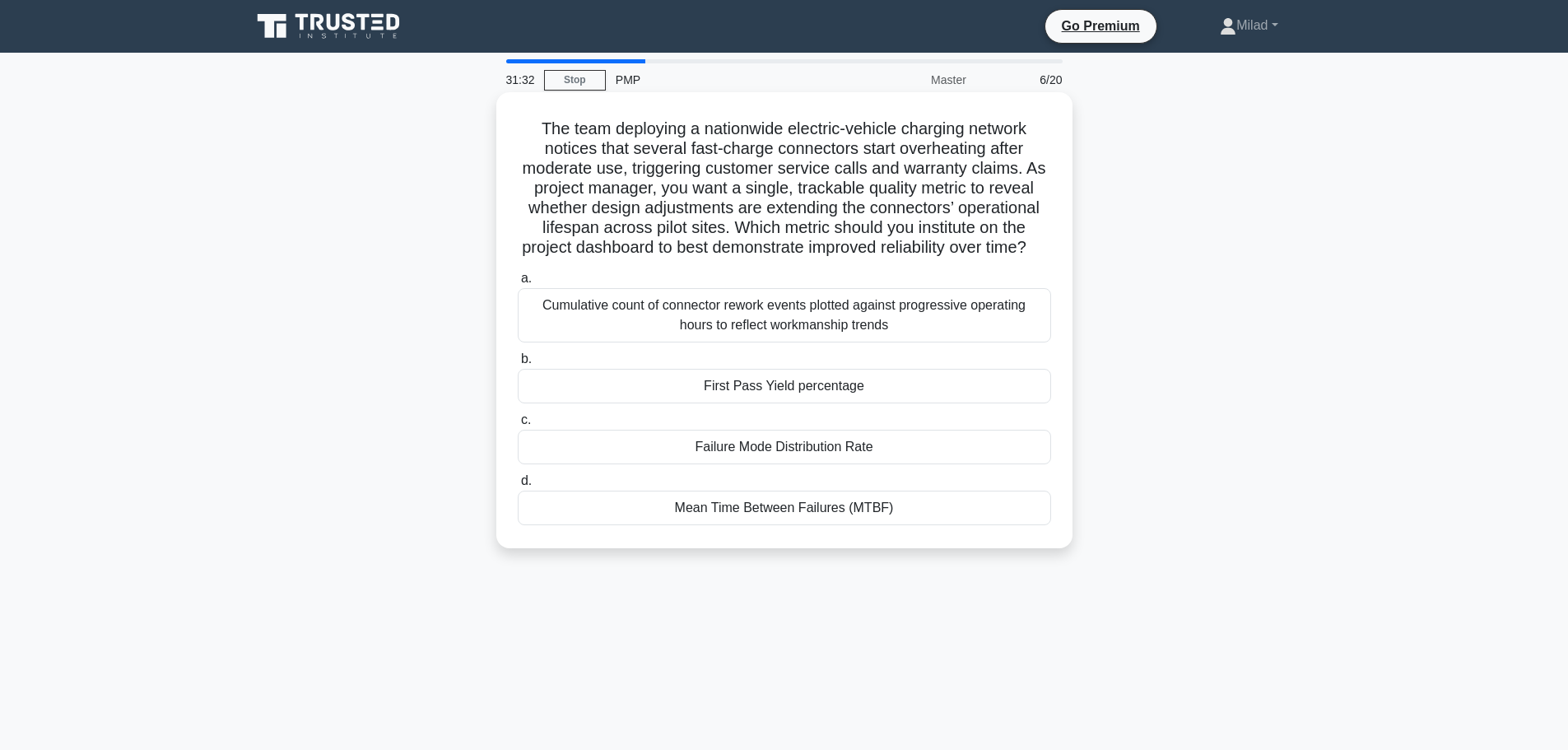
click at [881, 525] on div "Mean Time Between Failures (MTBF)" at bounding box center [784, 508] width 533 height 35
click at [517, 487] on input "d. Mean Time Between Failures (MTBF)" at bounding box center [517, 481] width 0 height 11
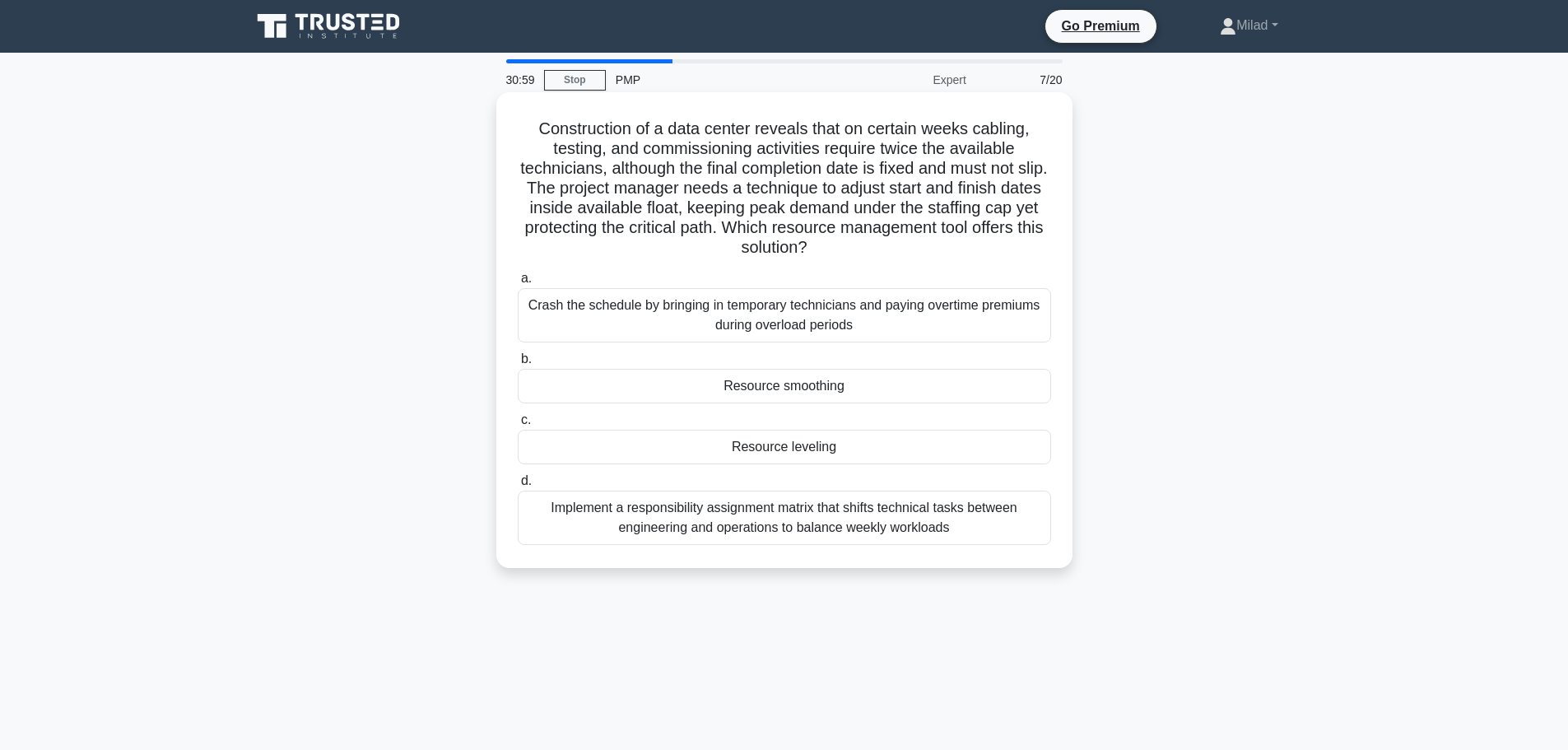
click at [771, 375] on div "Resource smoothing" at bounding box center [784, 385] width 533 height 35
click at [517, 365] on input "b. Resource smoothing" at bounding box center [517, 359] width 0 height 11
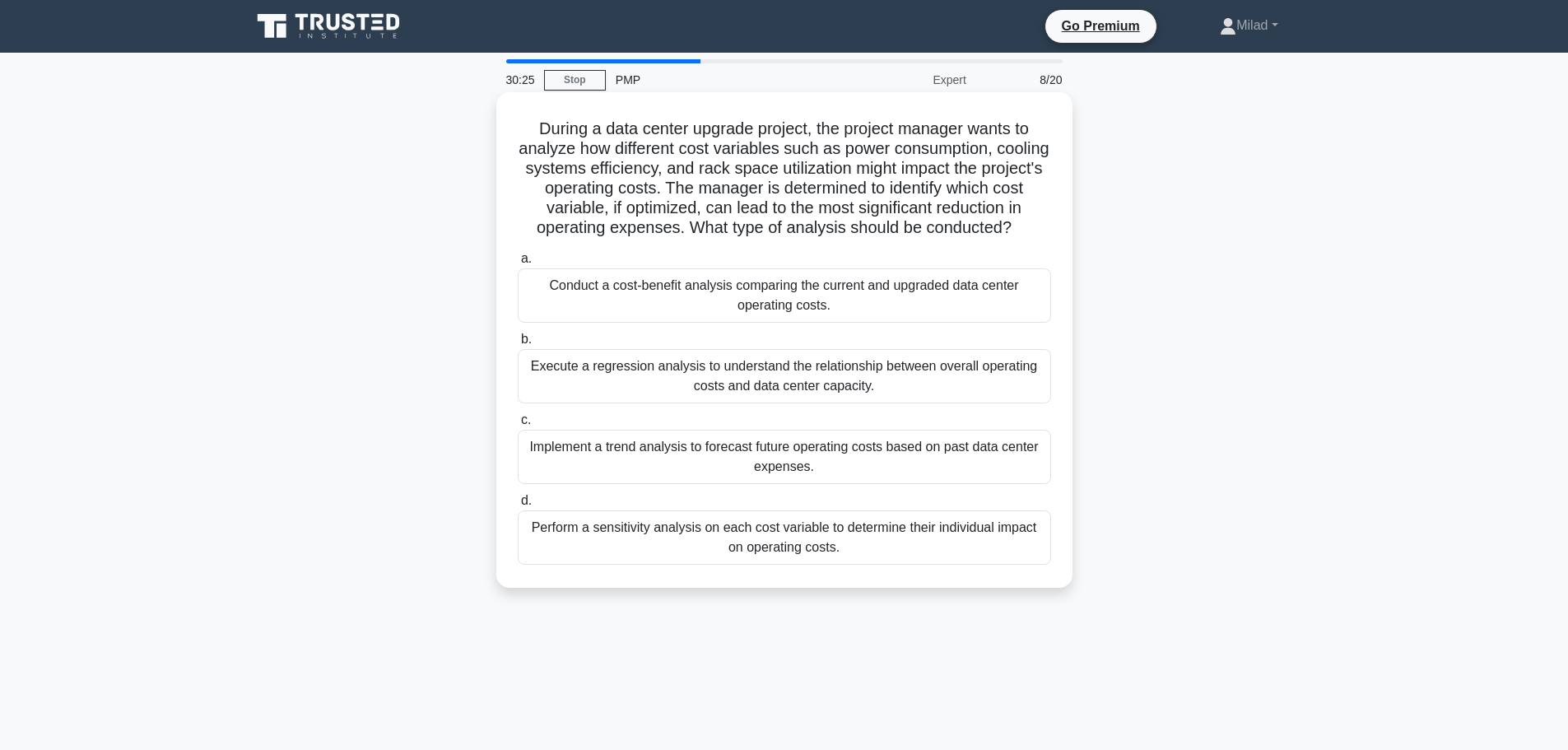
click at [679, 540] on div "Perform a sensitivity analysis on each cost variable to determine their individ…" at bounding box center [784, 537] width 533 height 55
click at [517, 507] on input "d. Perform a sensitivity analysis on each cost variable to determine their indi…" at bounding box center [517, 501] width 0 height 11
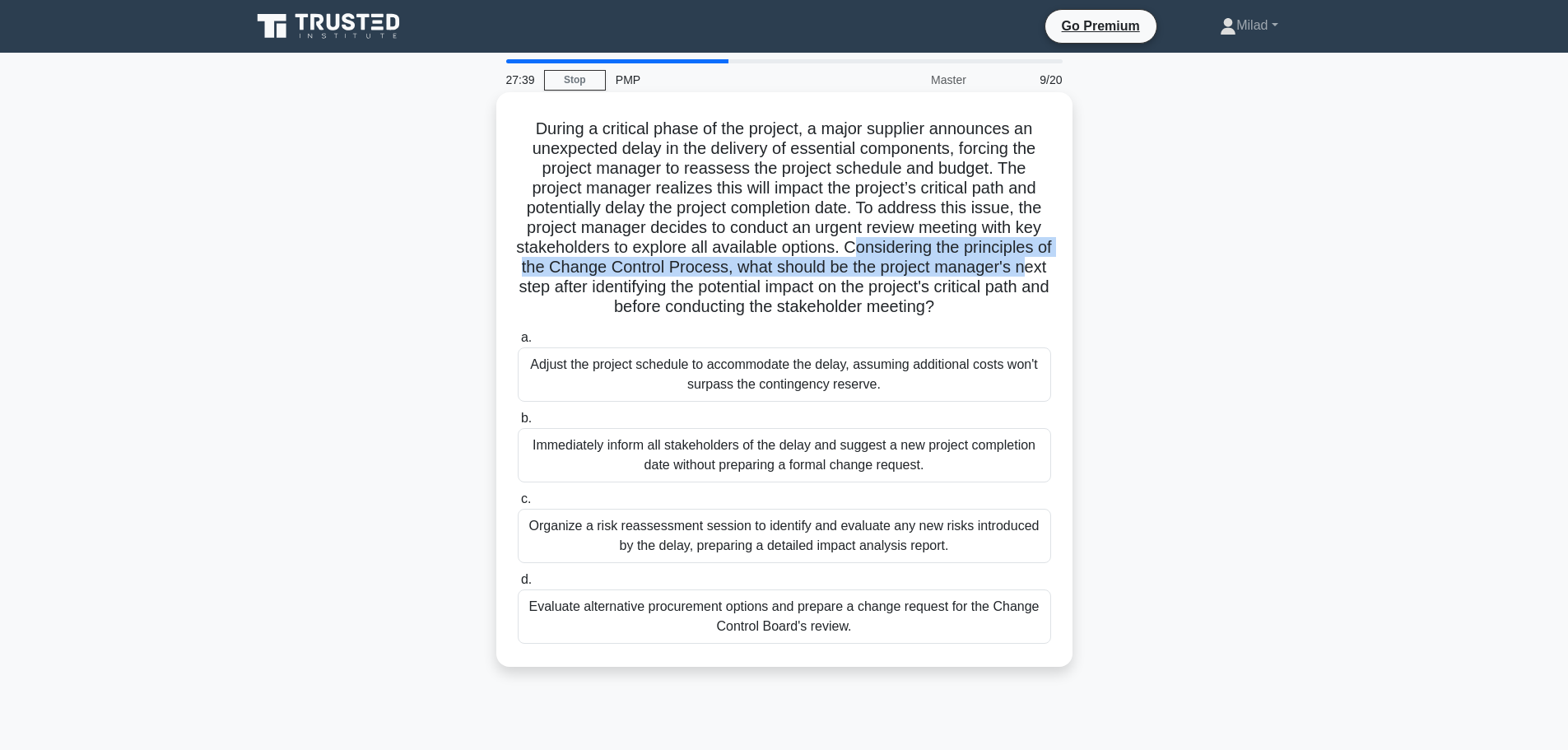
drag, startPoint x: 862, startPoint y: 254, endPoint x: 528, endPoint y: 285, distance: 335.4
click at [528, 285] on h5 "During a critical phase of the project, a major supplier announces an unexpecte…" at bounding box center [784, 218] width 536 height 200
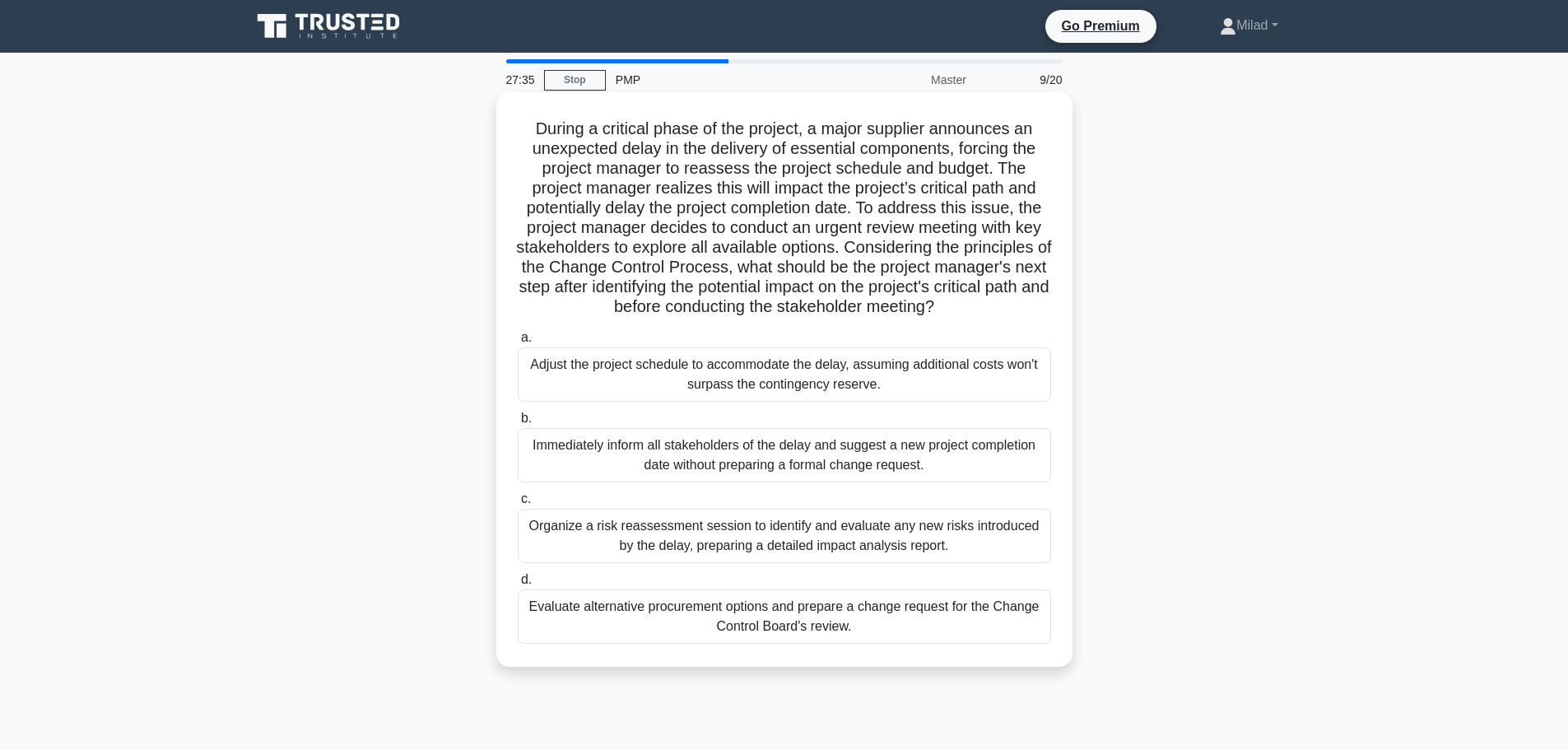
click at [814, 627] on div "Evaluate alternative procurement options and prepare a change request for the C…" at bounding box center [784, 616] width 533 height 55
click at [517, 585] on input "d. Evaluate alternative procurement options and prepare a change request for th…" at bounding box center [517, 579] width 0 height 11
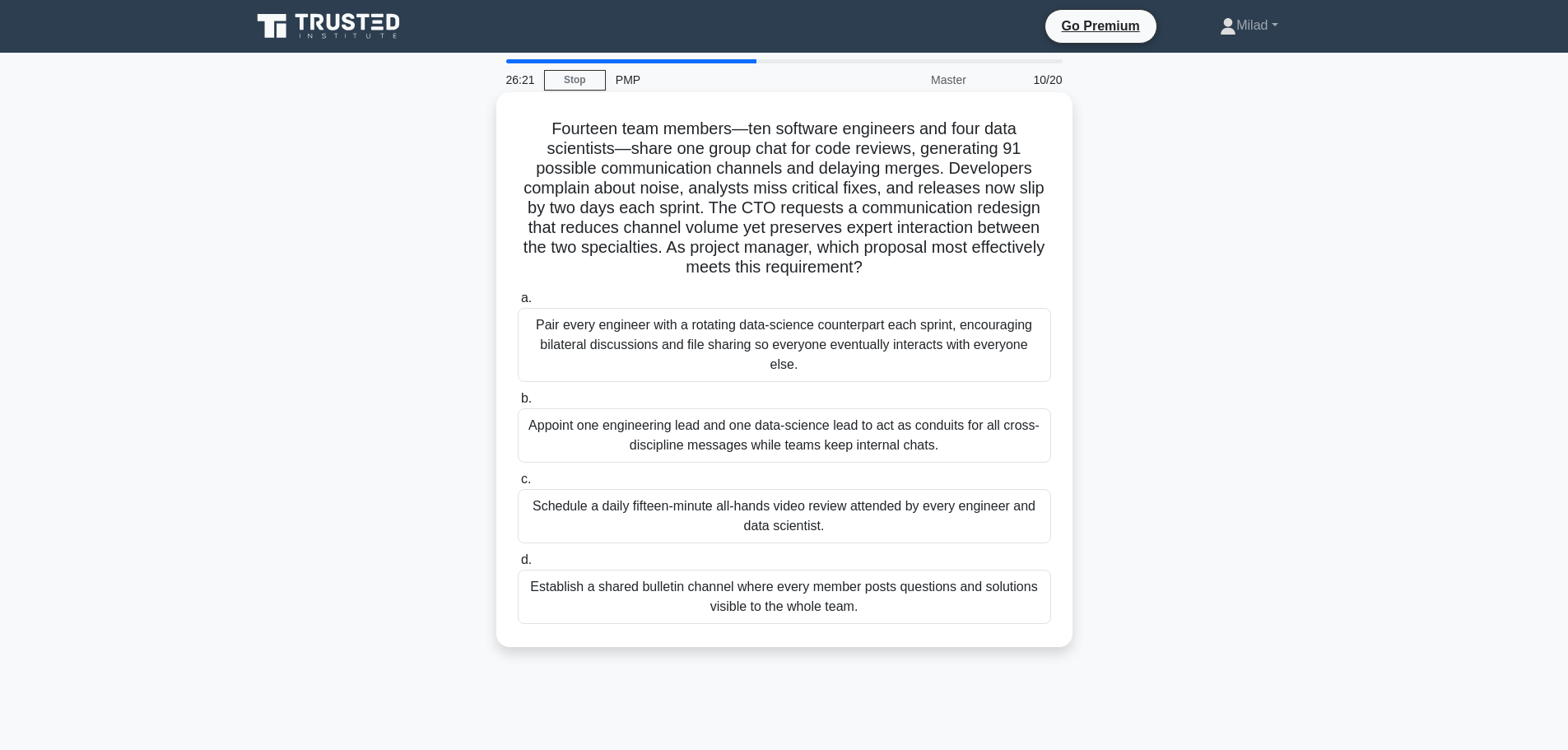
click at [655, 408] on div "Appoint one engineering lead and one data-science lead to act as conduits for a…" at bounding box center [784, 435] width 533 height 55
click at [517, 404] on input "b. Appoint one engineering lead and one data-science lead to act as conduits fo…" at bounding box center [517, 398] width 0 height 11
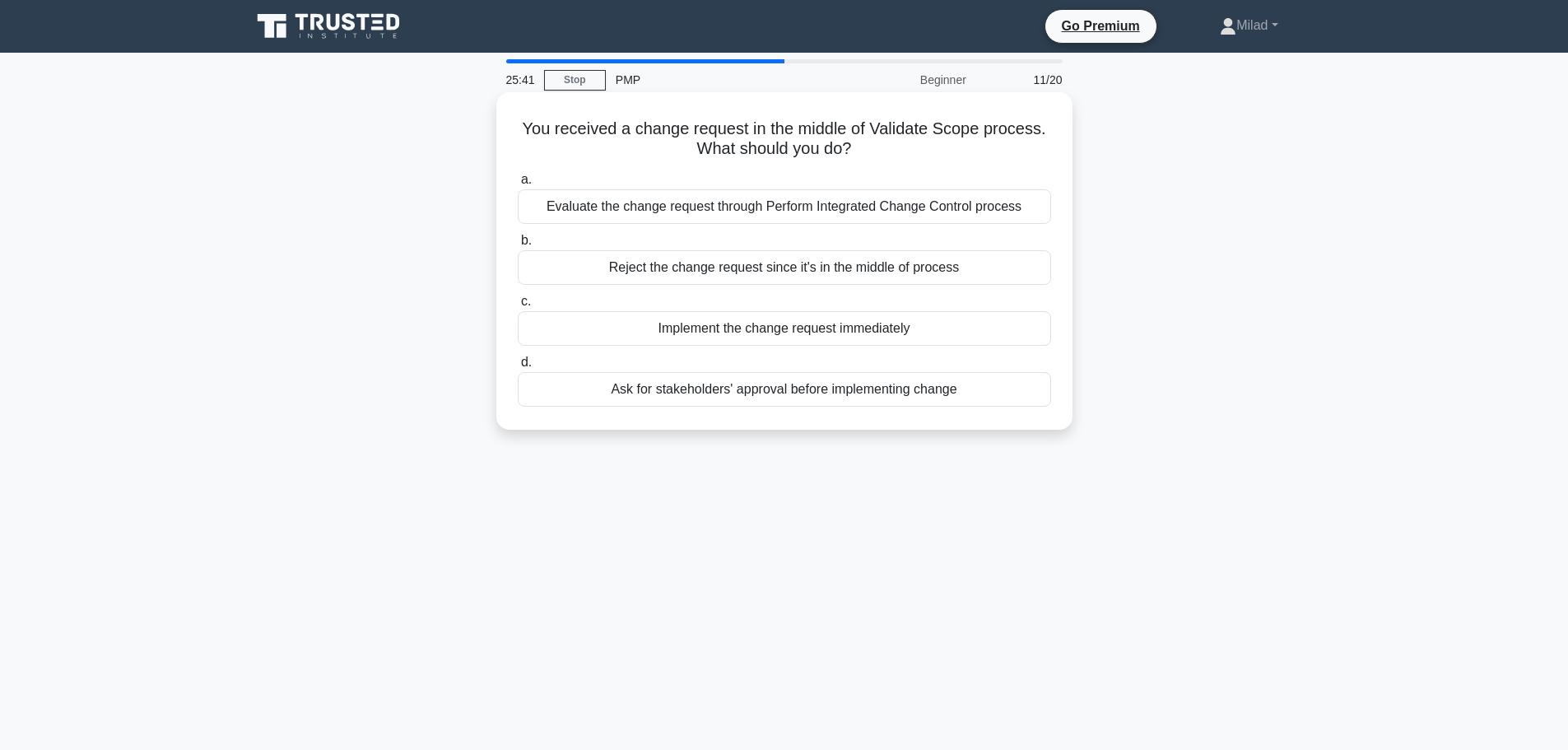
click at [657, 218] on div "Evaluate the change request through Perform Integrated Change Control process" at bounding box center [784, 207] width 533 height 35
click at [517, 185] on input "a. Evaluate the change request through Perform Integrated Change Control process" at bounding box center [517, 180] width 0 height 11
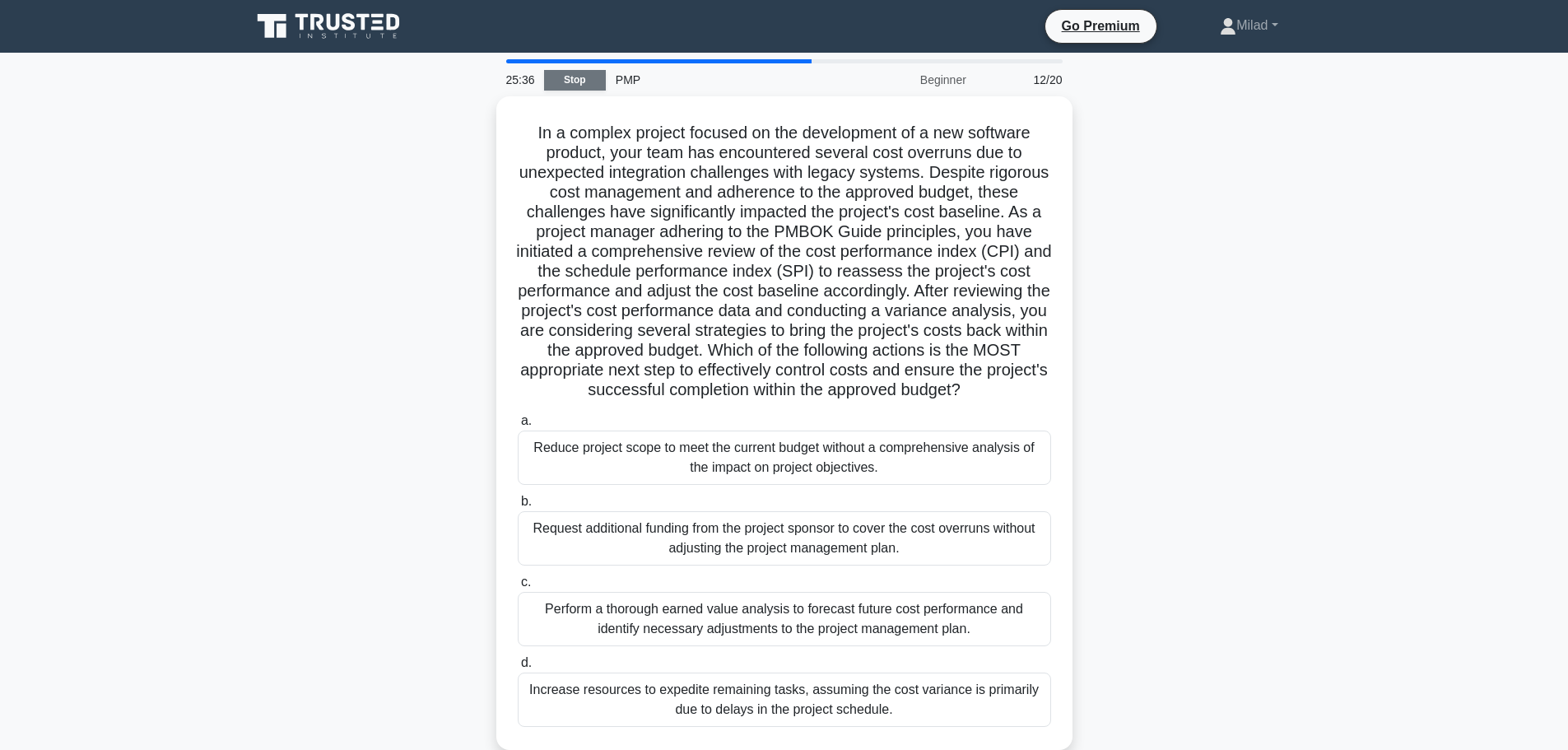
click at [570, 87] on link "Stop" at bounding box center [575, 79] width 62 height 21
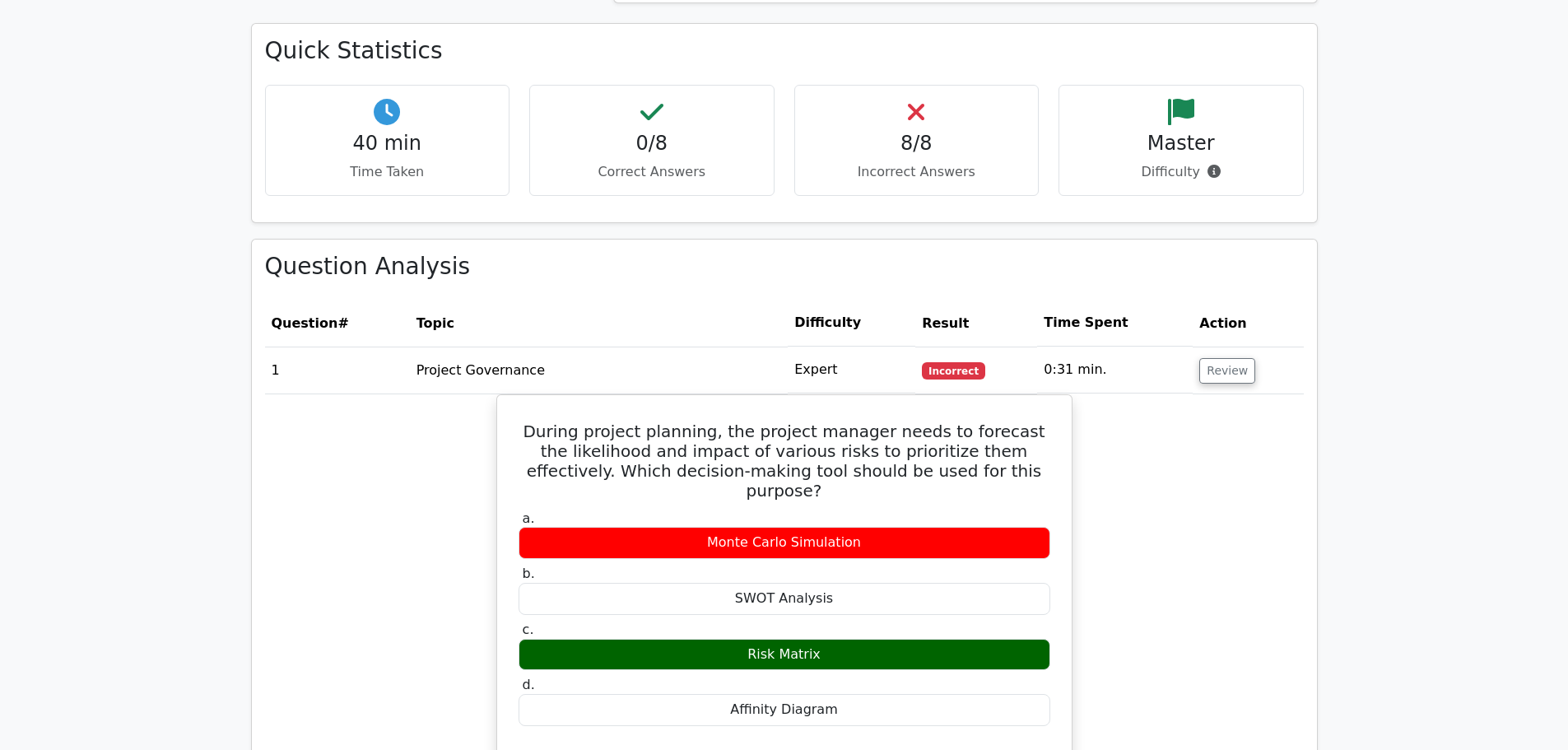
scroll to position [1152, 0]
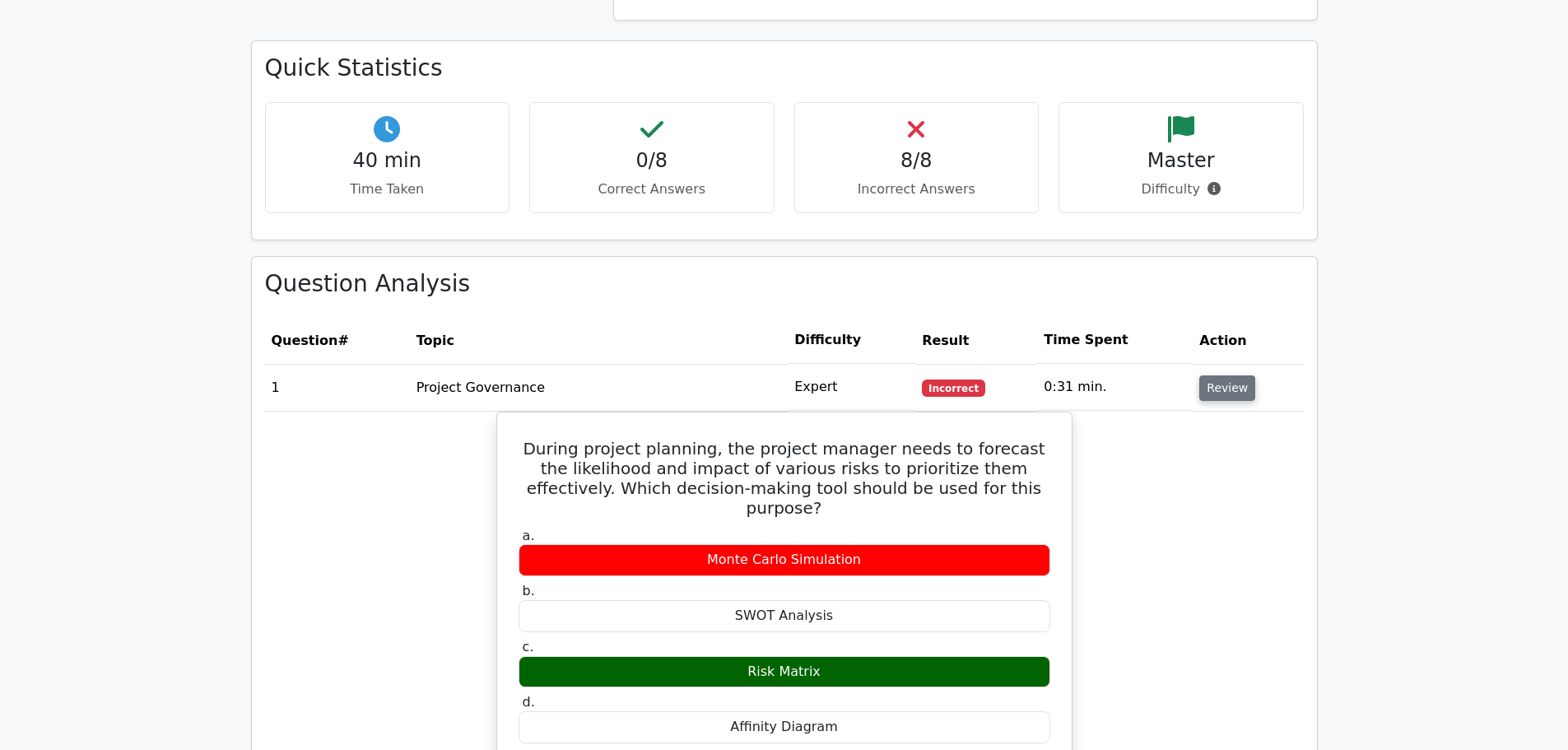
click at [1222, 375] on button "Review" at bounding box center [1226, 388] width 56 height 26
